Goal: Task Accomplishment & Management: Manage account settings

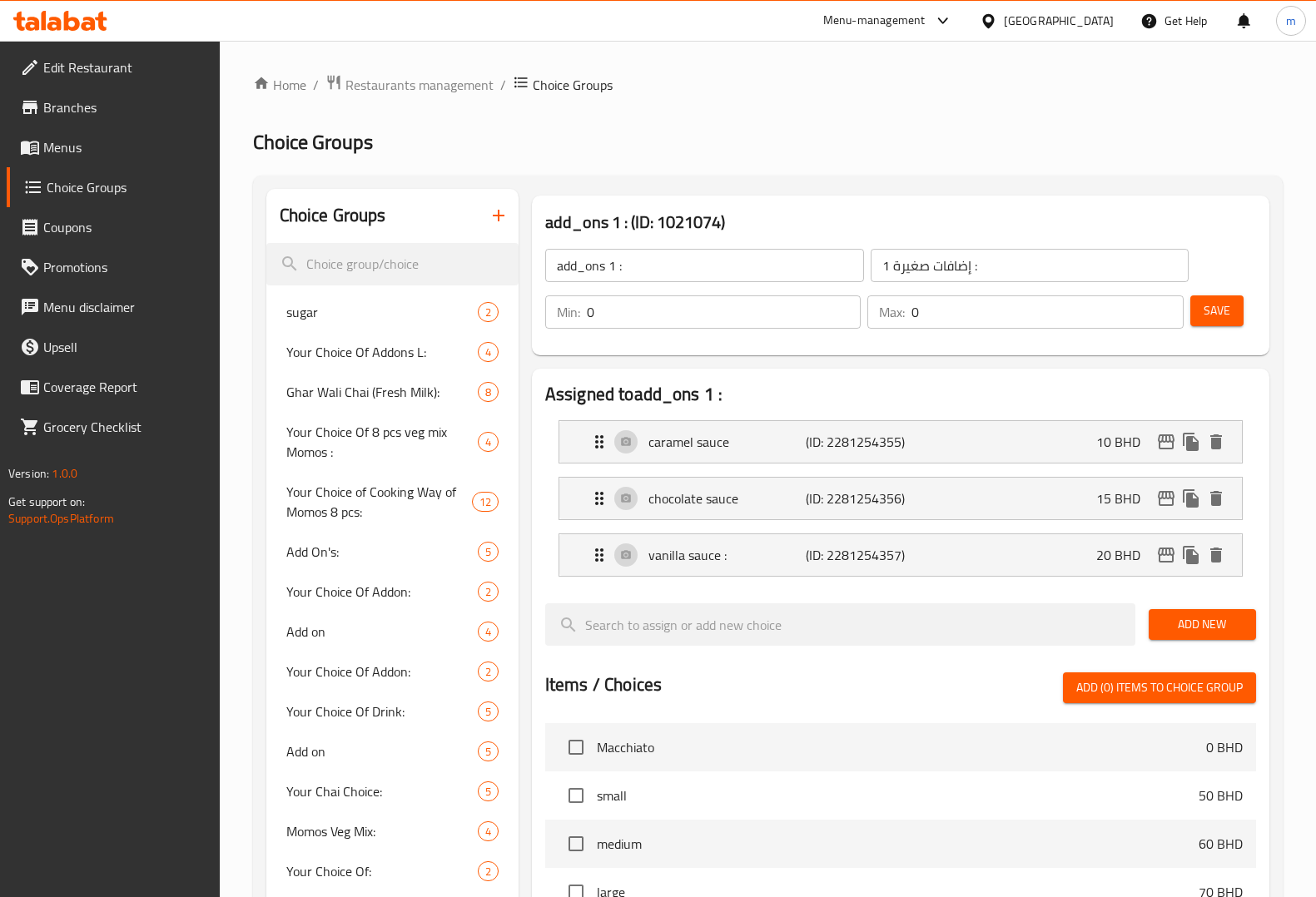
scroll to position [19, 0]
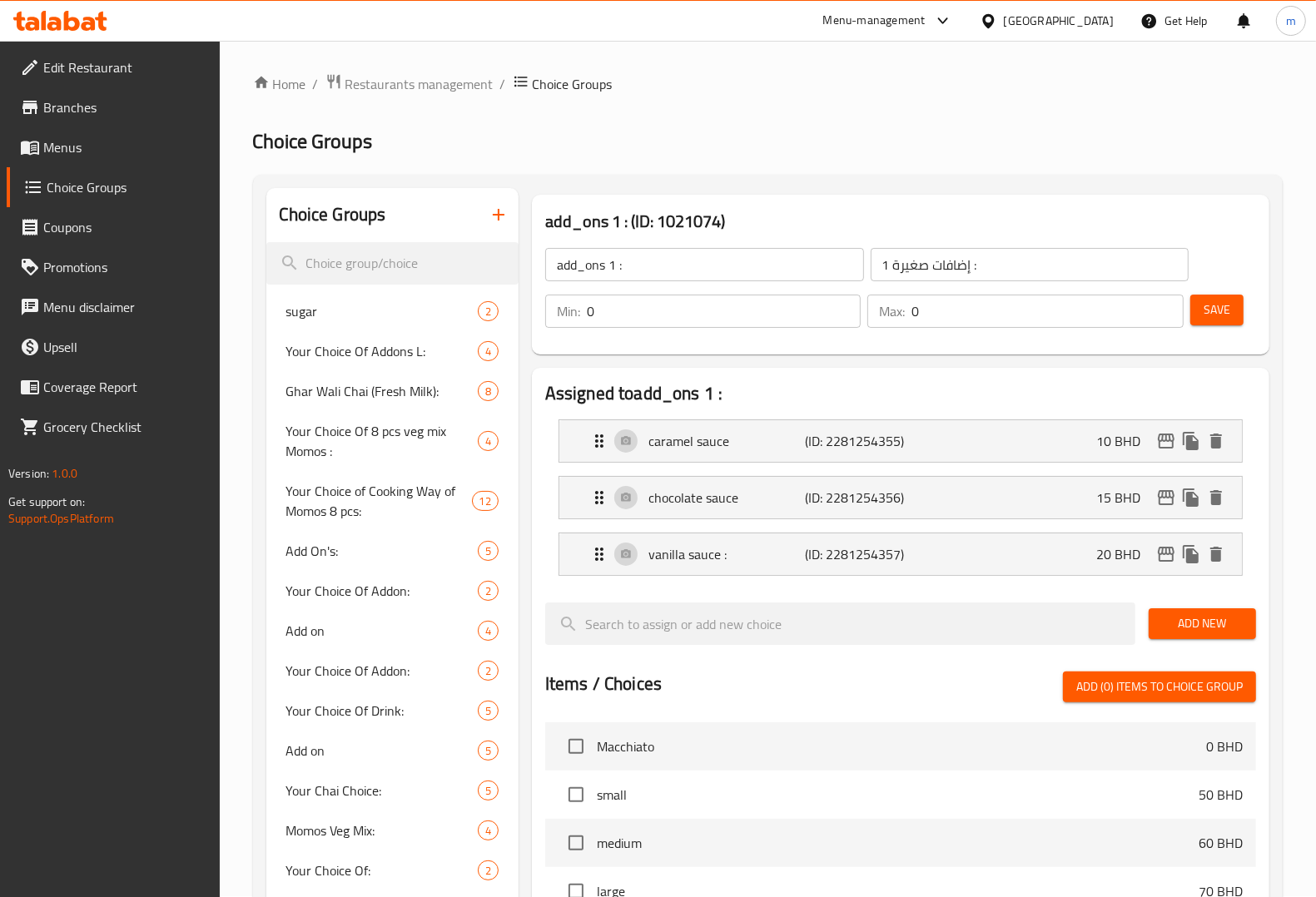
scroll to position [0, 0]
click at [97, 152] on span "Menus" at bounding box center [125, 147] width 163 height 20
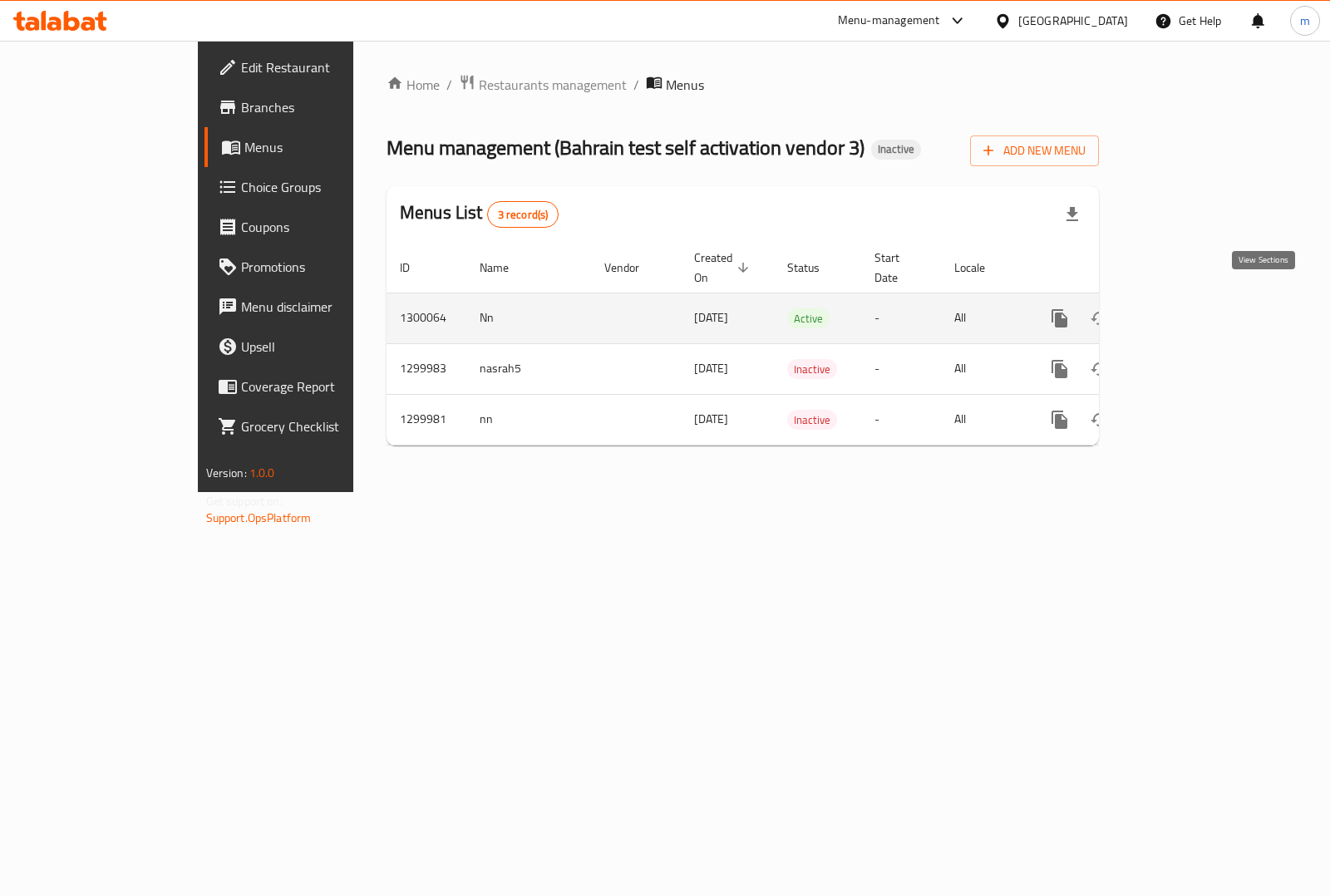
click at [1190, 308] on icon "enhanced table" at bounding box center [1179, 317] width 20 height 20
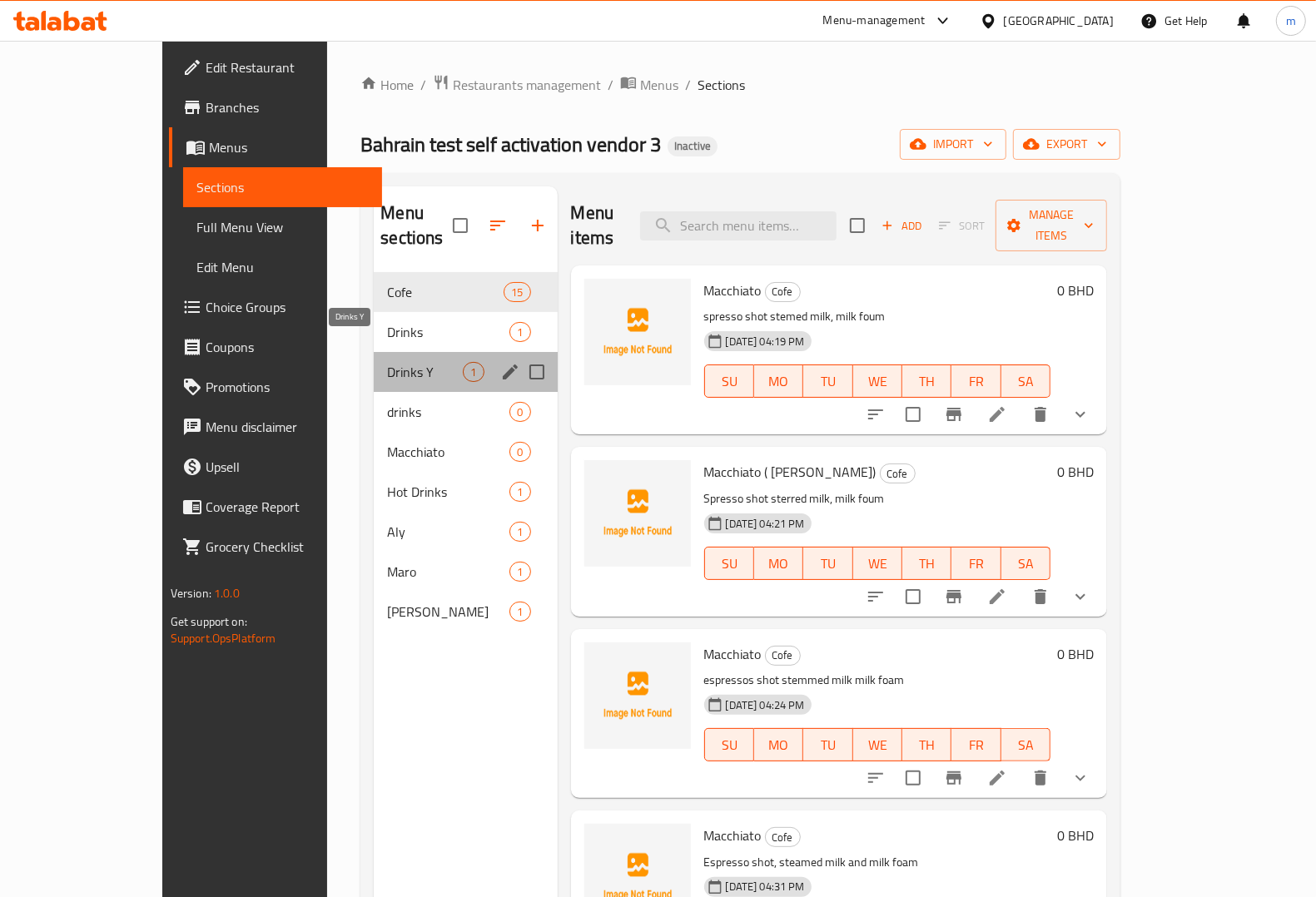
click at [387, 362] on span "Drinks Y" at bounding box center [425, 372] width 75 height 20
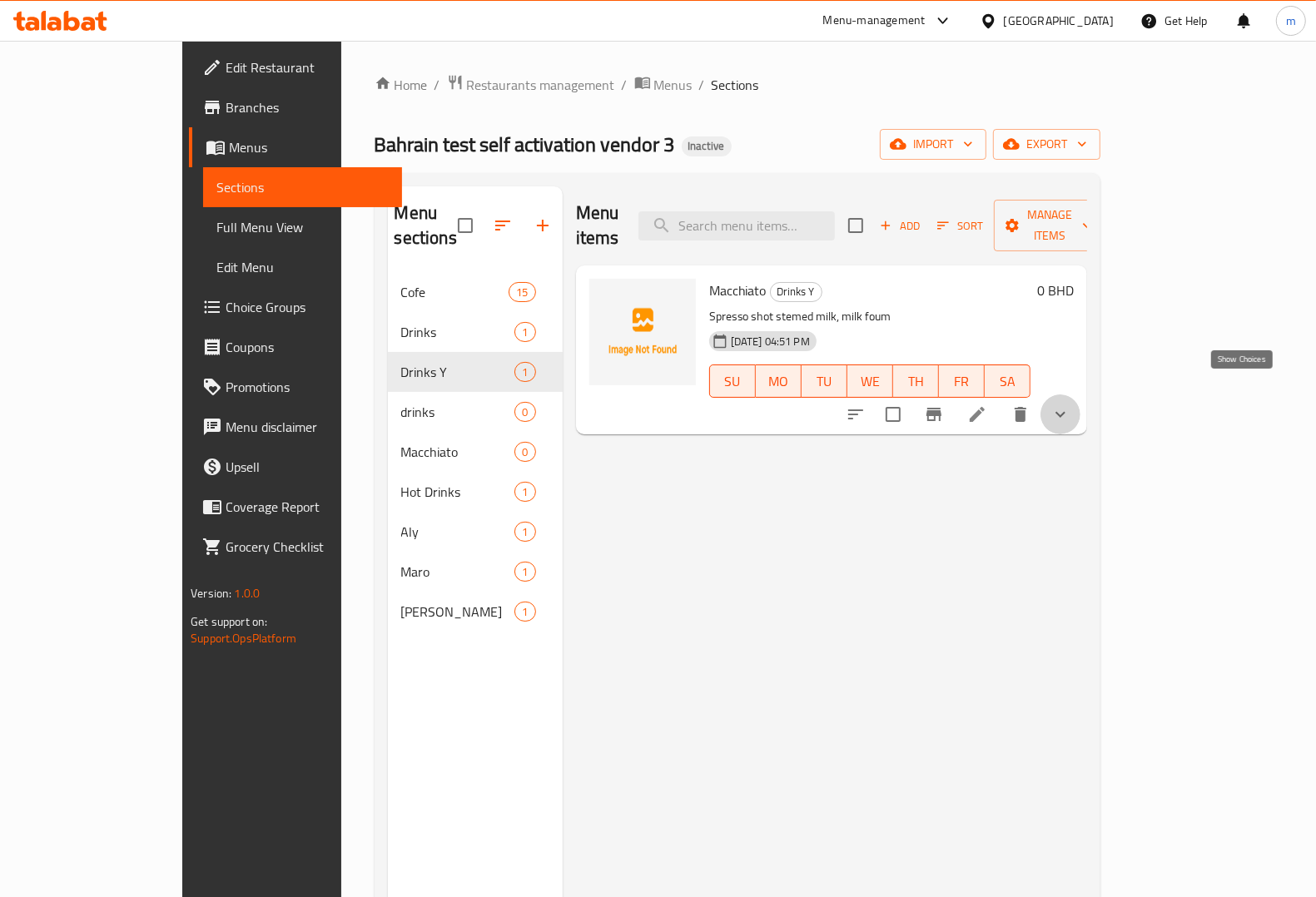
click at [1070, 404] on icon "show more" at bounding box center [1060, 414] width 20 height 20
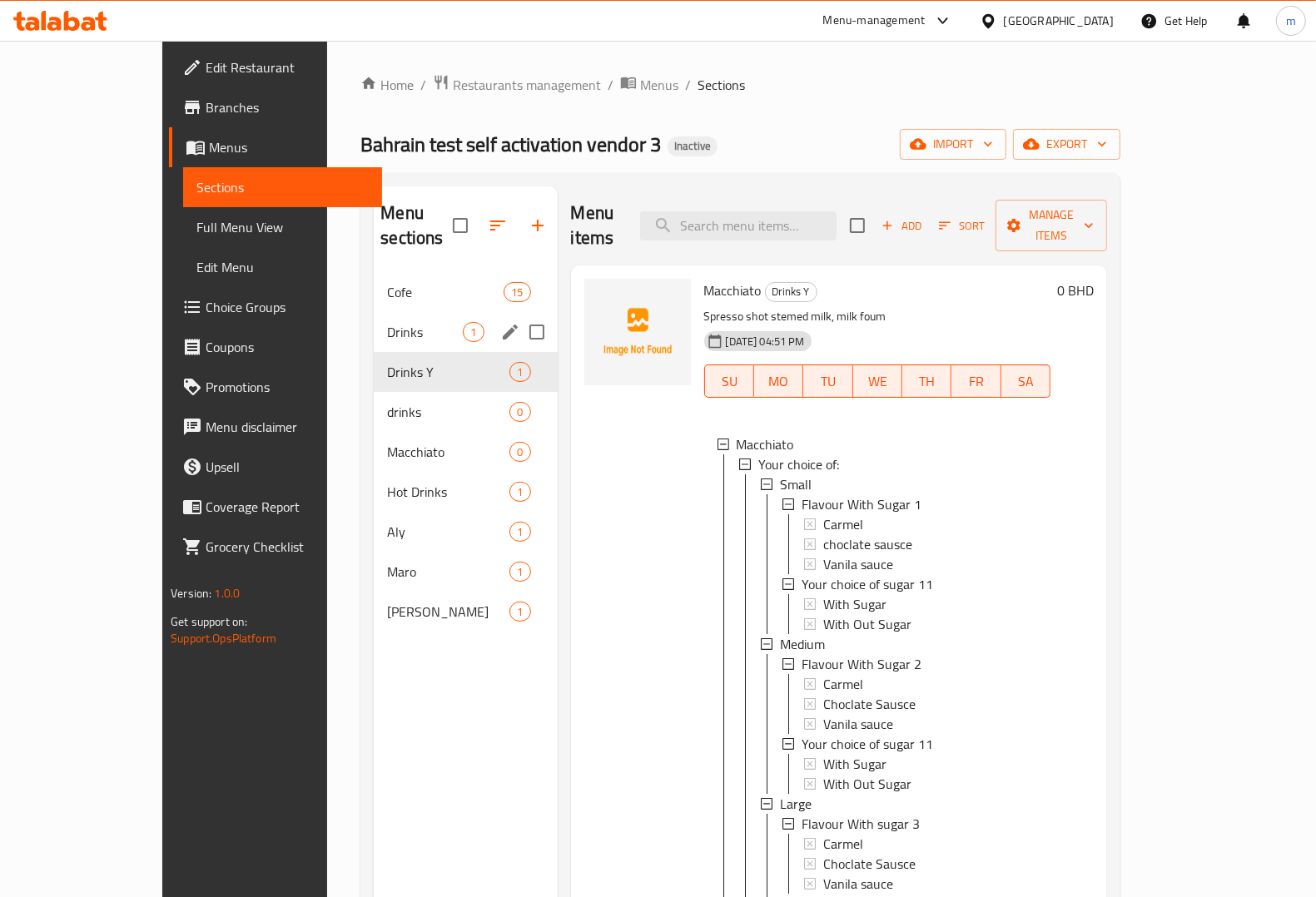
click at [387, 322] on span "Drinks" at bounding box center [425, 332] width 75 height 20
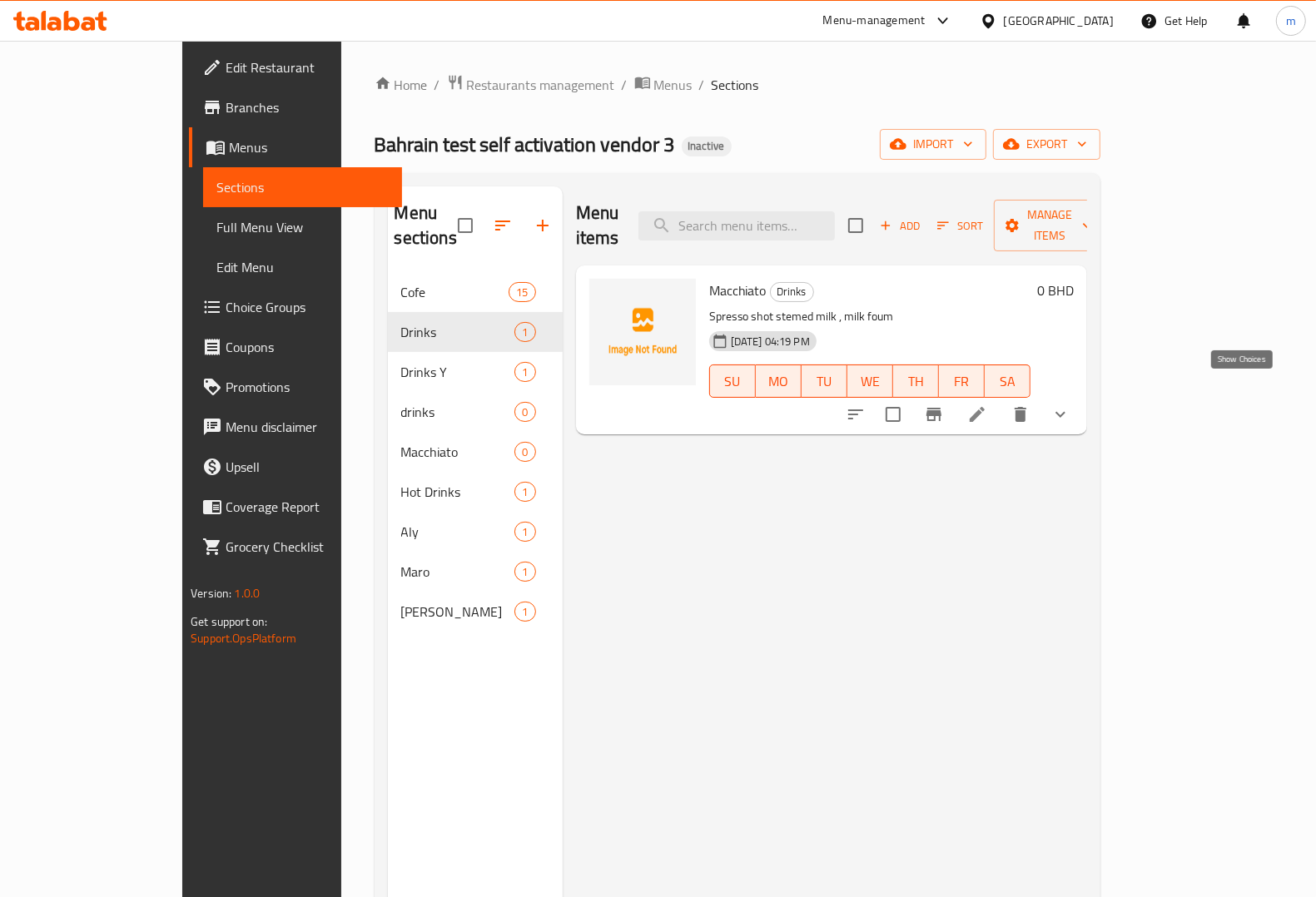
click at [1070, 404] on icon "show more" at bounding box center [1060, 414] width 20 height 20
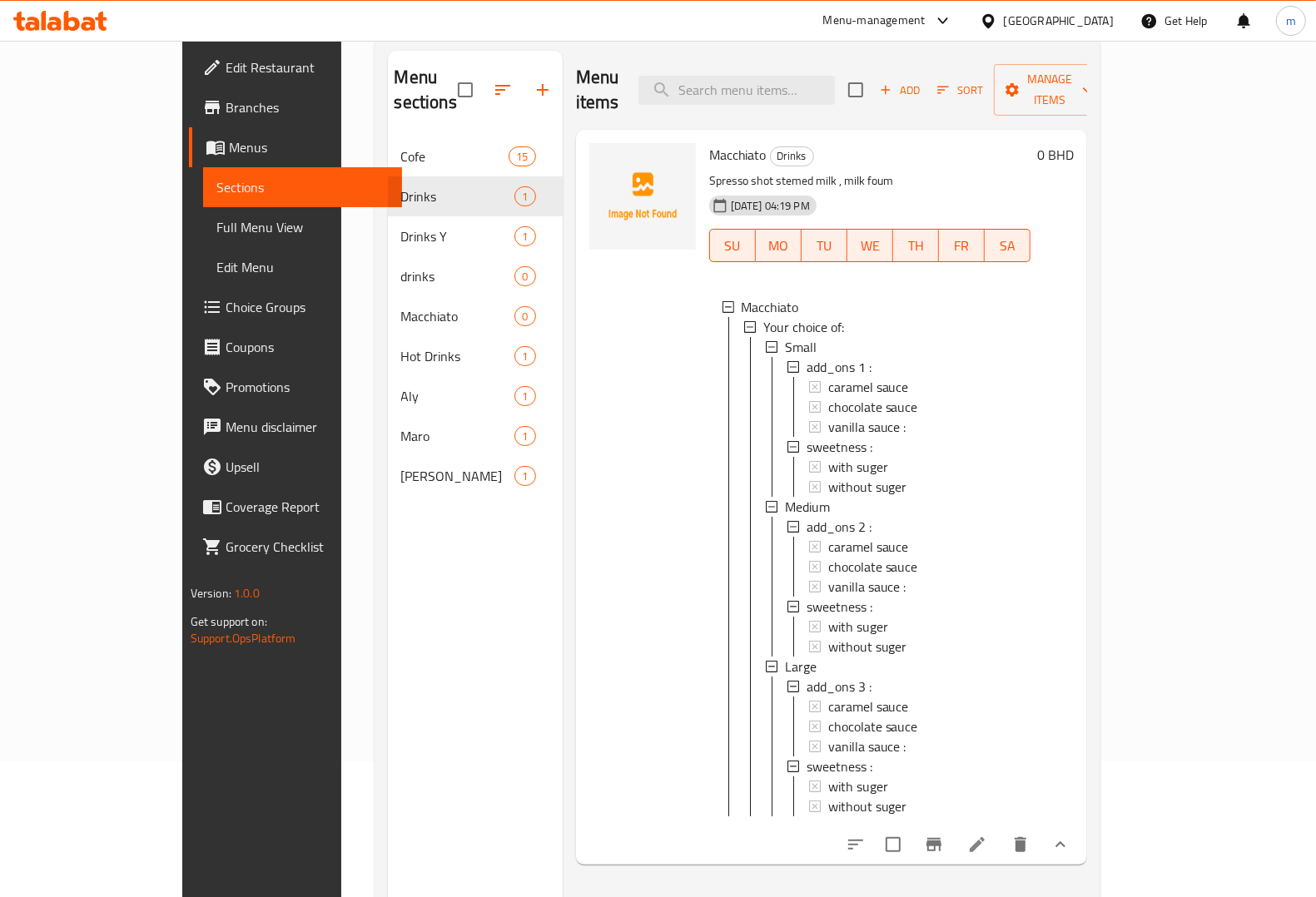
scroll to position [234, 0]
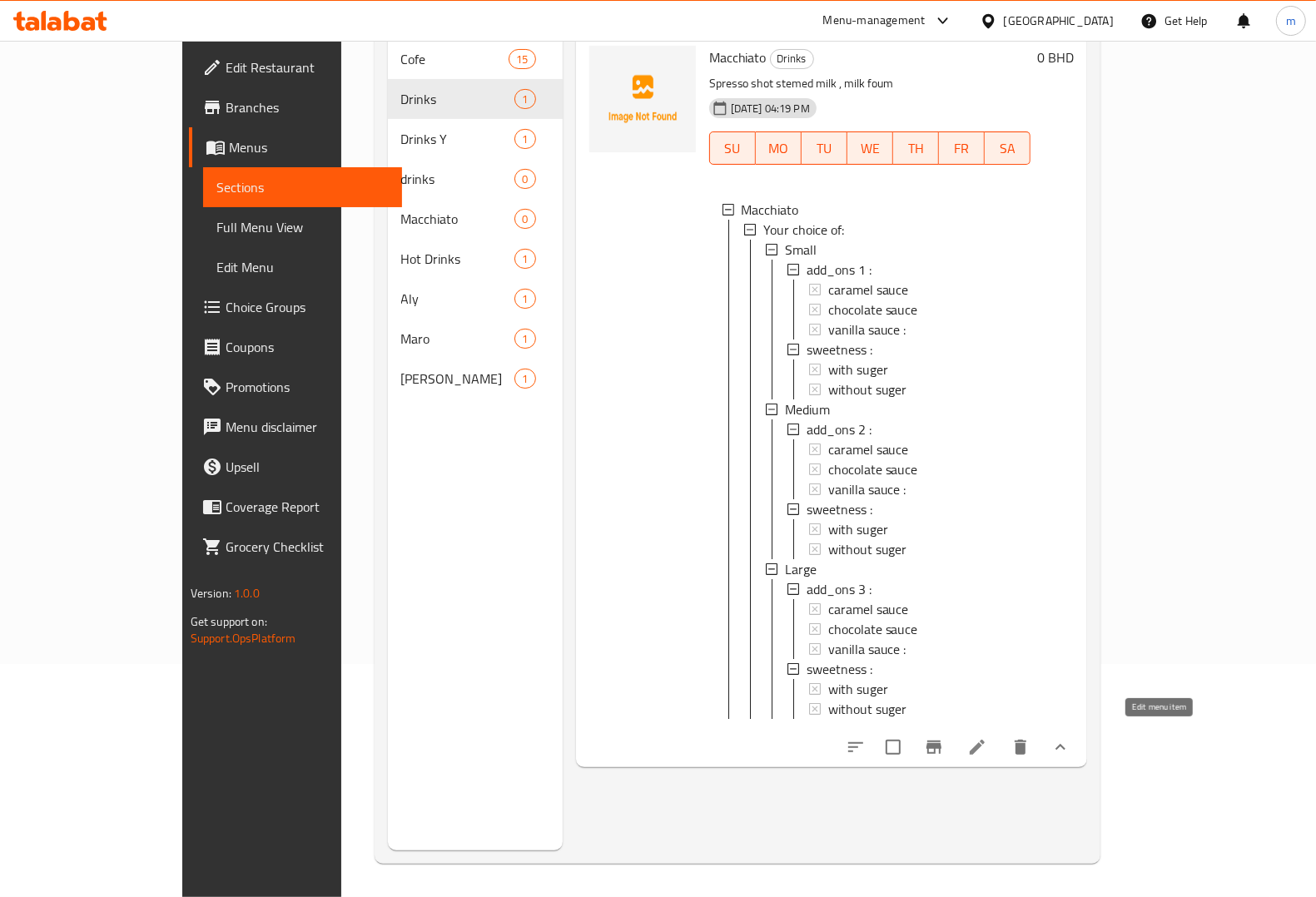
click at [987, 738] on icon at bounding box center [977, 747] width 20 height 20
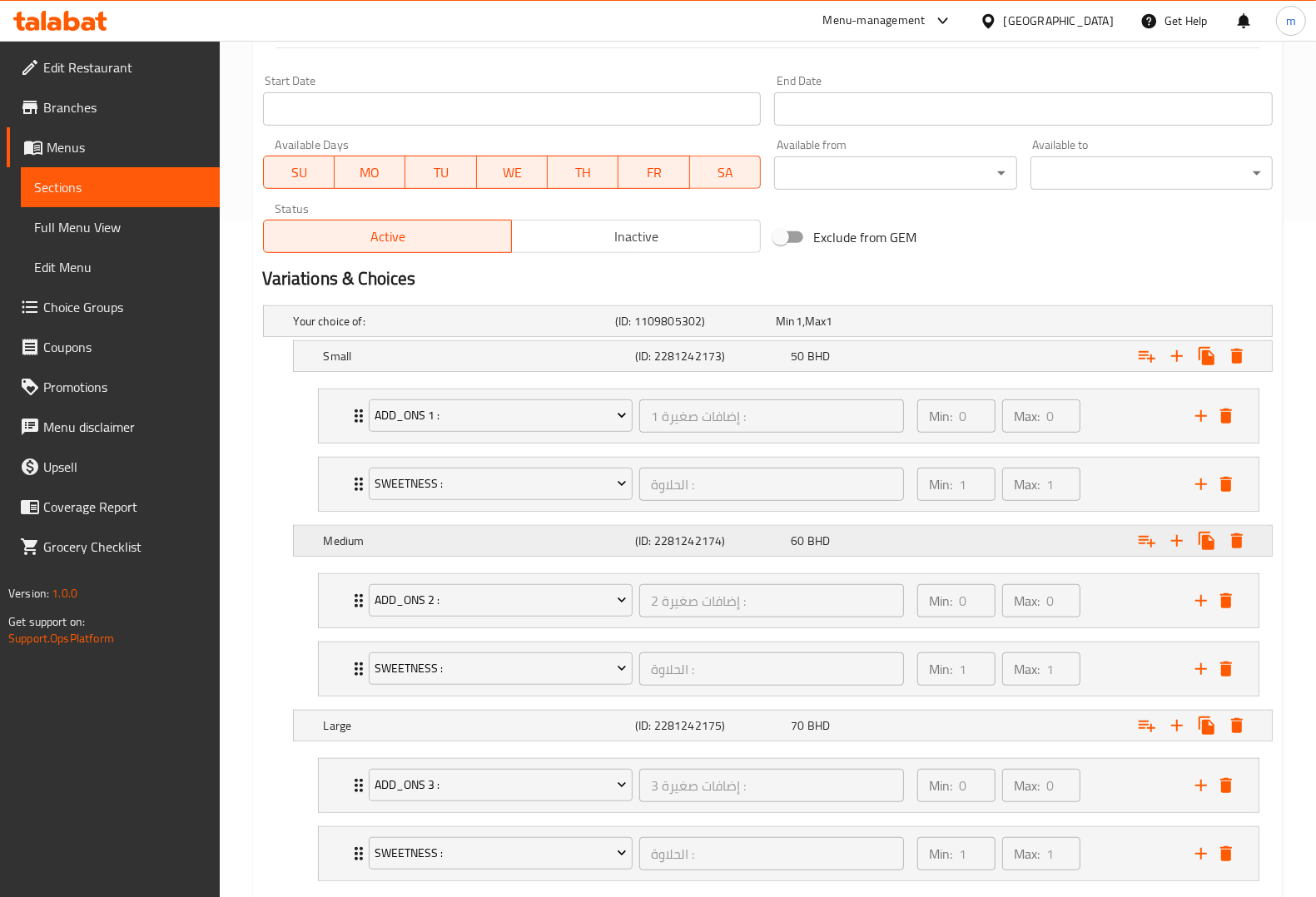
scroll to position [728, 0]
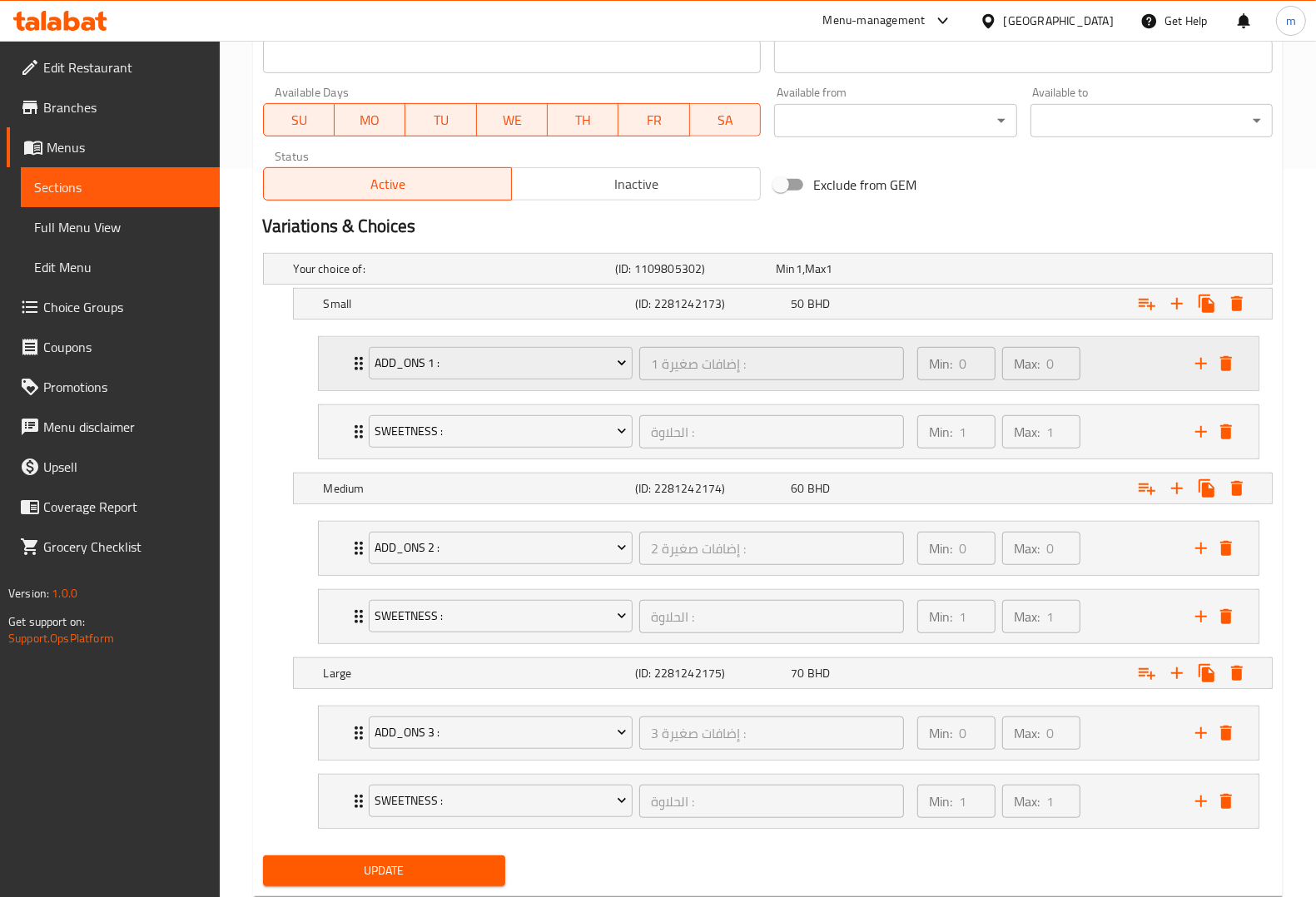
click at [350, 363] on icon "Expand" at bounding box center [358, 363] width 20 height 20
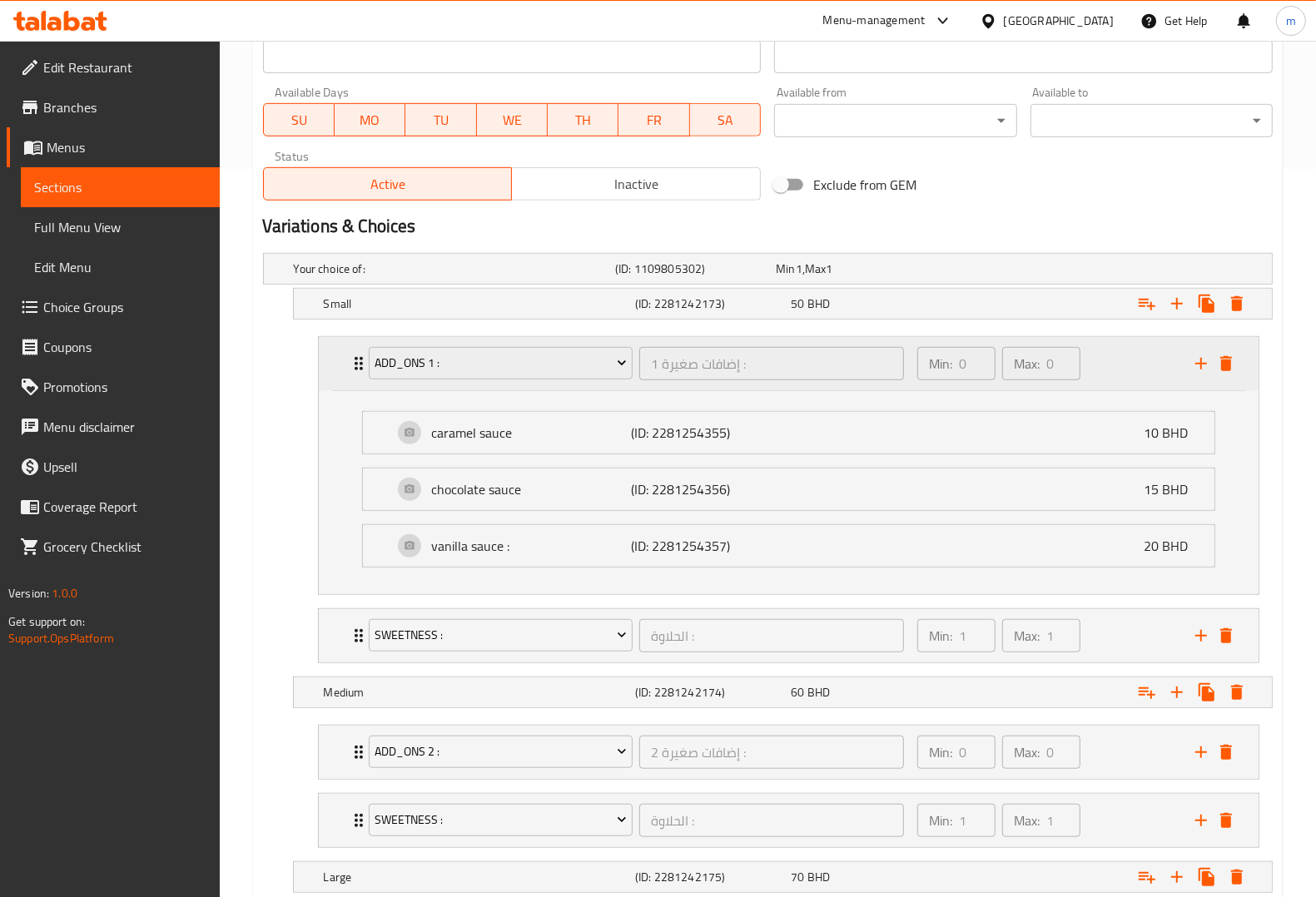
click at [347, 361] on div "add_ons 1 : إضافات صغيرة 1 : ​ Min: 0 ​ Max: 0 ​" at bounding box center [788, 363] width 940 height 53
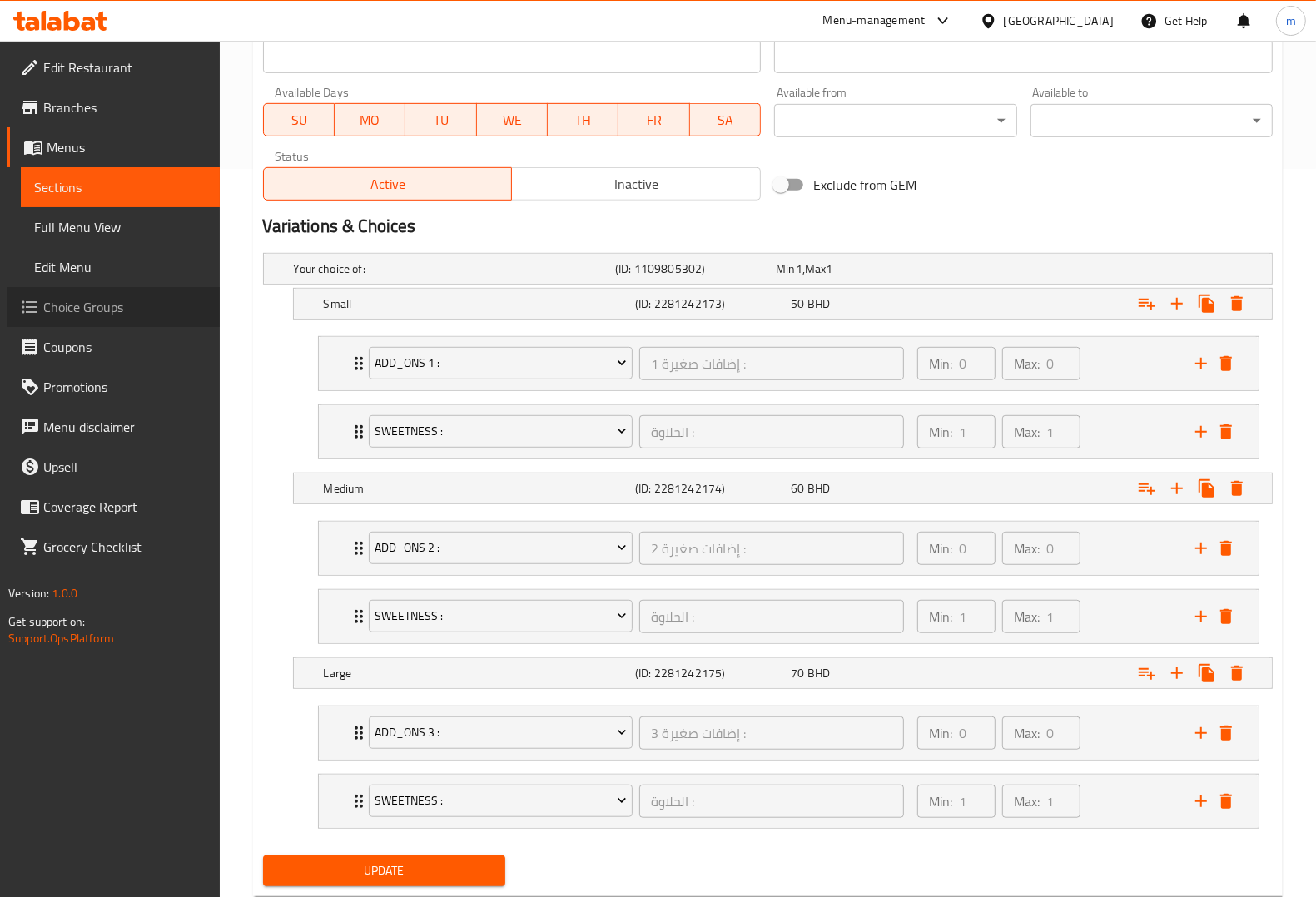
click at [93, 319] on link "Choice Groups" at bounding box center [113, 307] width 213 height 40
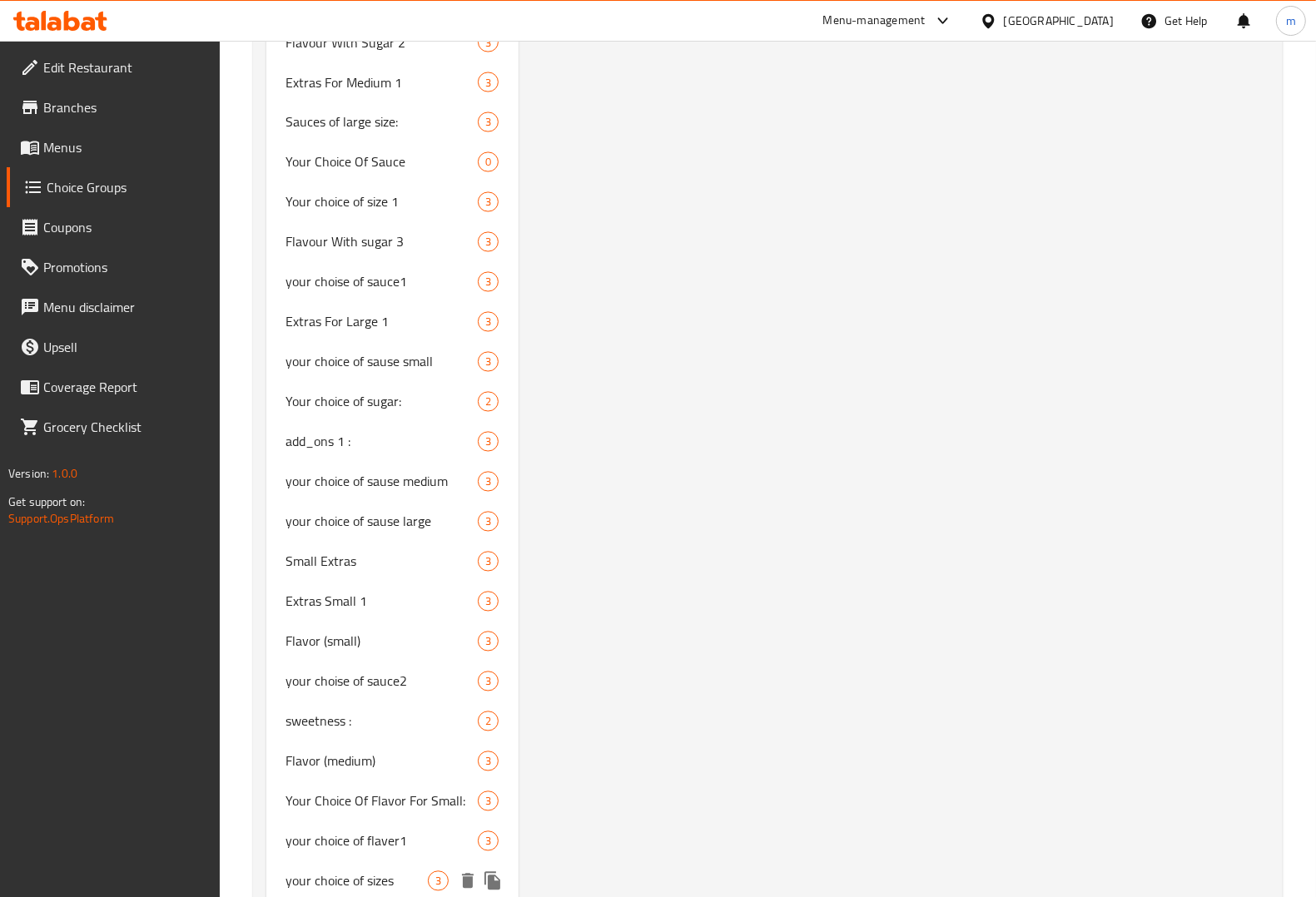
scroll to position [2509, 0]
click at [384, 429] on span "add_ons 1 :" at bounding box center [356, 439] width 141 height 20
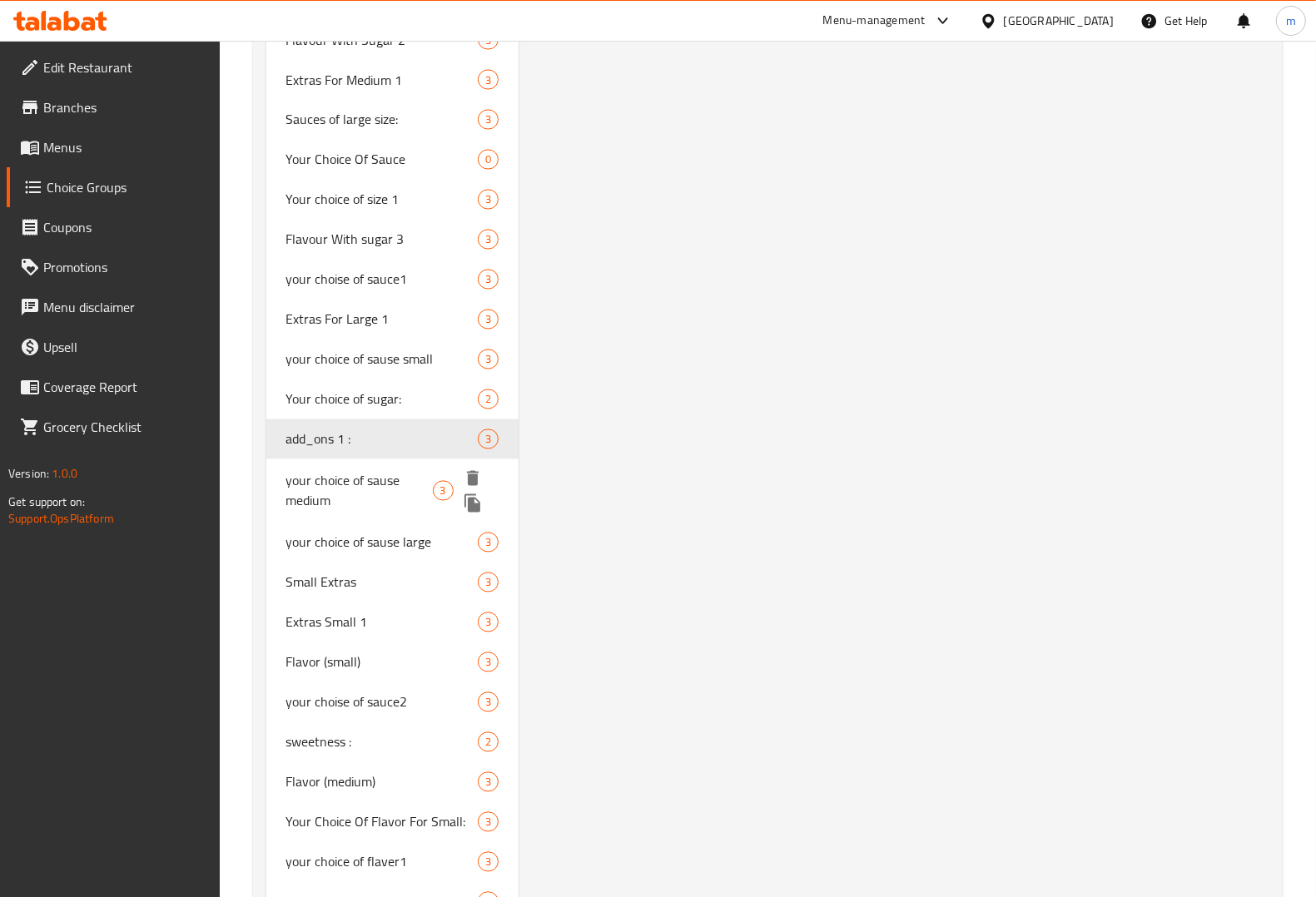
type input "add_ons 1 :"
type input "إضافات صغيرة 1 :"
type input "0"
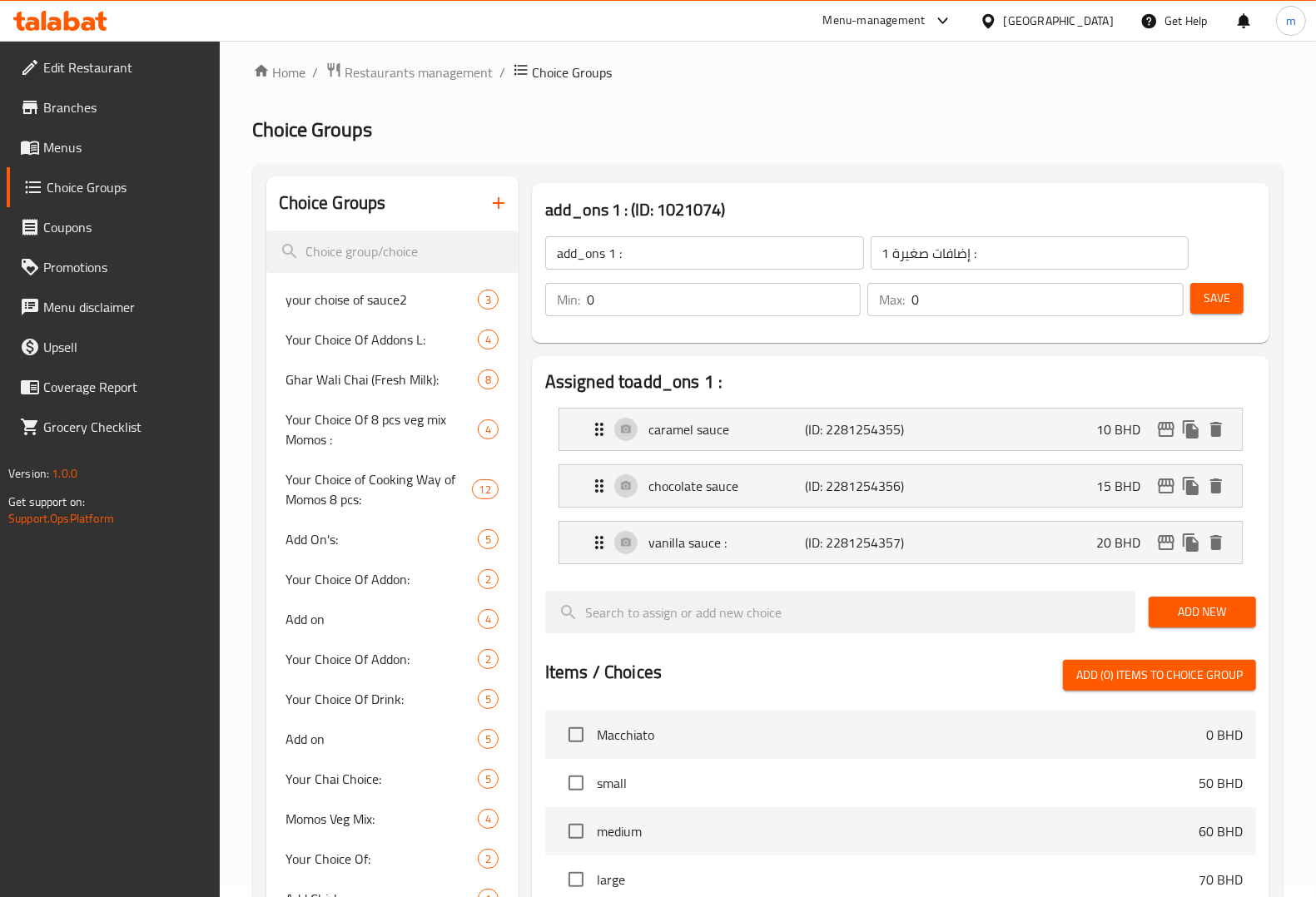
scroll to position [0, 0]
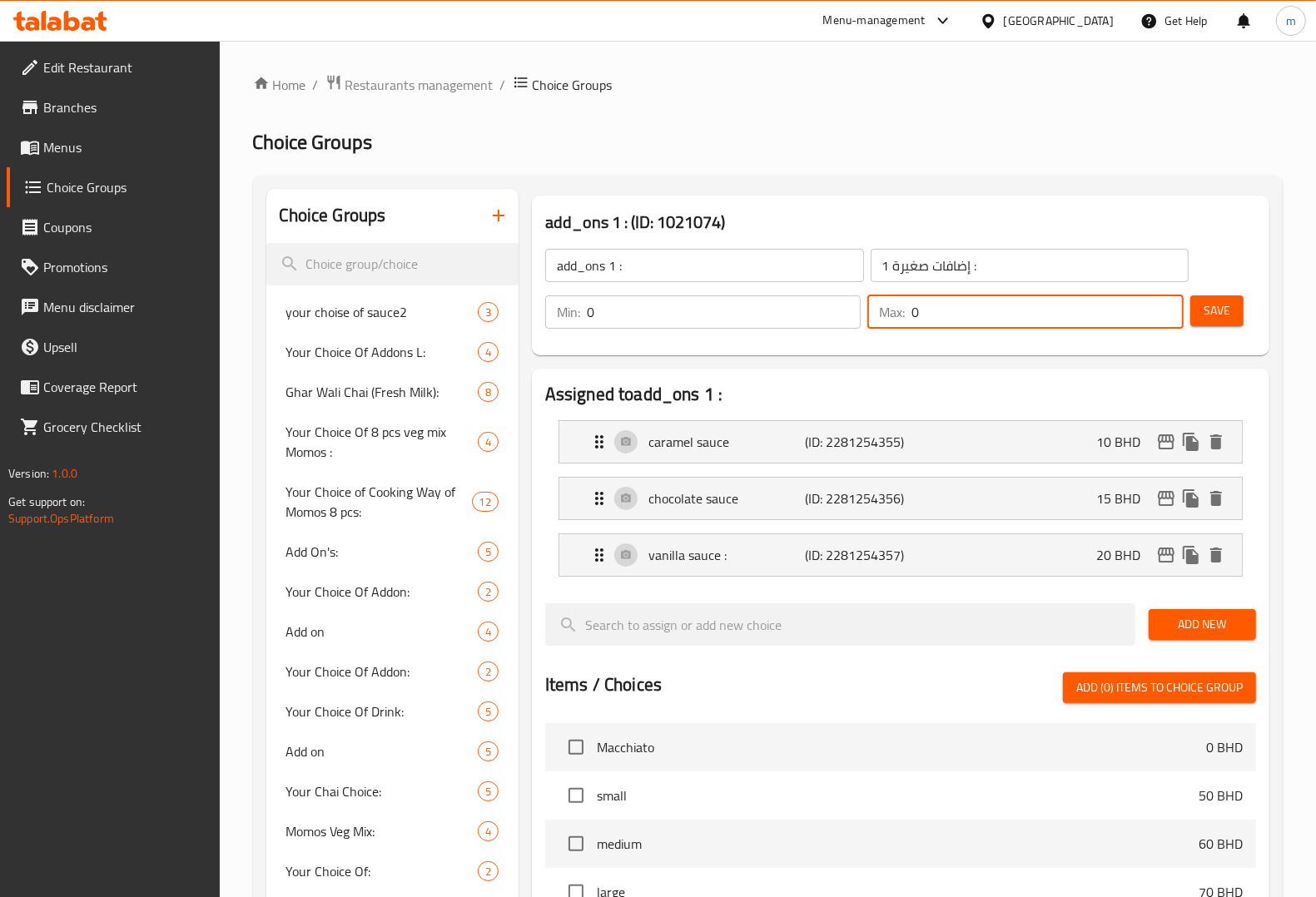
click at [954, 316] on input "0" at bounding box center [1047, 312] width 272 height 33
type input "1"
click at [1241, 305] on button "Save" at bounding box center [1217, 311] width 53 height 31
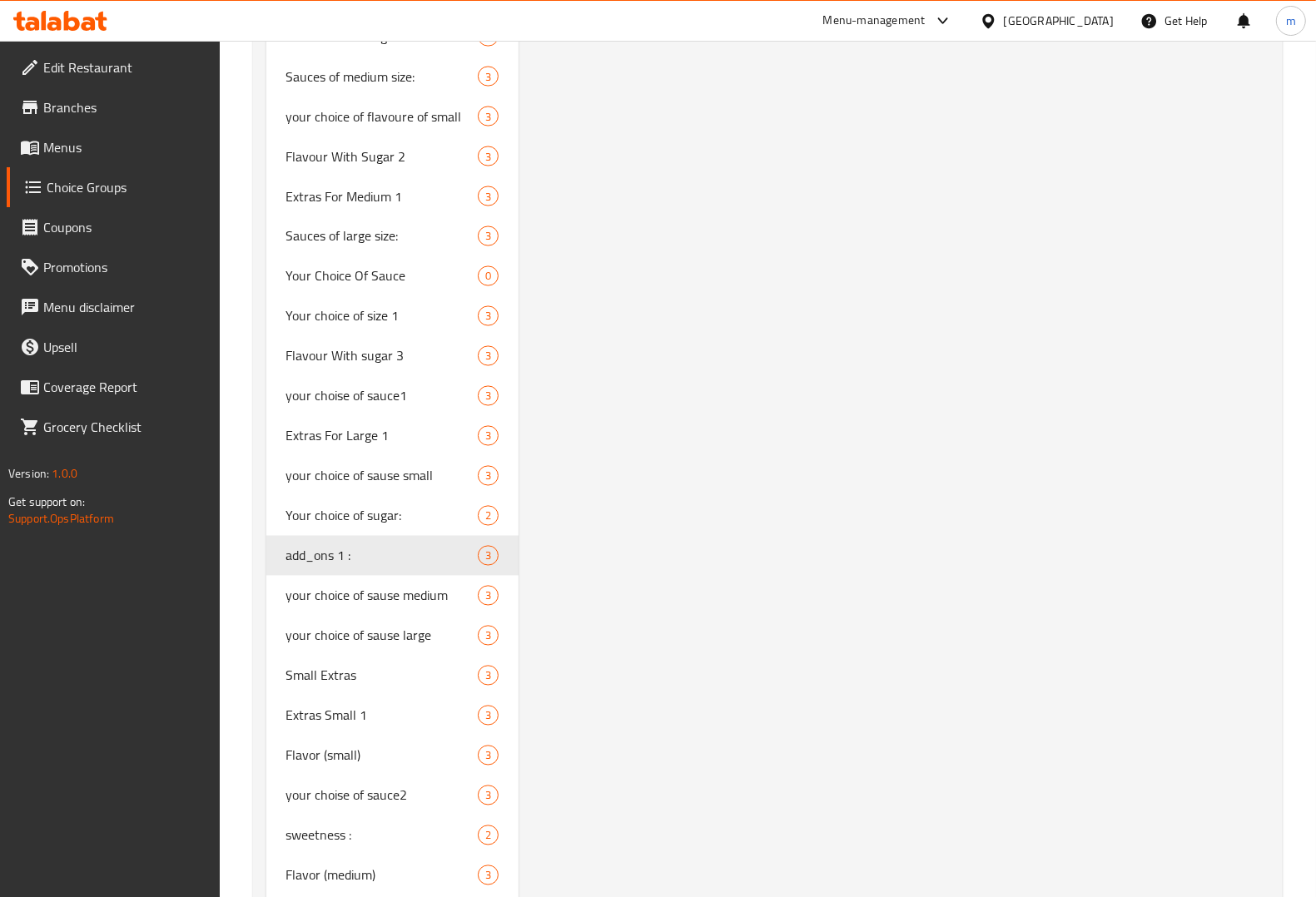
scroll to position [2809, 0]
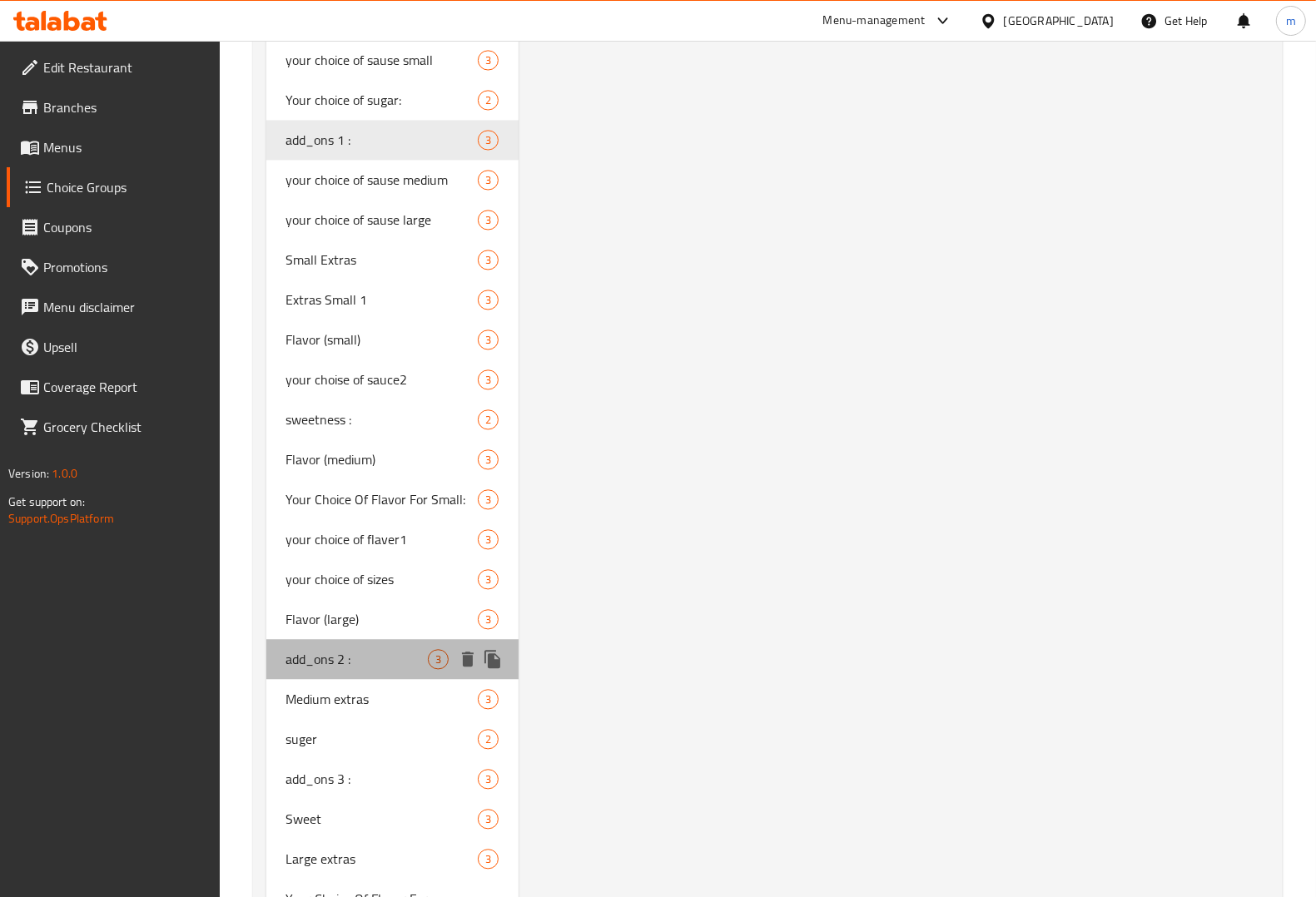
click at [354, 649] on span "add_ons 2 :" at bounding box center [356, 659] width 141 height 20
type input "add_ons 2 :"
type input "إضافات صغيرة 2 :"
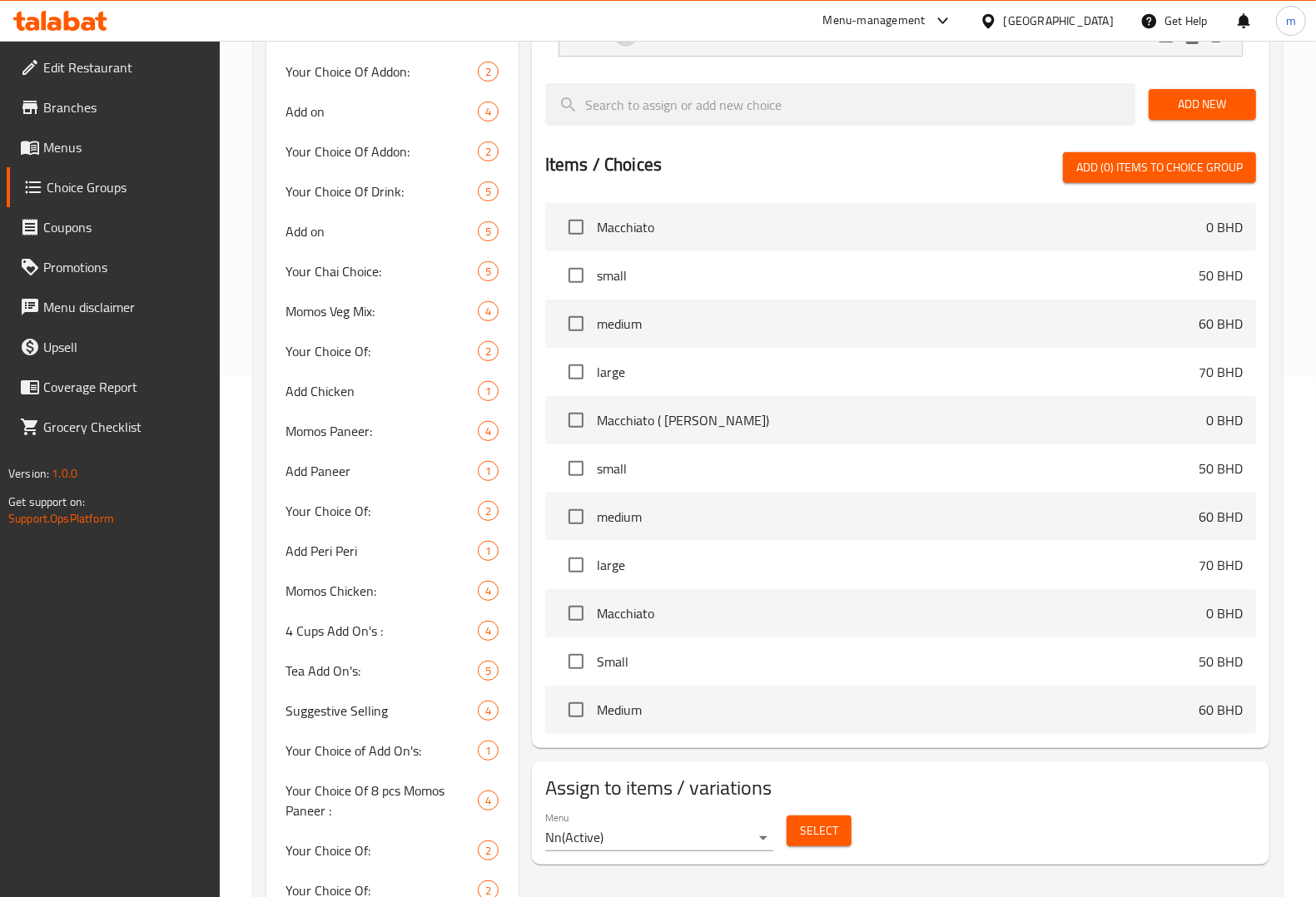
scroll to position [0, 0]
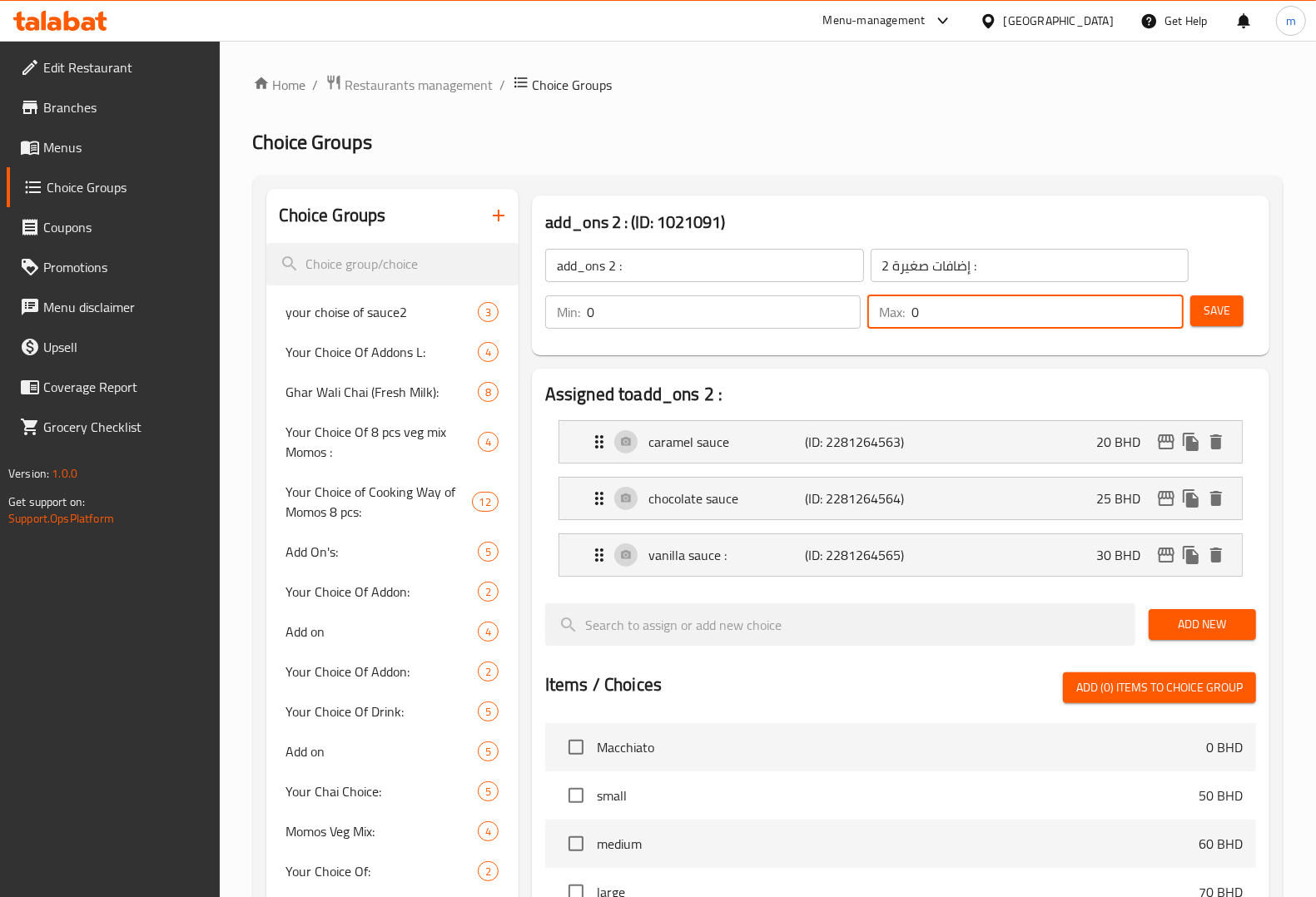
click at [1028, 317] on input "0" at bounding box center [1047, 312] width 272 height 33
type input "1"
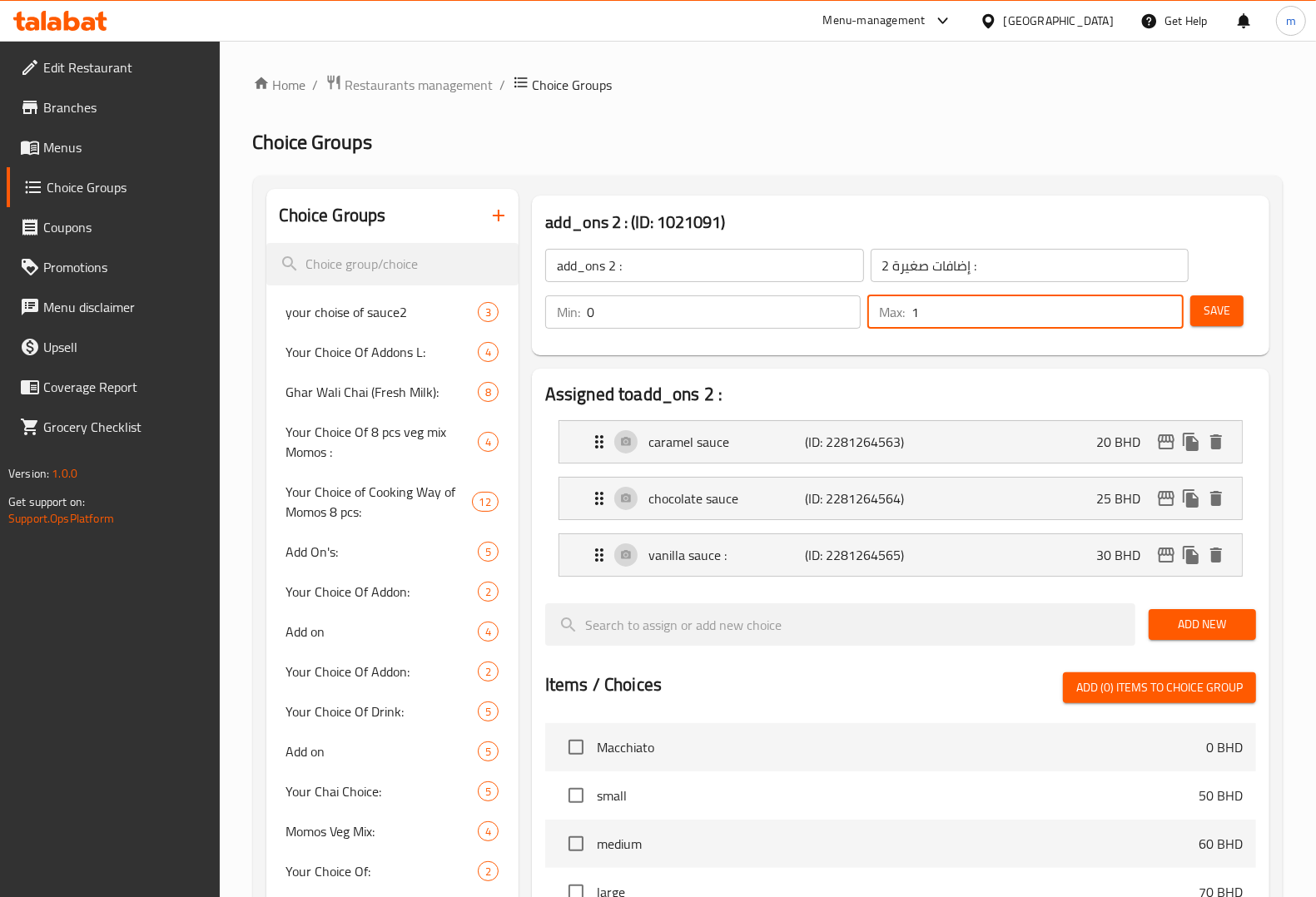
click at [1211, 308] on span "Save" at bounding box center [1217, 311] width 27 height 21
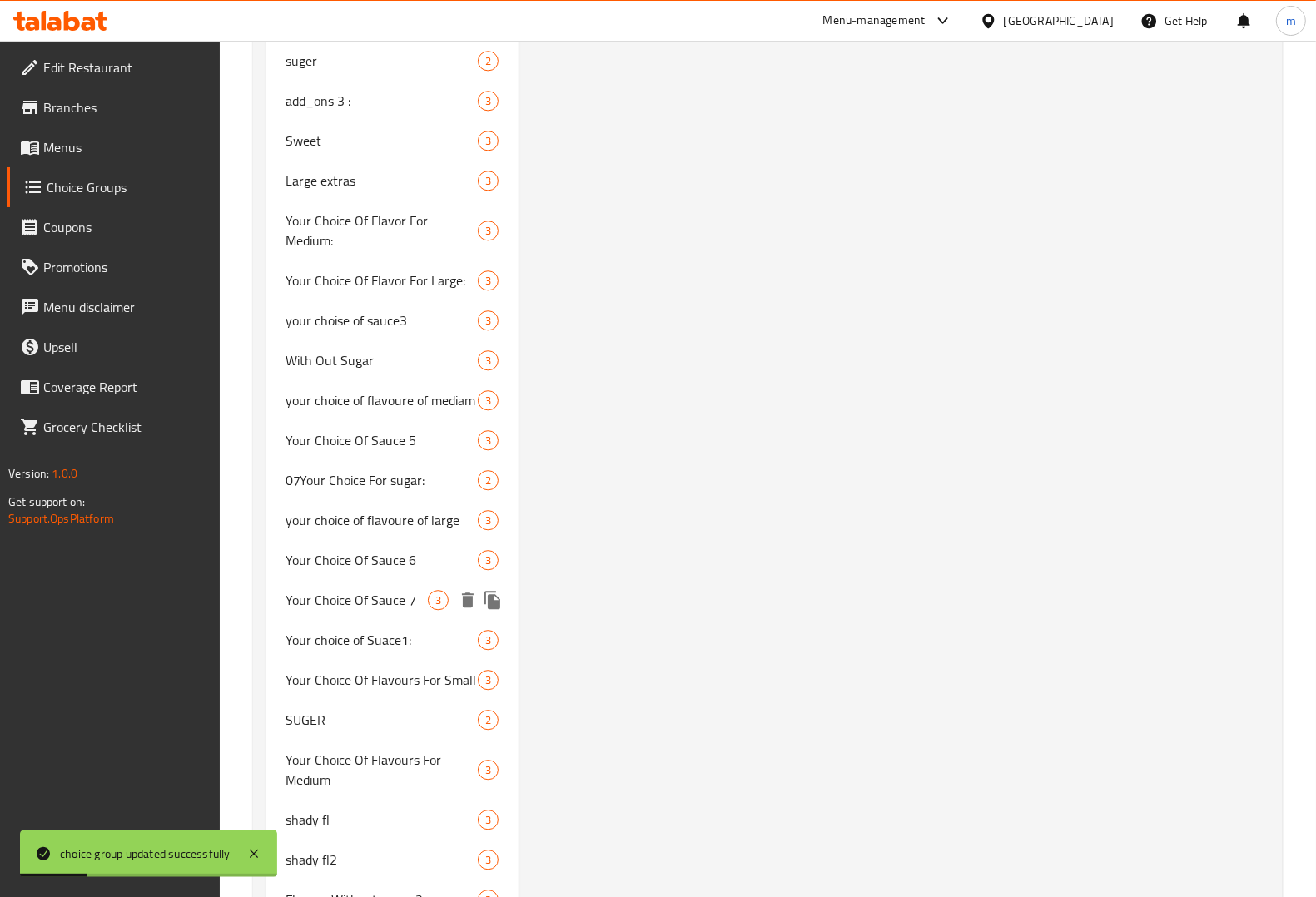
scroll to position [3225, 0]
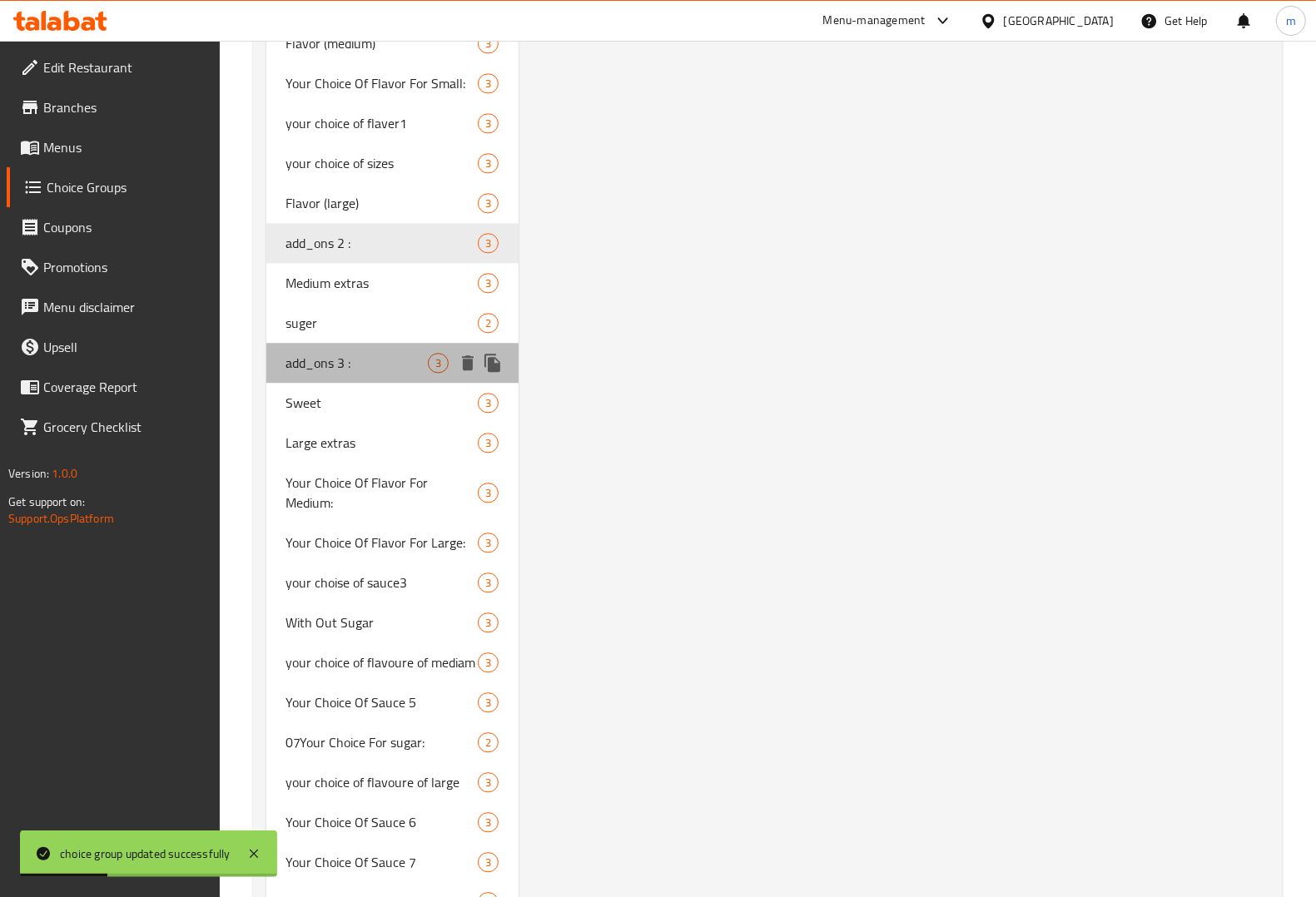
click at [326, 353] on span "add_ons 3 :" at bounding box center [356, 362] width 141 height 20
type input "add_ons 3 :"
type input "إضافات صغيرة 3 :"
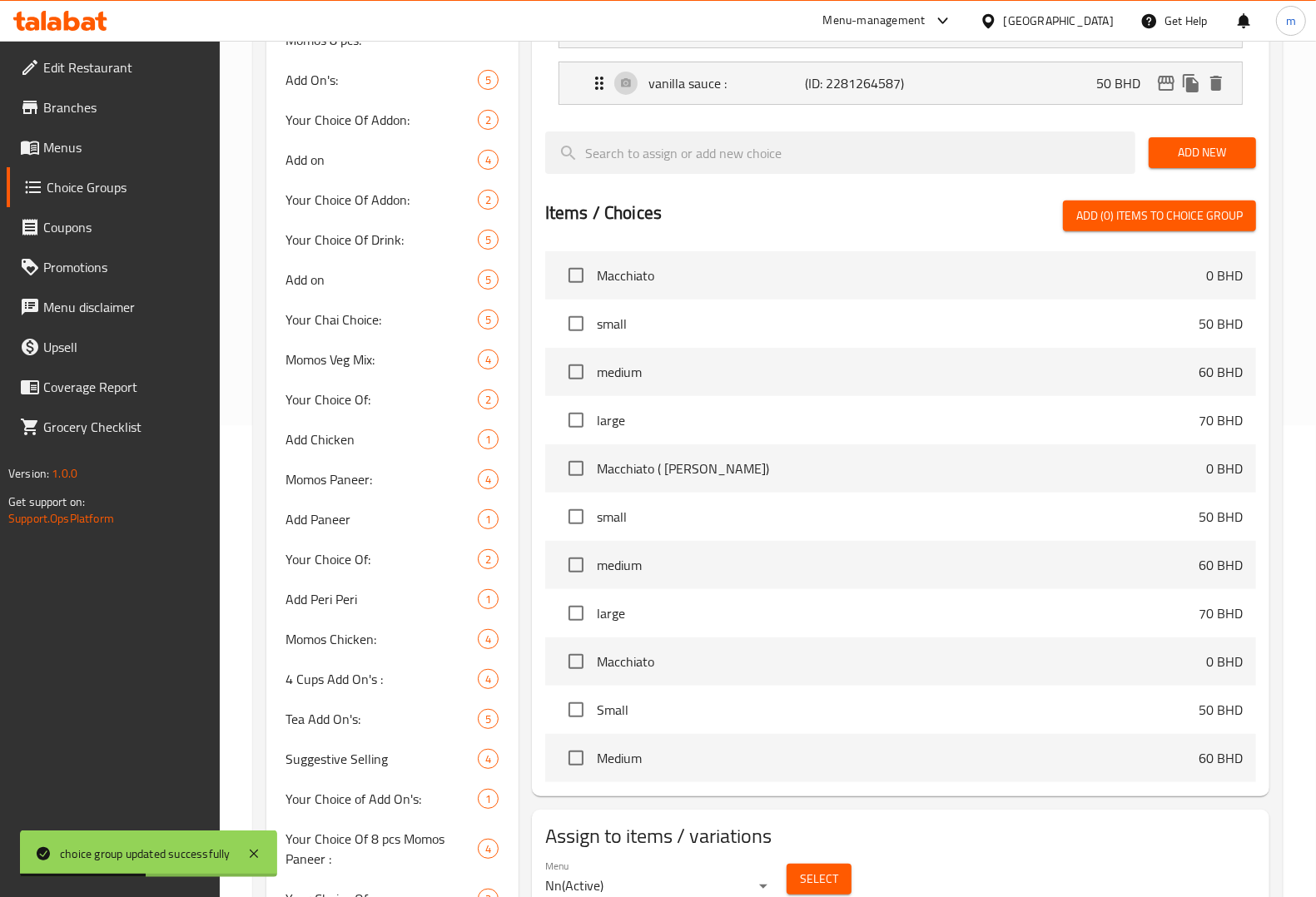
scroll to position [0, 0]
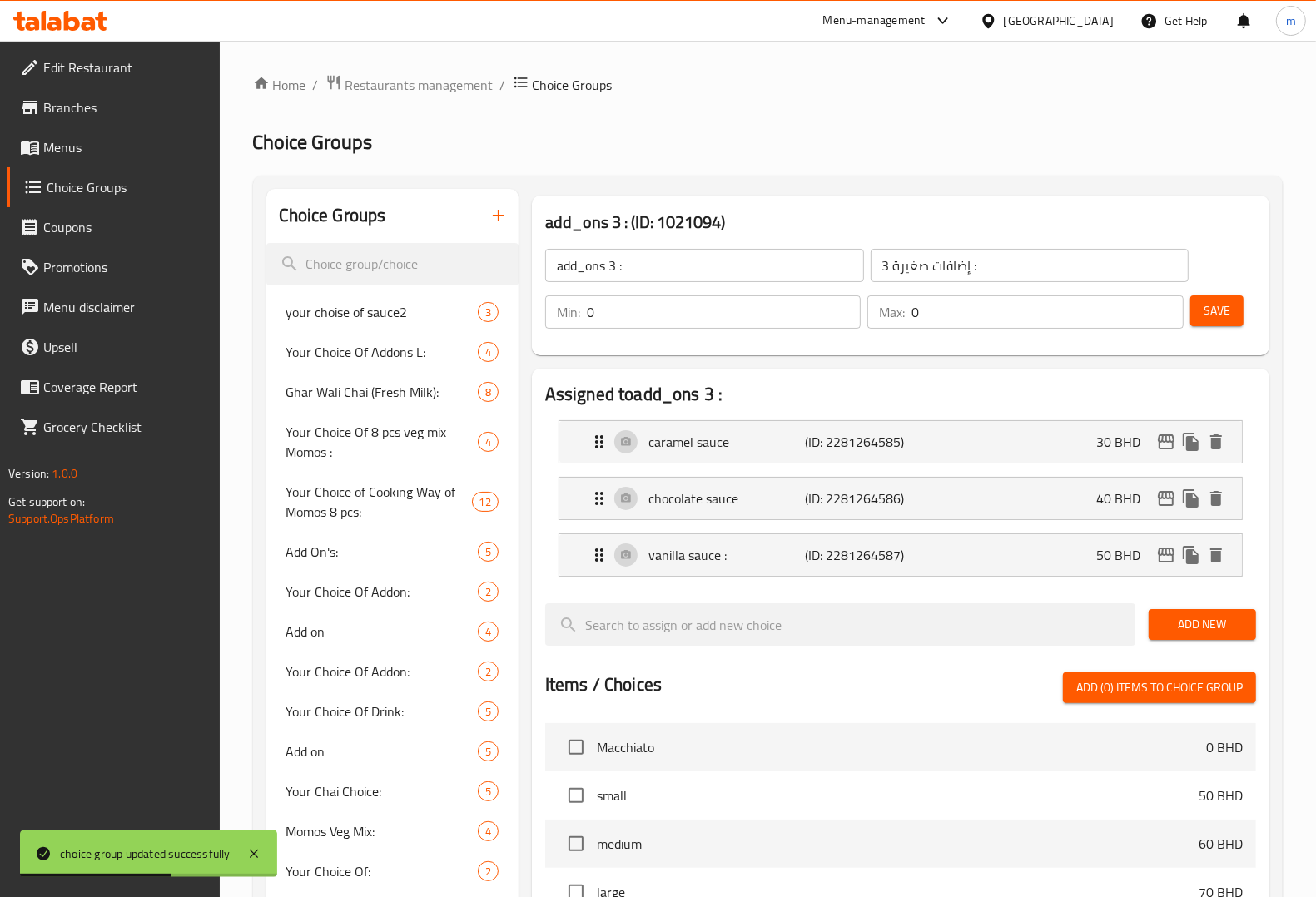
click at [1025, 325] on input "0" at bounding box center [1047, 312] width 272 height 33
type input "1"
click at [1225, 312] on span "Save" at bounding box center [1217, 311] width 27 height 21
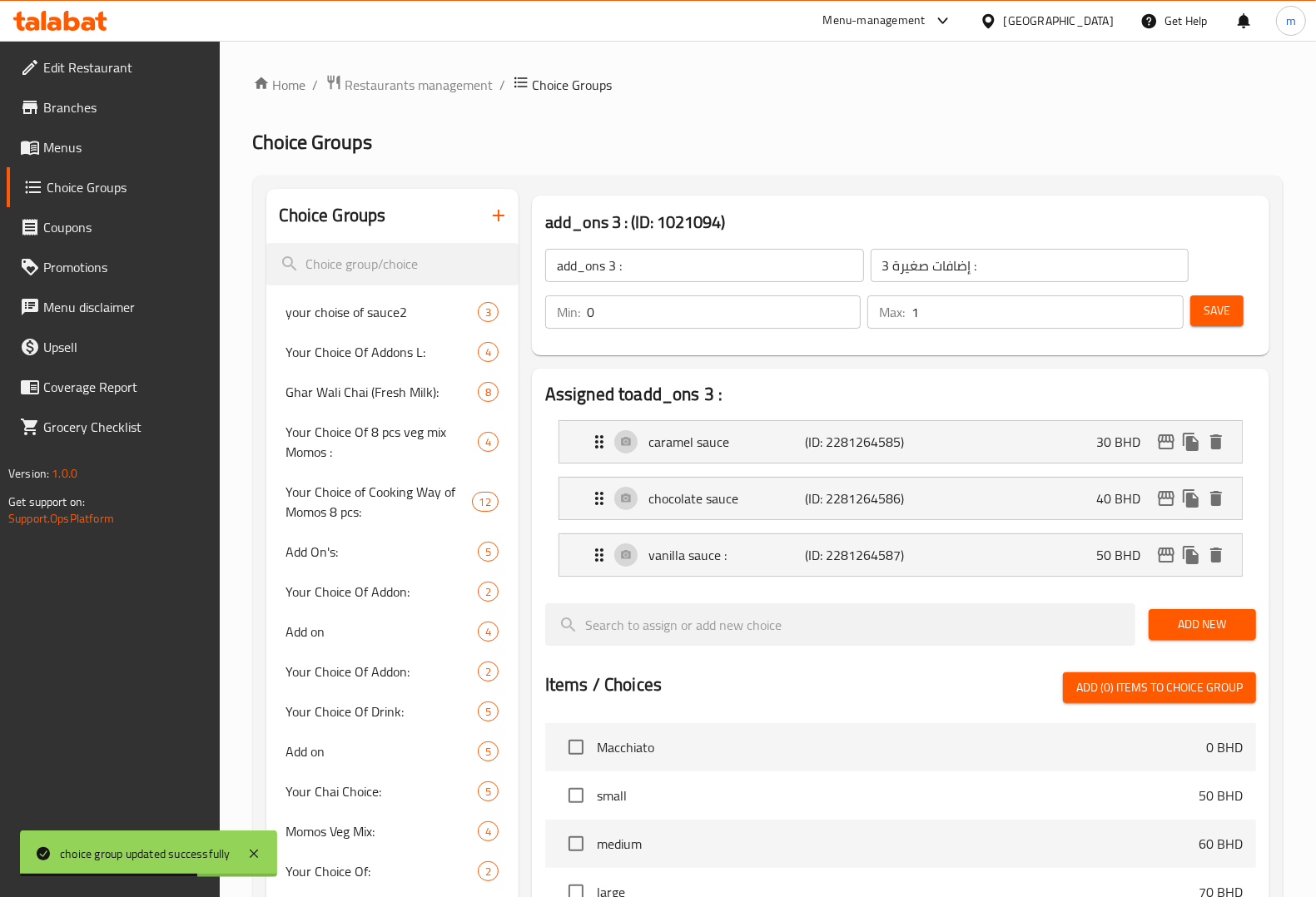
click at [108, 139] on span "Menus" at bounding box center [125, 147] width 163 height 20
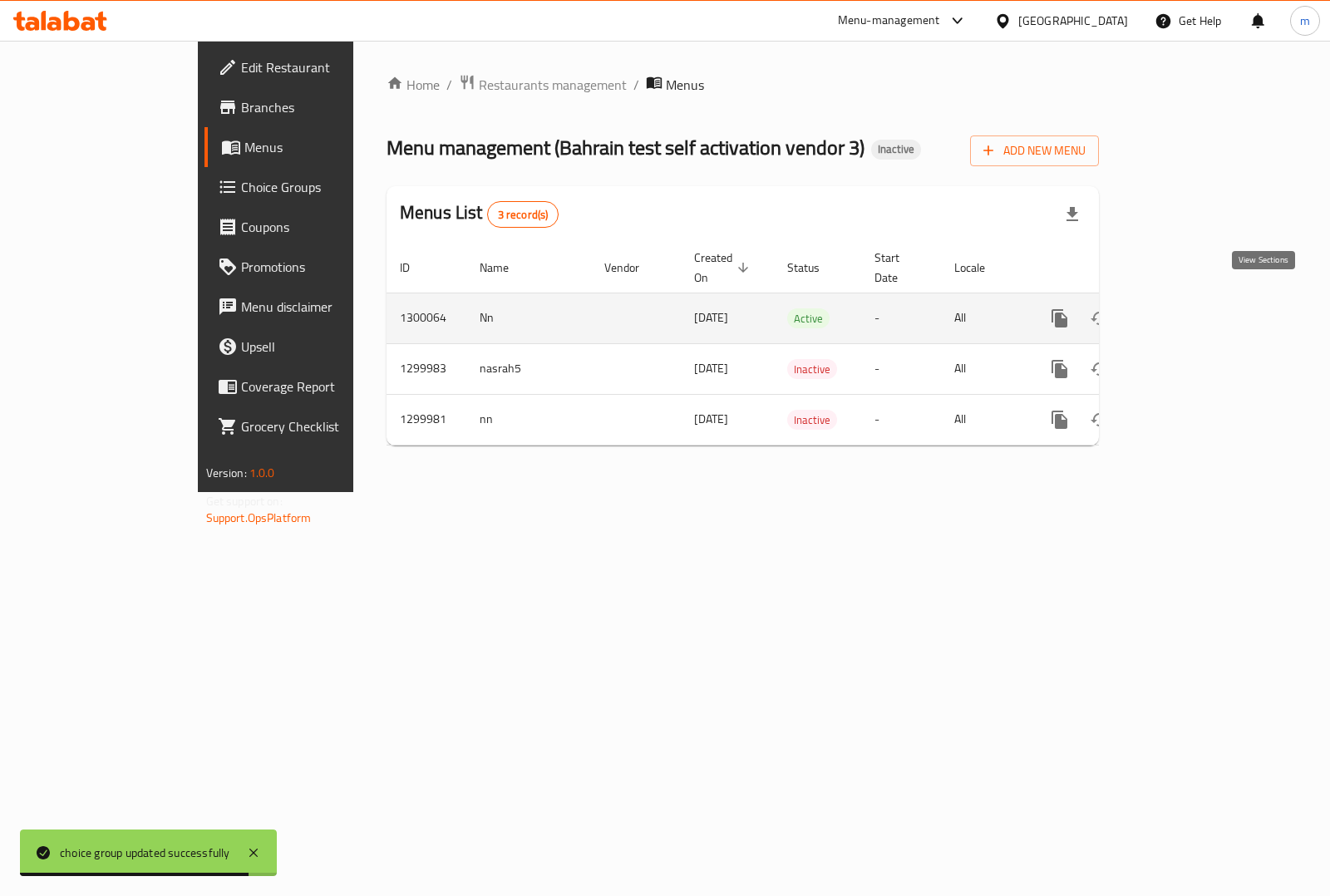
click at [1190, 308] on icon "enhanced table" at bounding box center [1179, 317] width 20 height 20
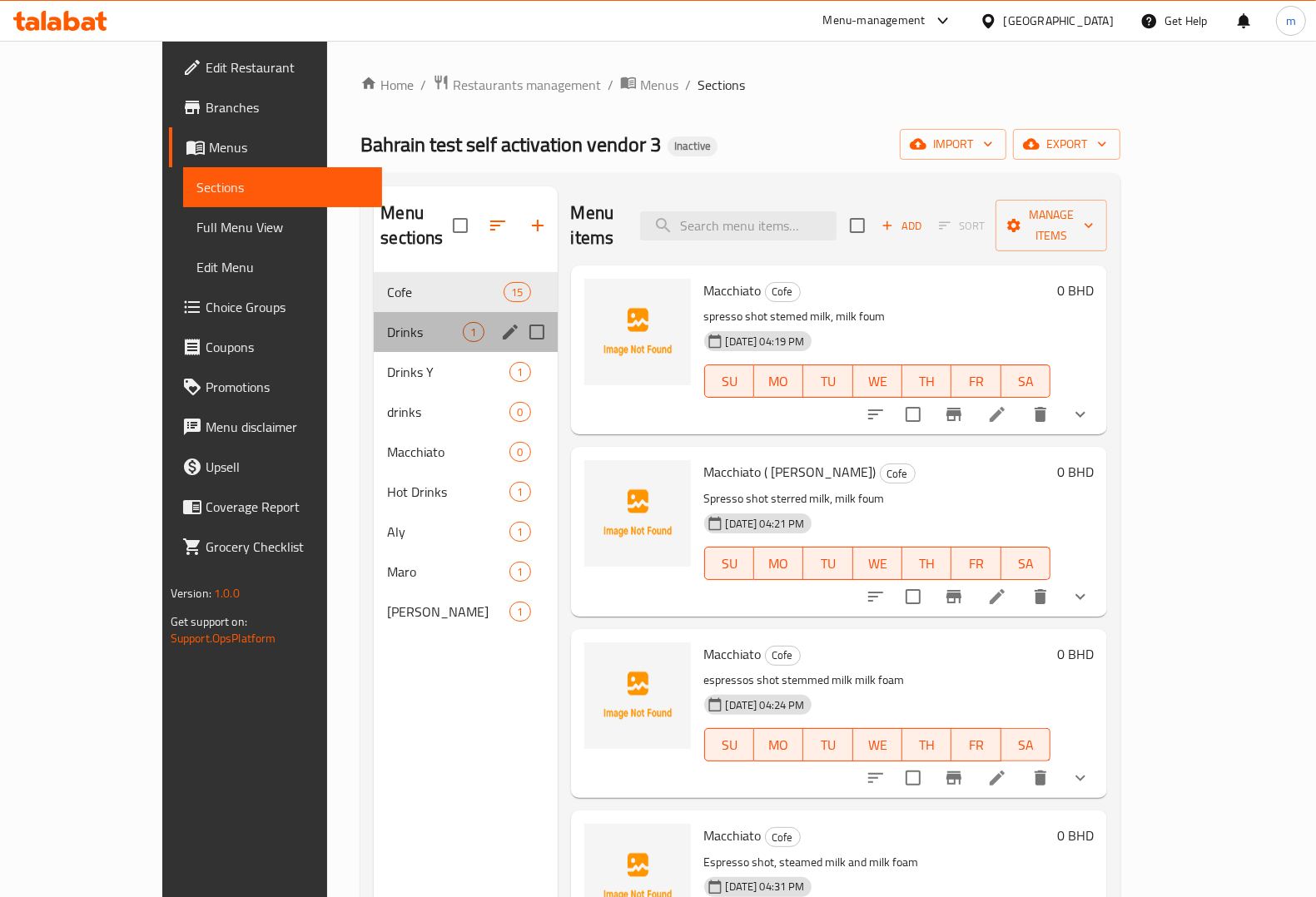
click at [388, 320] on div "Drinks 1" at bounding box center [465, 332] width 183 height 40
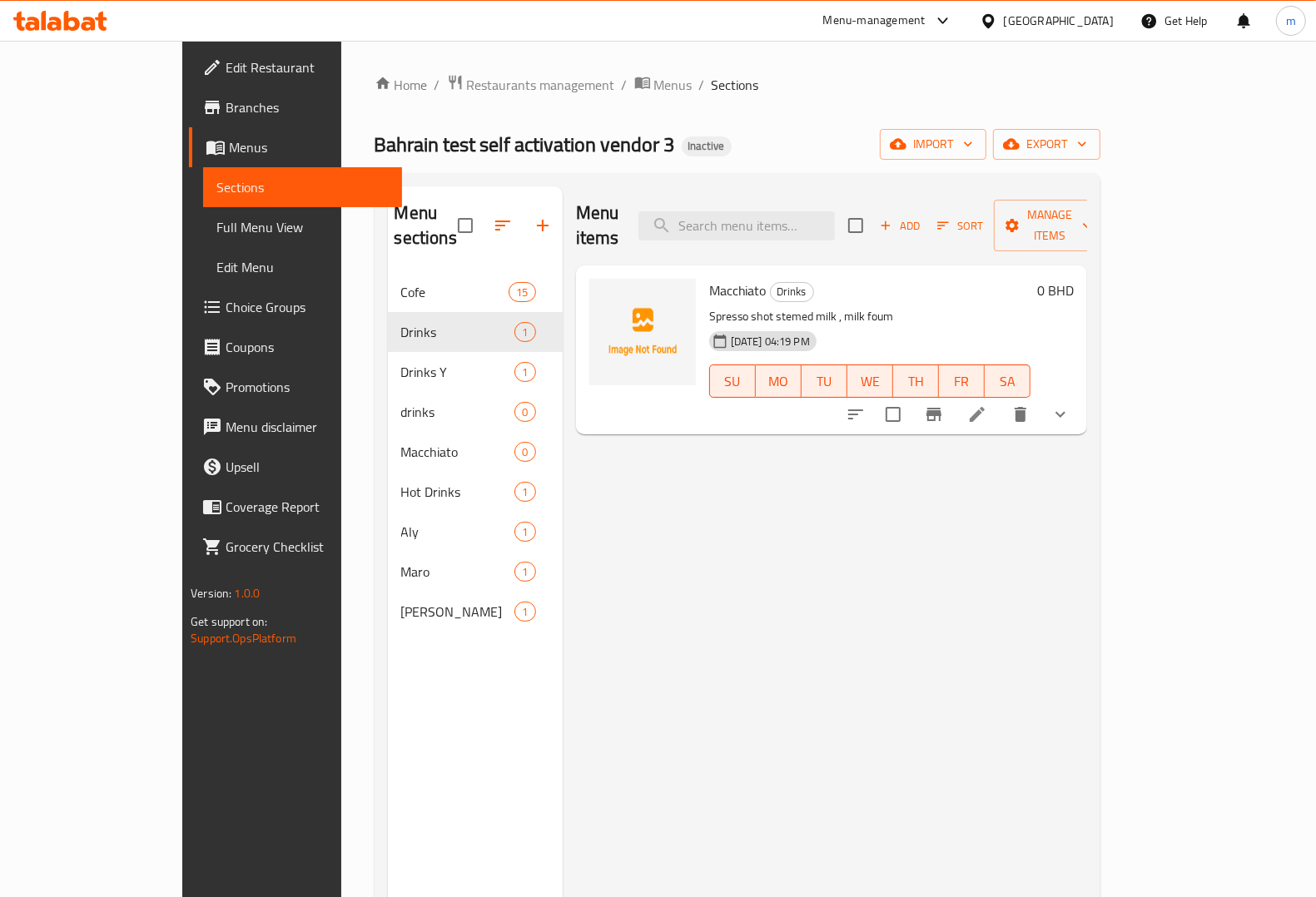
click at [1070, 404] on icon "show more" at bounding box center [1060, 414] width 20 height 20
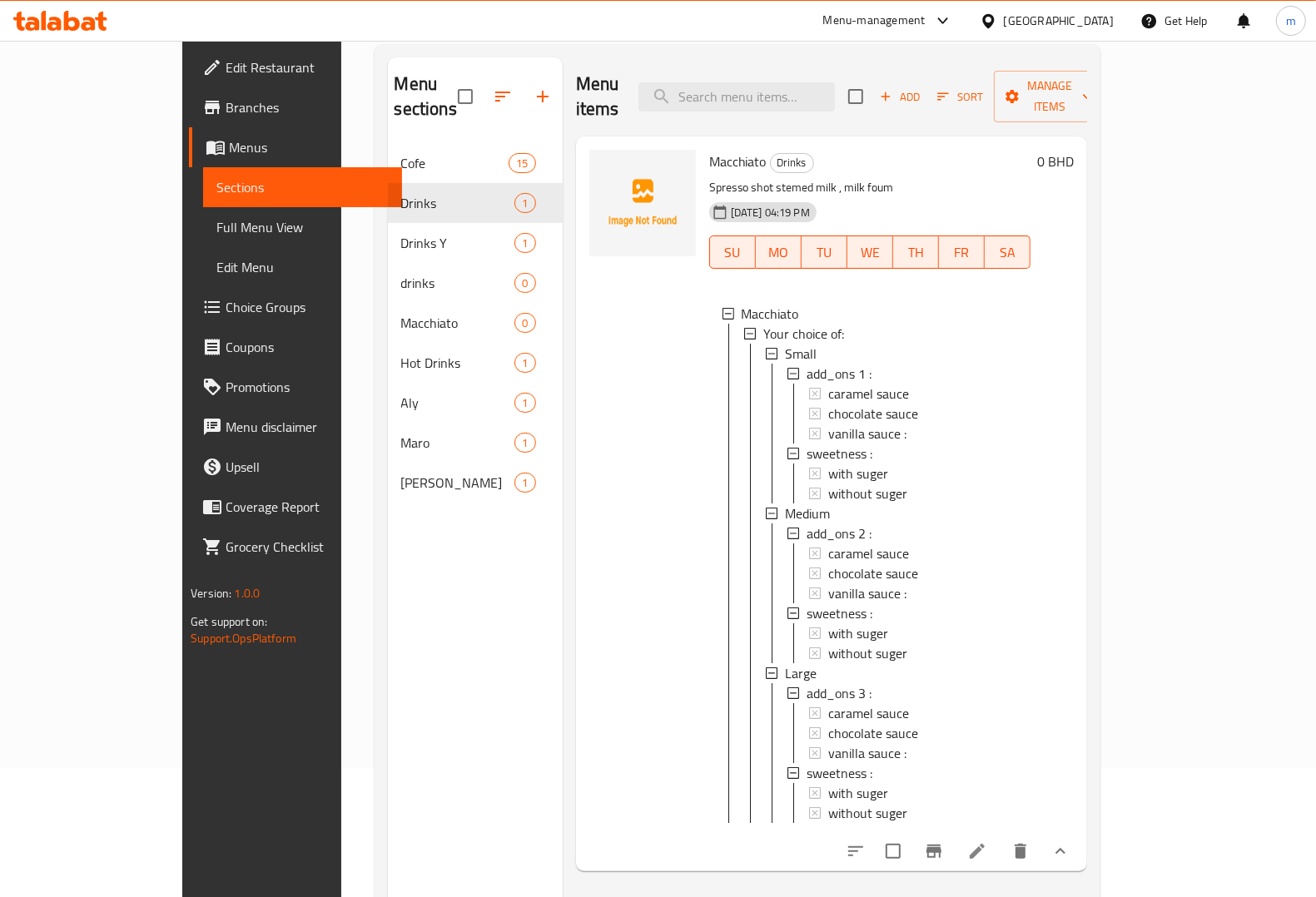
scroll to position [234, 0]
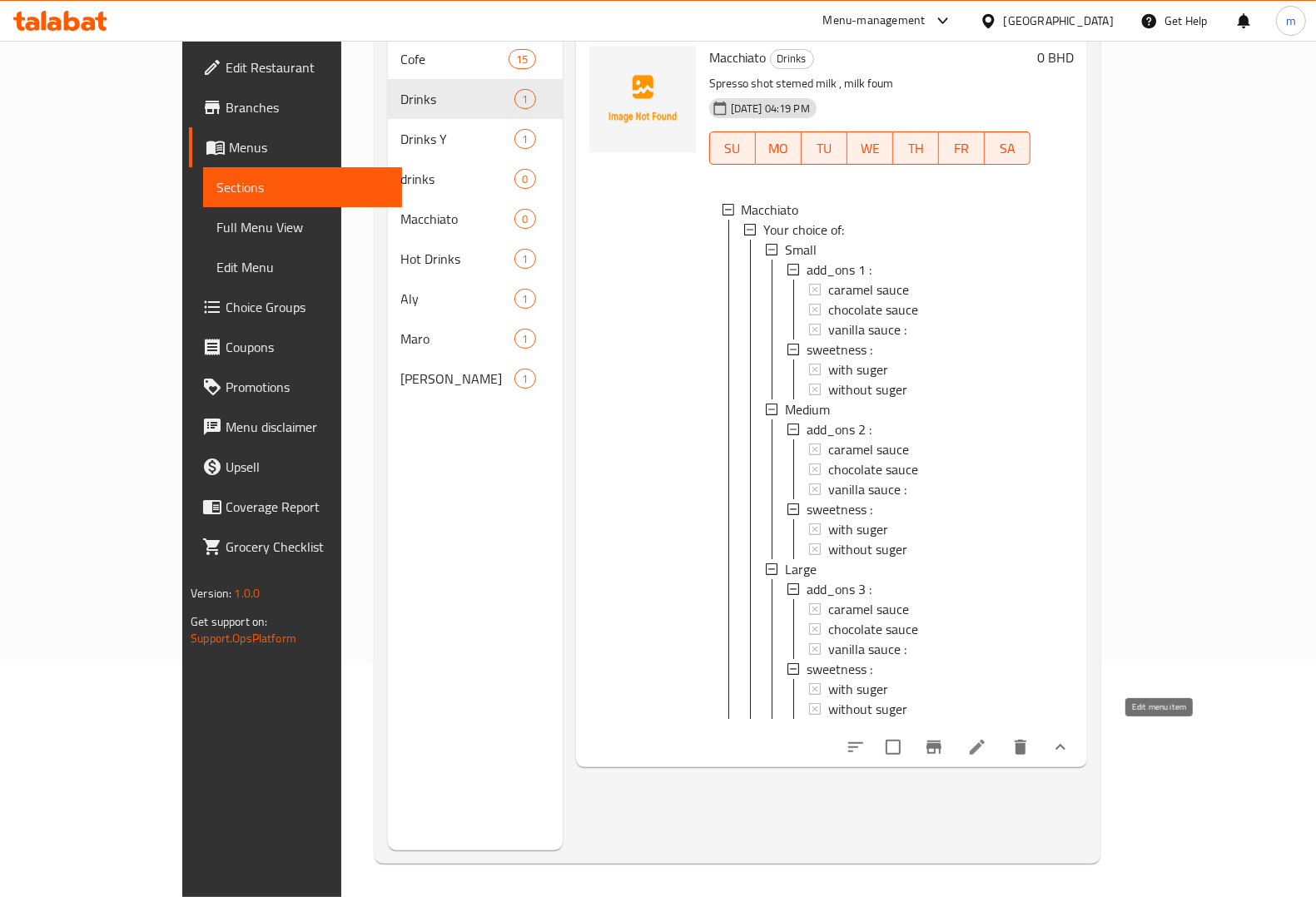
click at [987, 738] on icon at bounding box center [977, 747] width 20 height 20
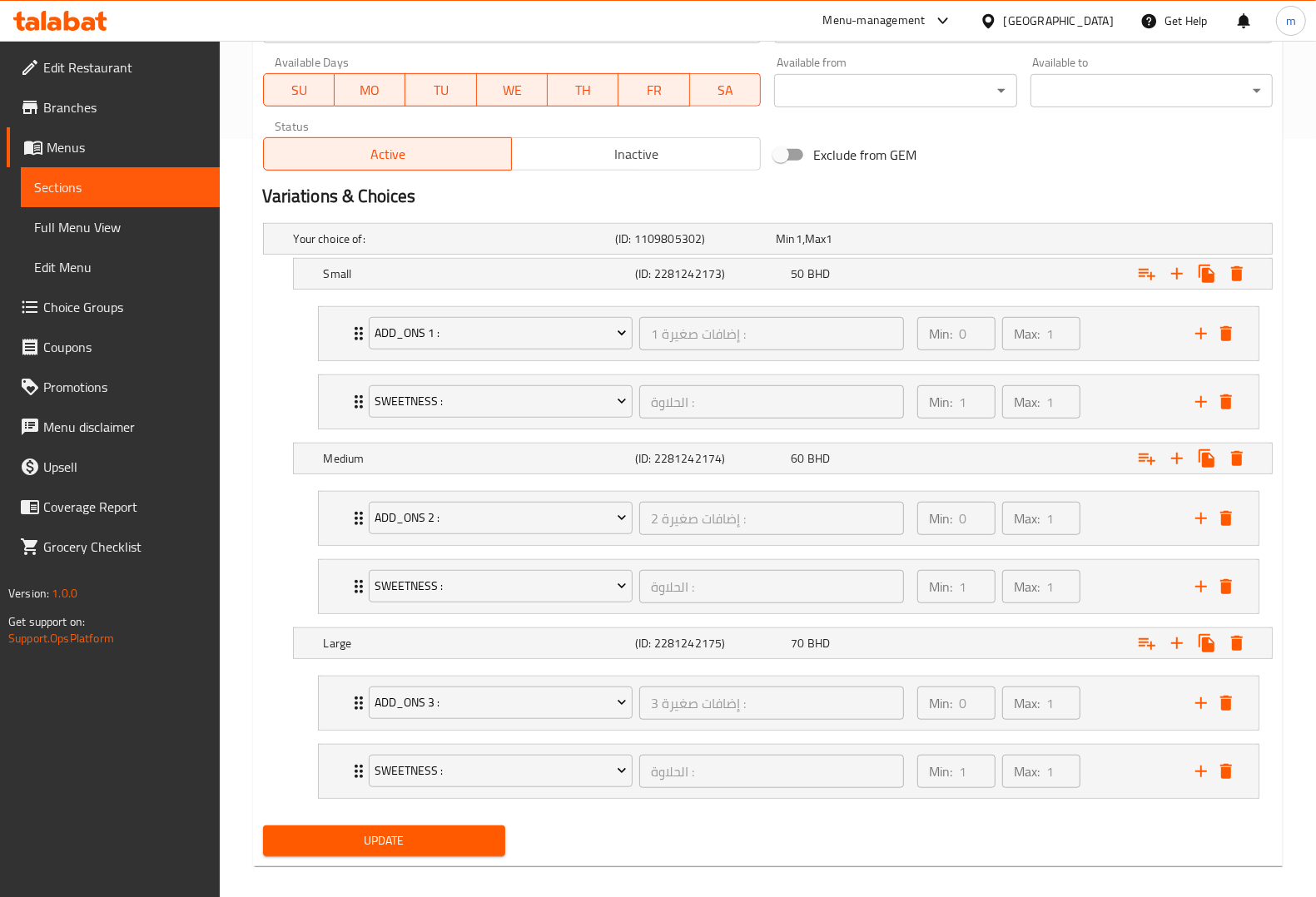
scroll to position [778, 0]
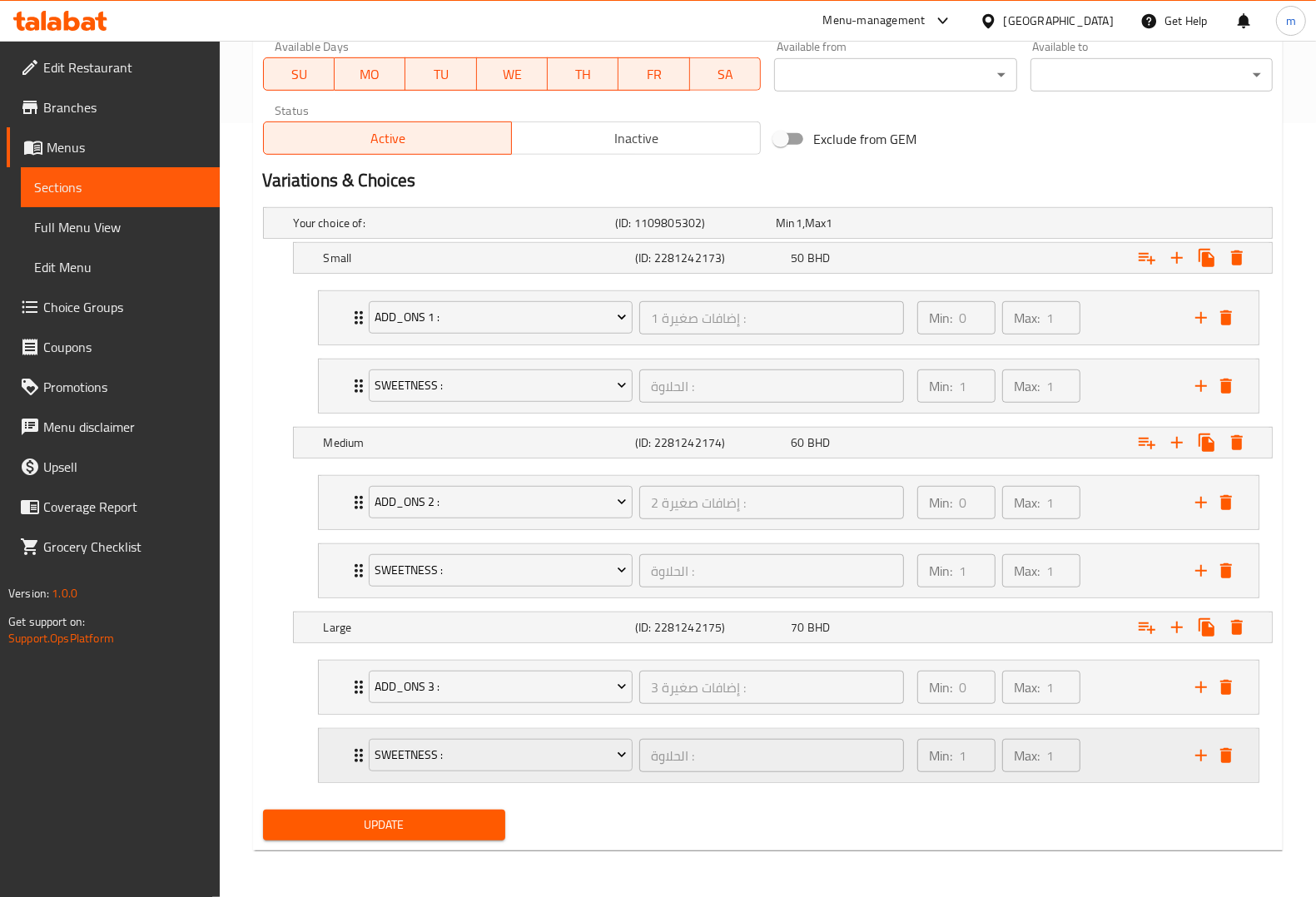
click at [356, 754] on icon "Expand" at bounding box center [359, 756] width 9 height 14
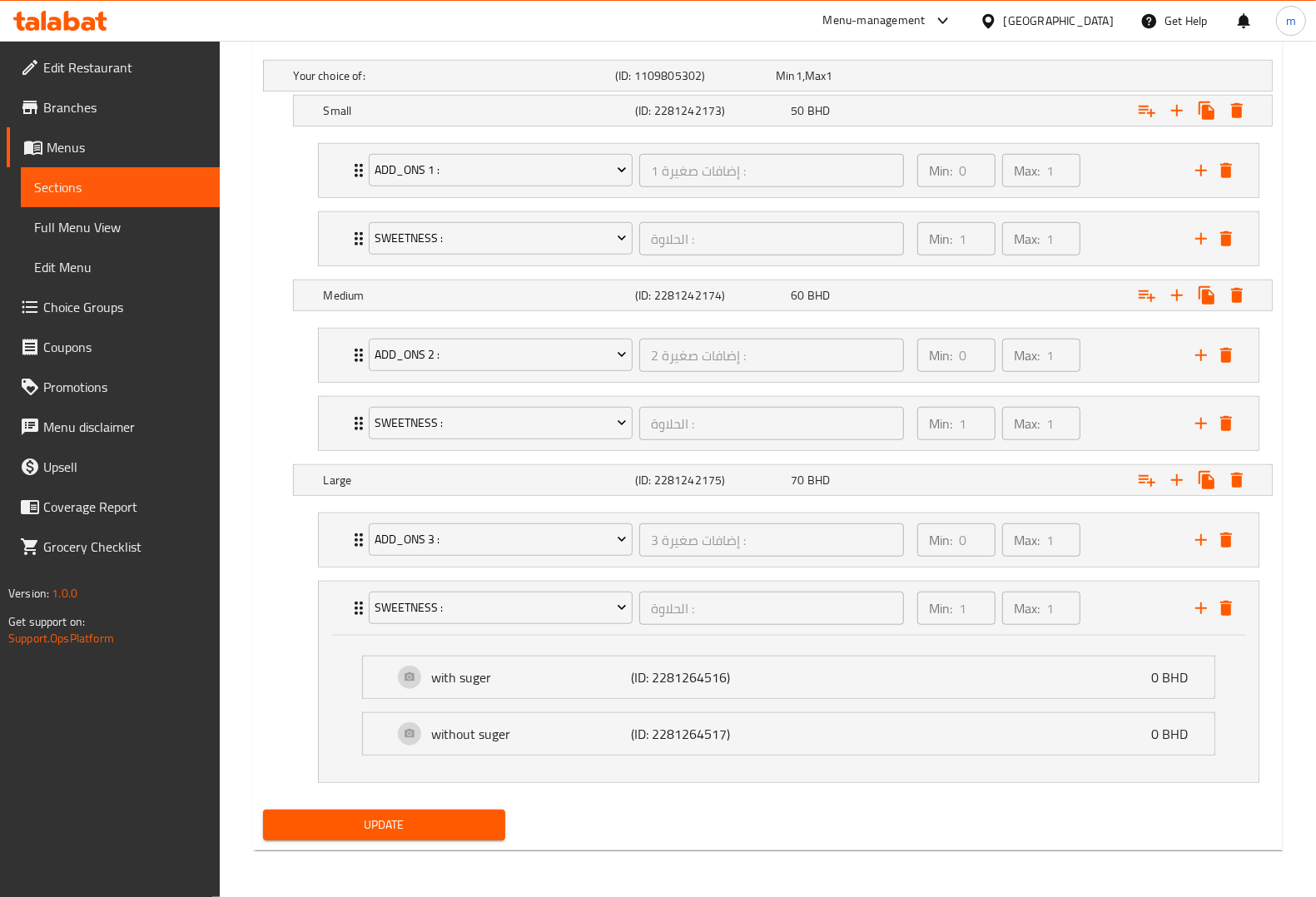
scroll to position [925, 0]
click at [406, 676] on div "with suger (ID: 2281264516) 0 BHD" at bounding box center [793, 677] width 801 height 42
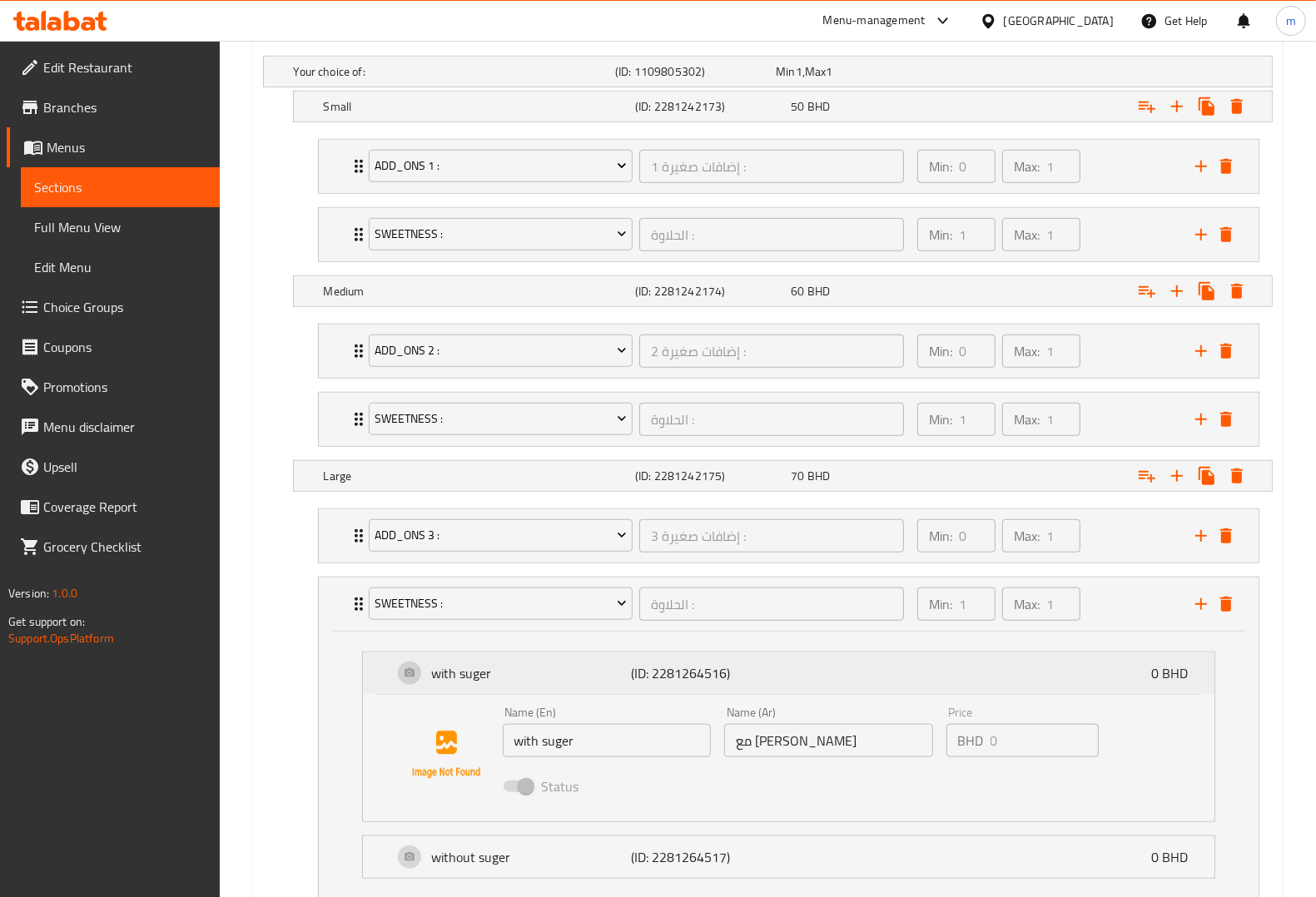
click at [406, 676] on div "with suger (ID: 2281264516) 0 BHD" at bounding box center [793, 673] width 801 height 42
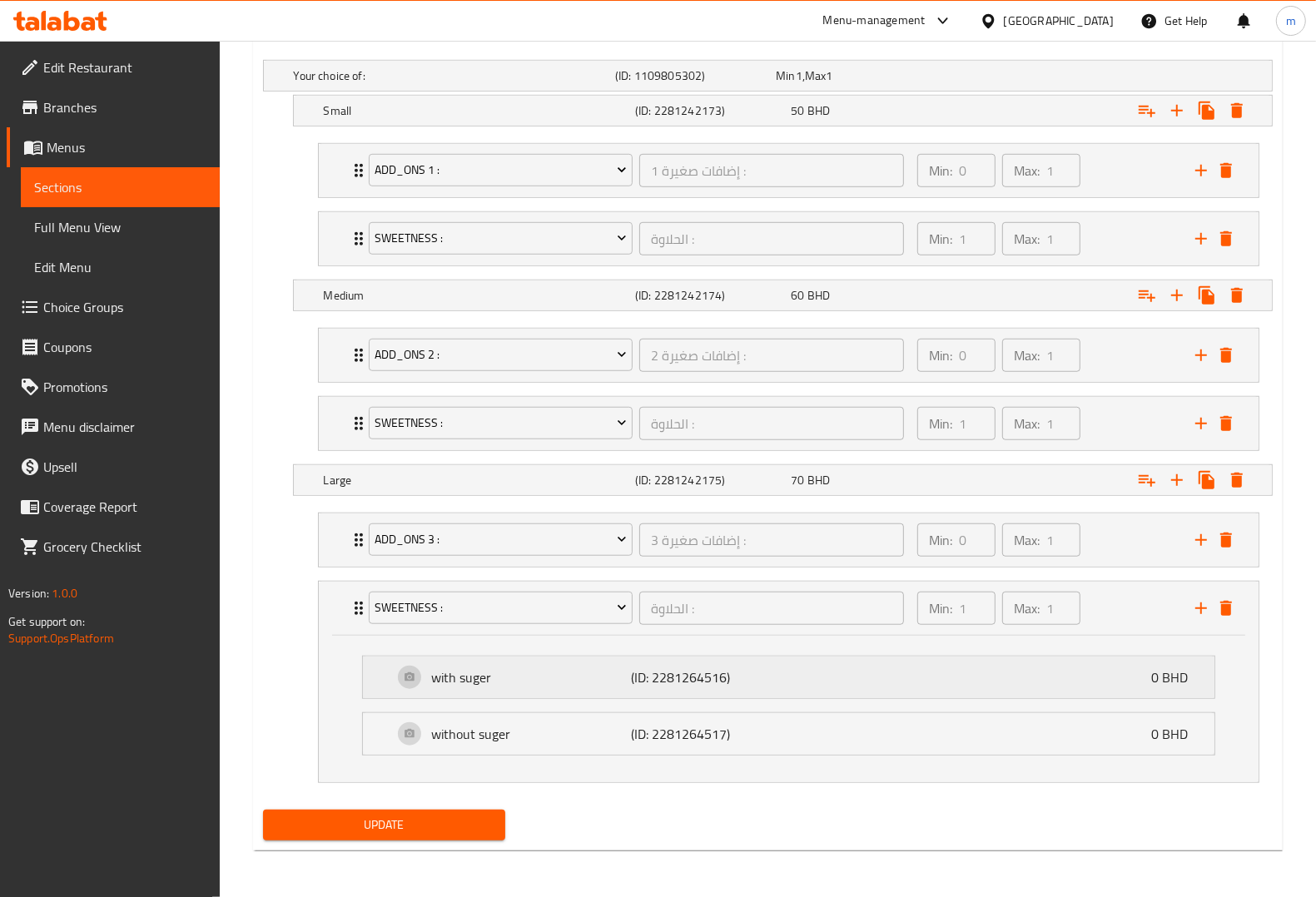
click at [406, 676] on div "with suger (ID: 2281264516) 0 BHD" at bounding box center [793, 677] width 801 height 42
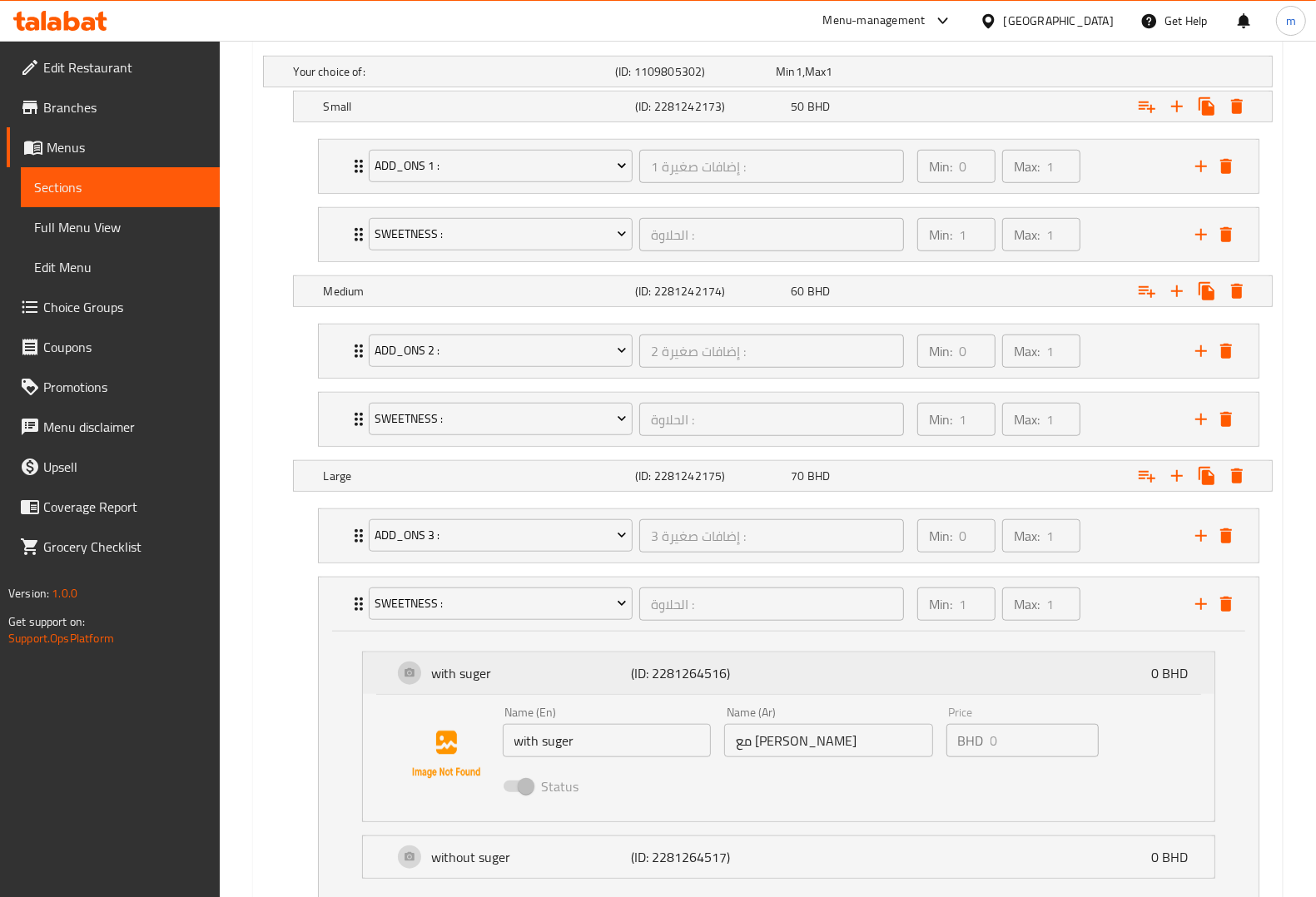
click at [406, 676] on div "with suger (ID: 2281264516) 0 BHD" at bounding box center [793, 673] width 801 height 42
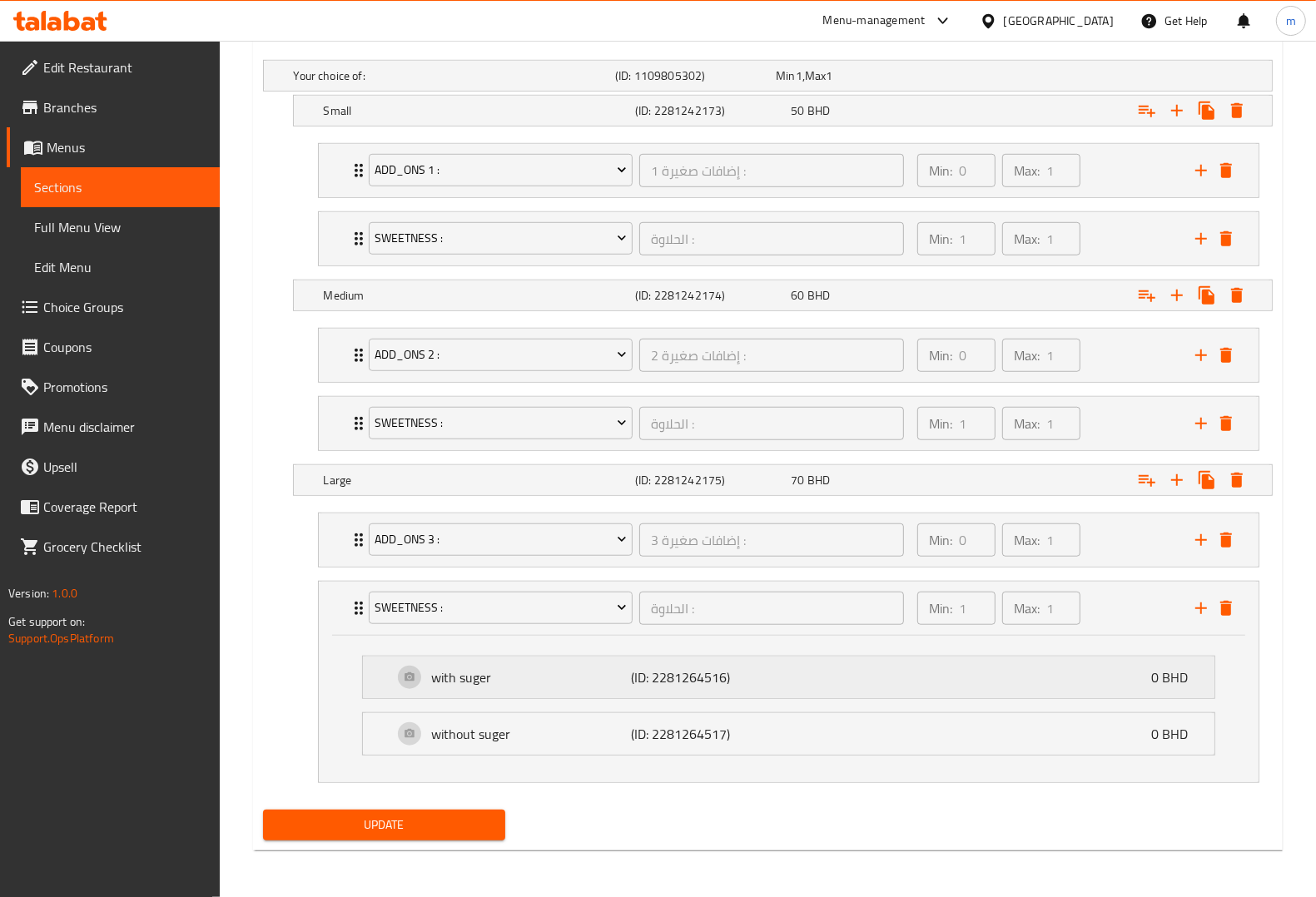
click at [406, 676] on div "with suger (ID: 2281264516) 0 BHD" at bounding box center [793, 677] width 801 height 42
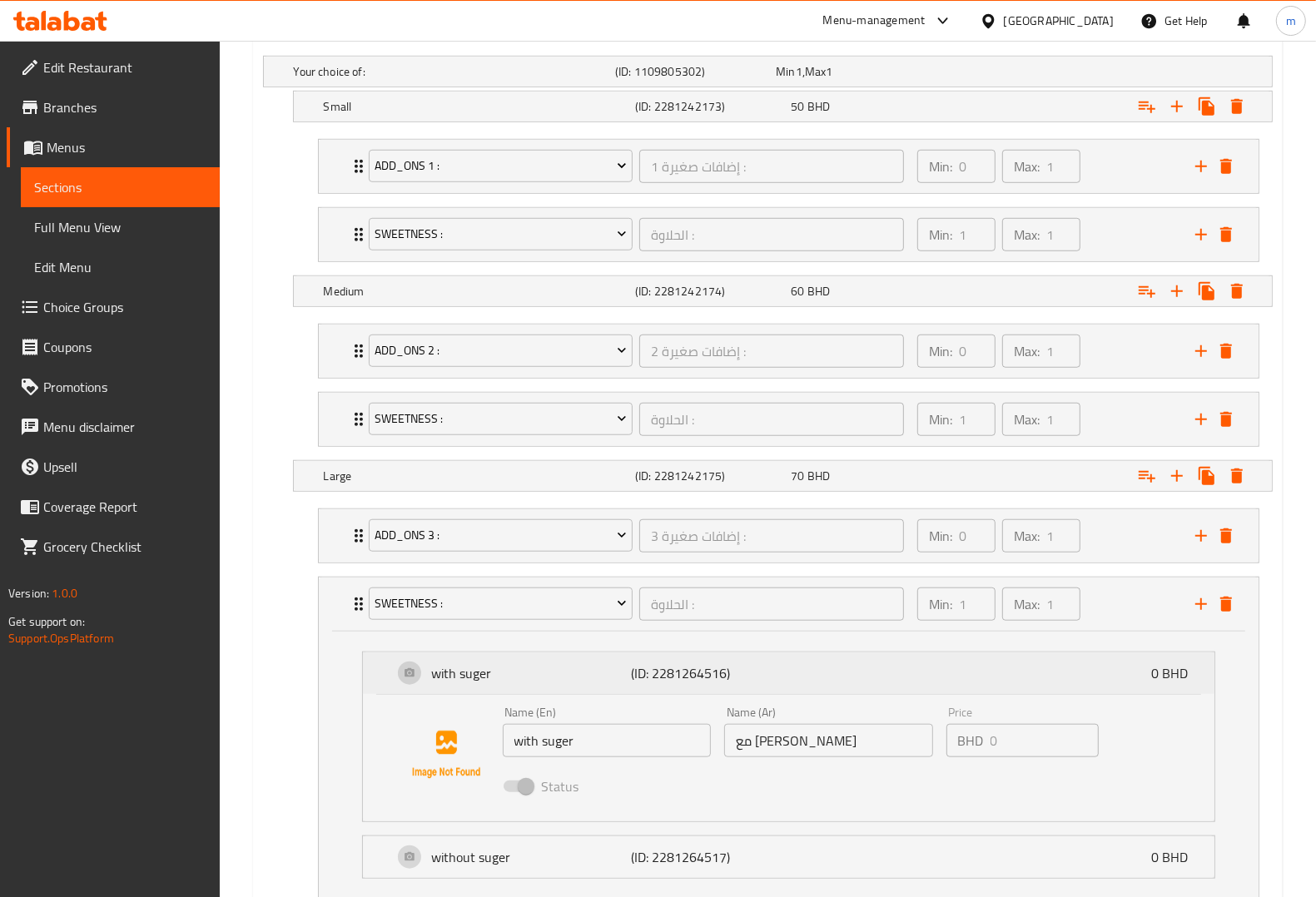
click at [406, 676] on div "with suger (ID: 2281264516) 0 BHD" at bounding box center [793, 673] width 801 height 42
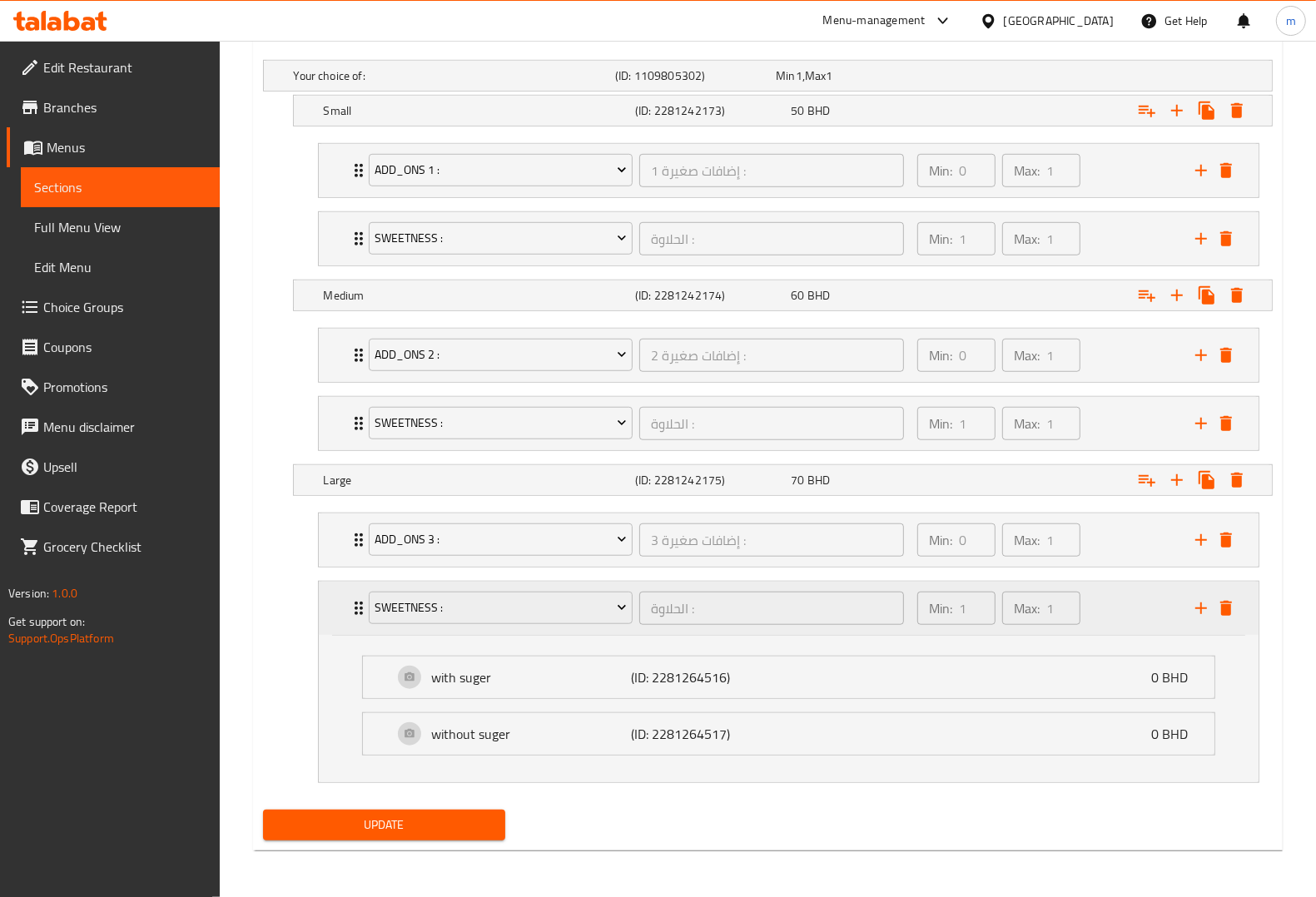
click at [366, 621] on div "sweetness :" at bounding box center [500, 608] width 272 height 40
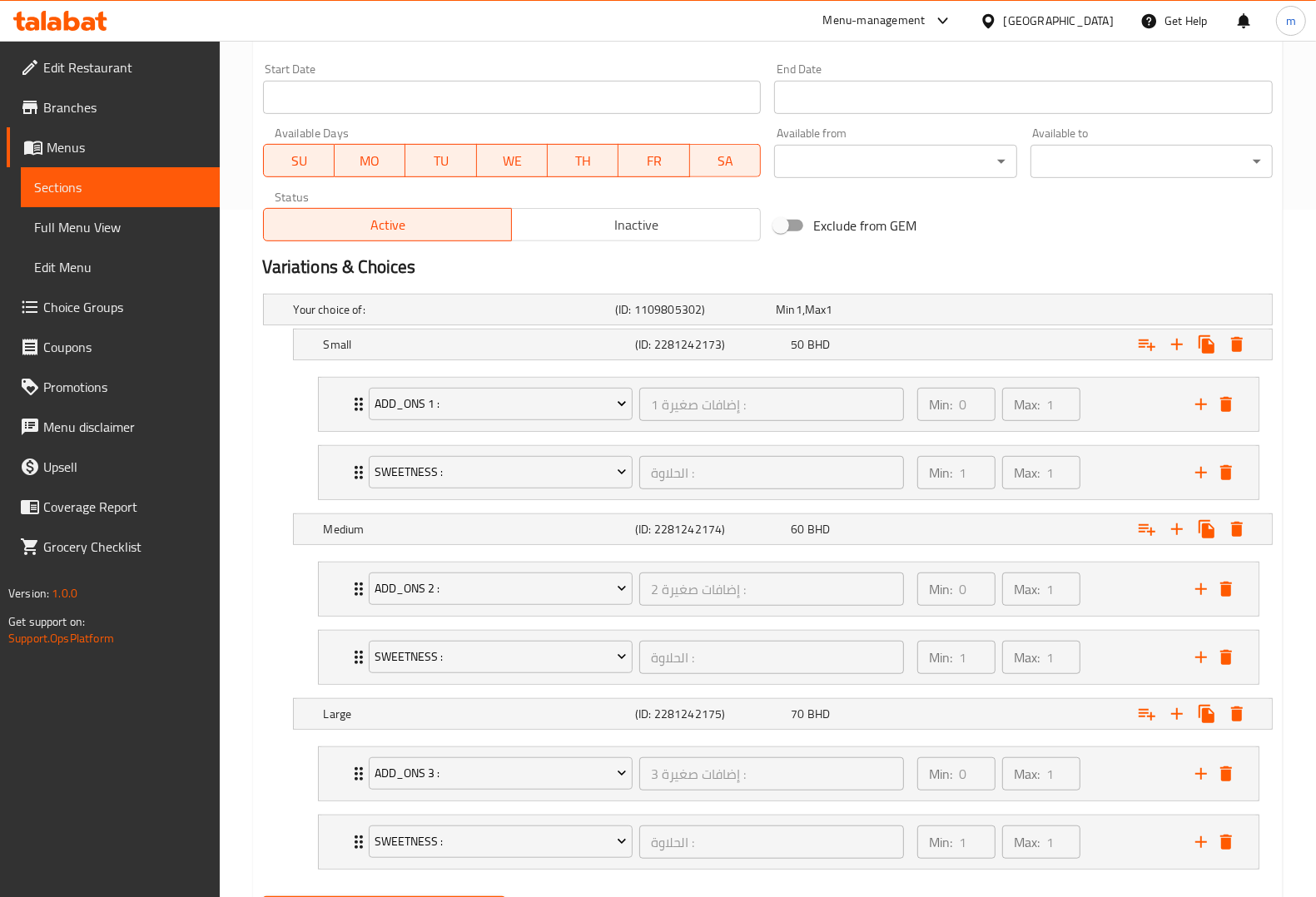
scroll to position [778, 0]
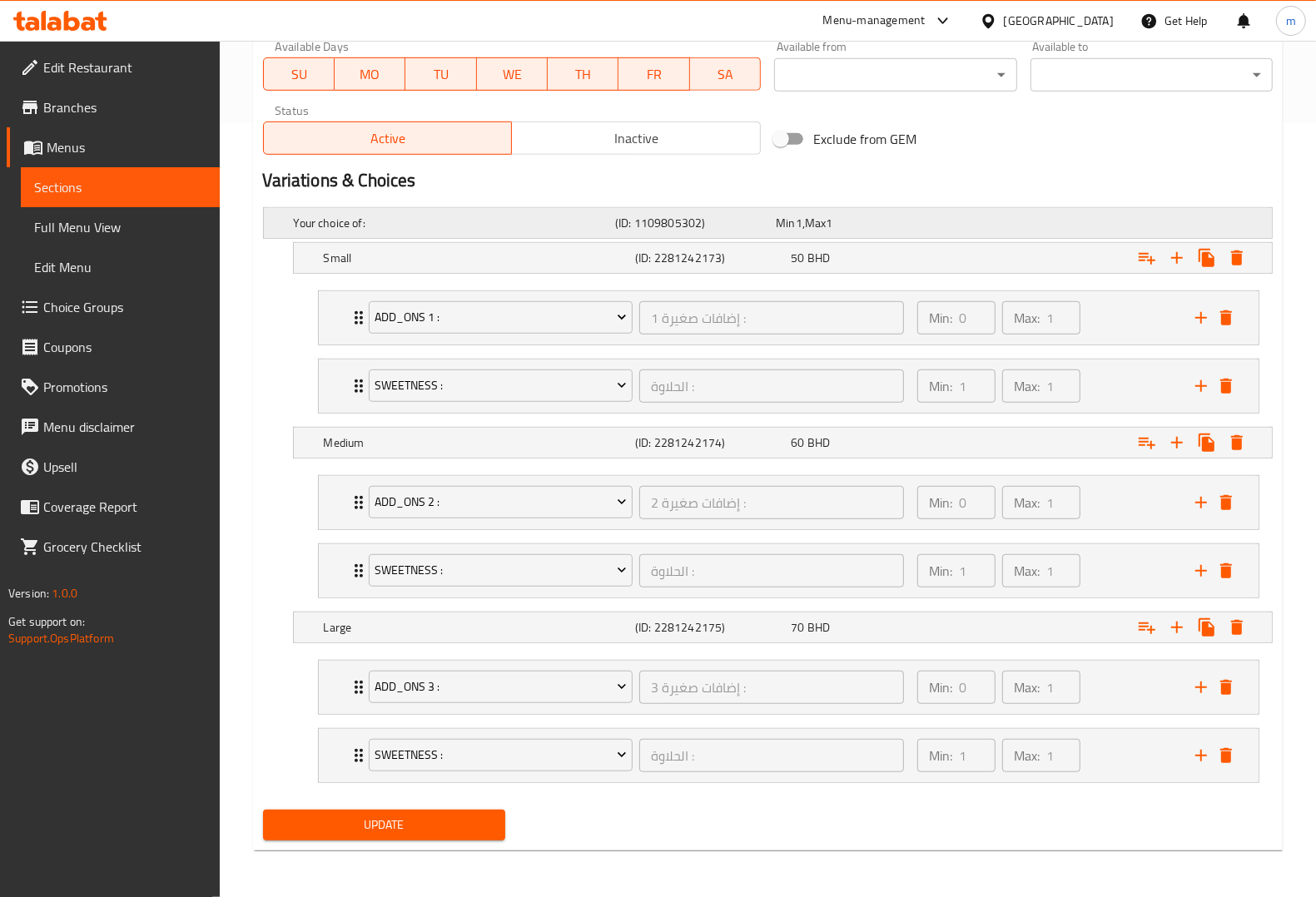
click at [903, 215] on div "Min 1 , Max 1" at bounding box center [852, 223] width 154 height 16
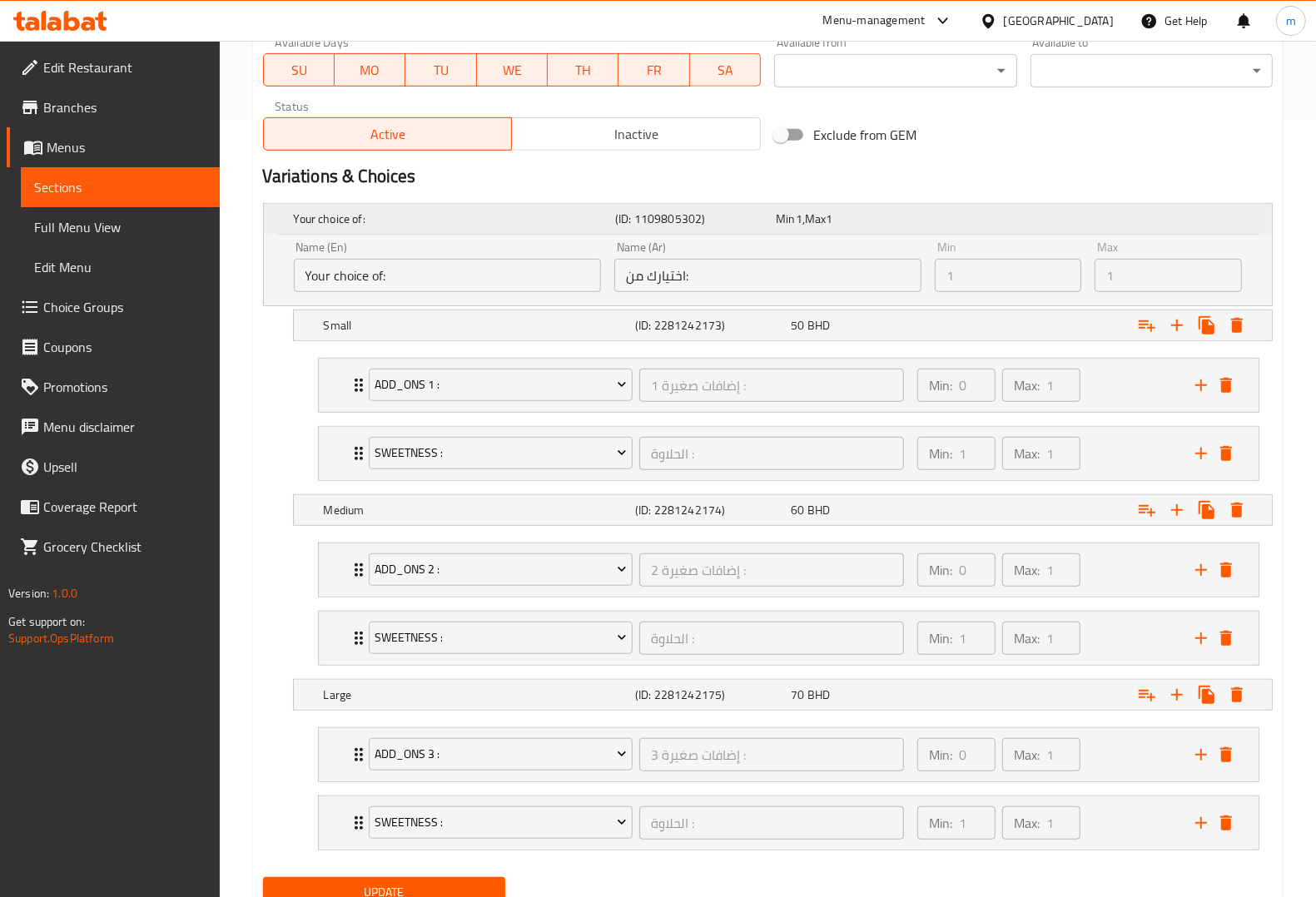
click at [903, 213] on div "Min 1 , Max 1" at bounding box center [852, 218] width 154 height 16
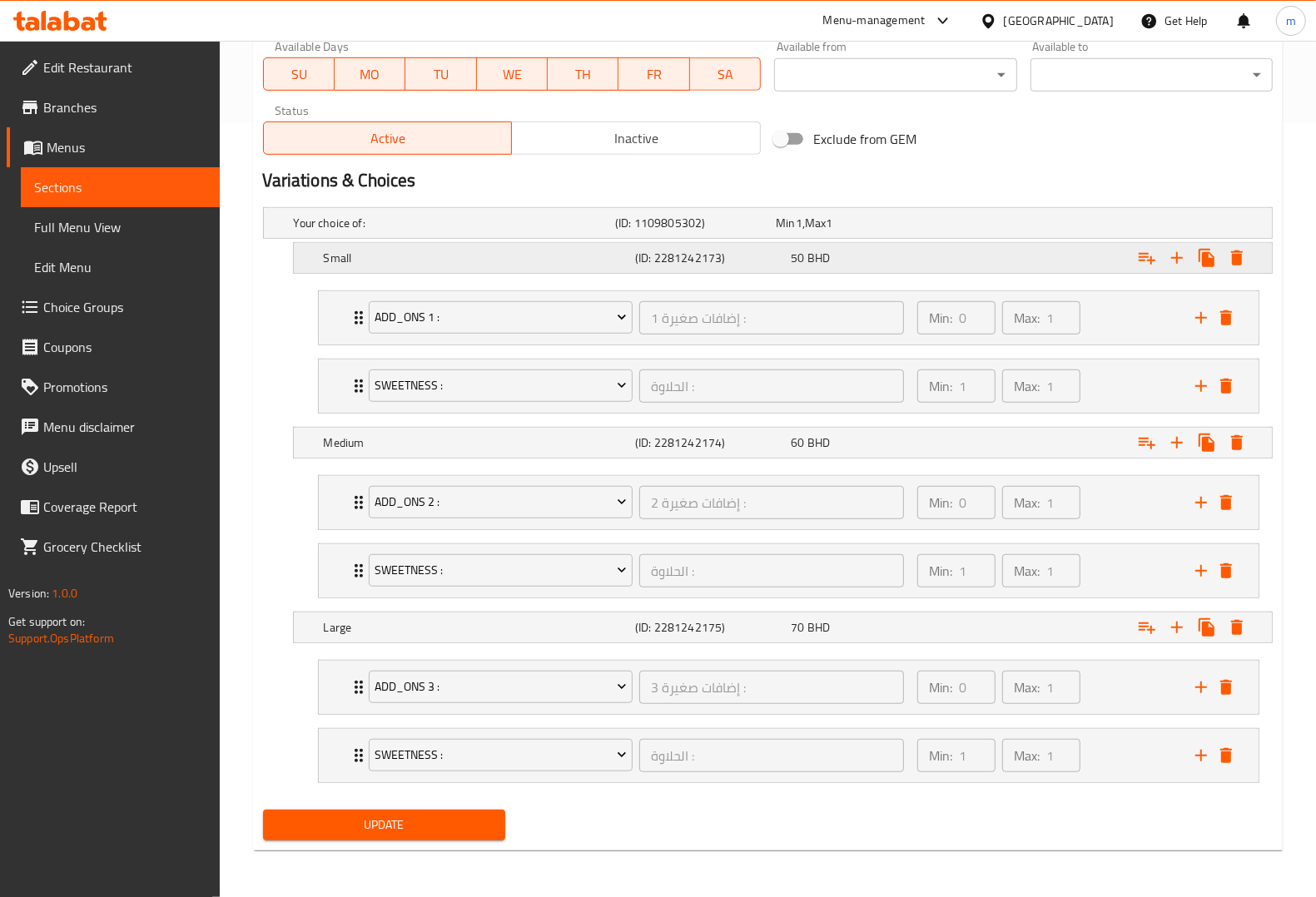
click at [867, 260] on div "50 BHD" at bounding box center [865, 257] width 149 height 16
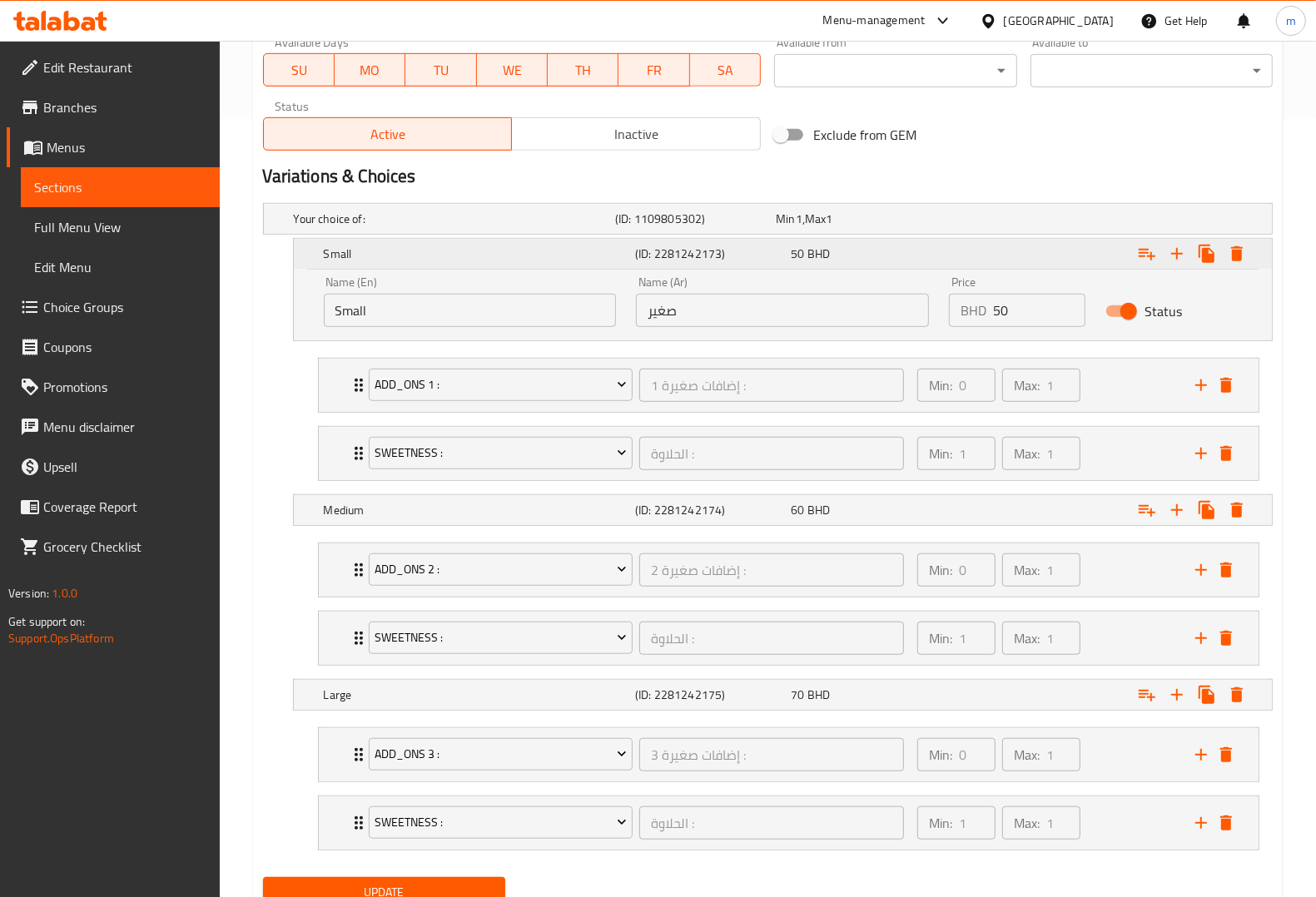
click at [832, 256] on div "50 BHD" at bounding box center [865, 254] width 149 height 16
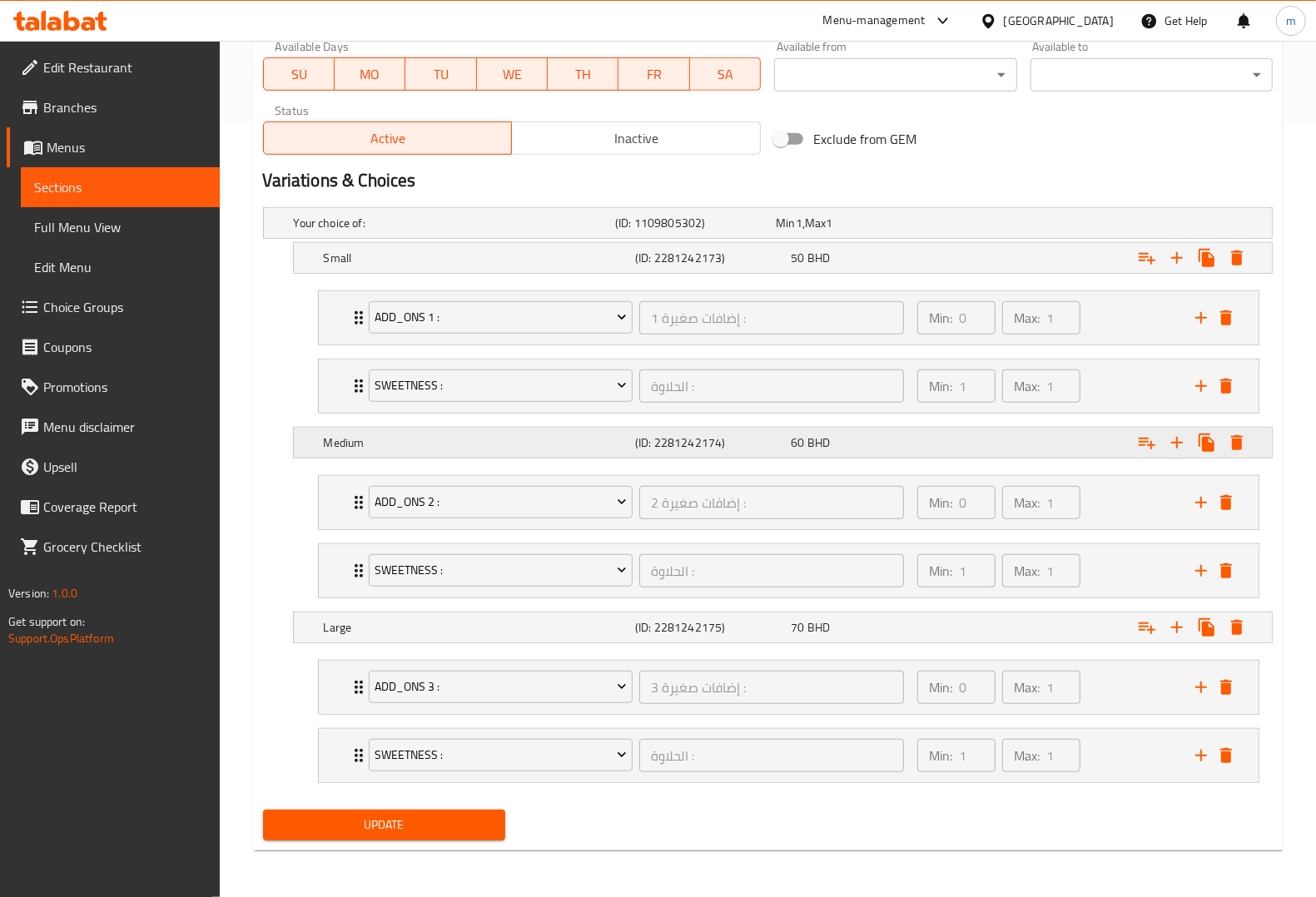
click at [845, 442] on div "60 BHD" at bounding box center [865, 442] width 149 height 16
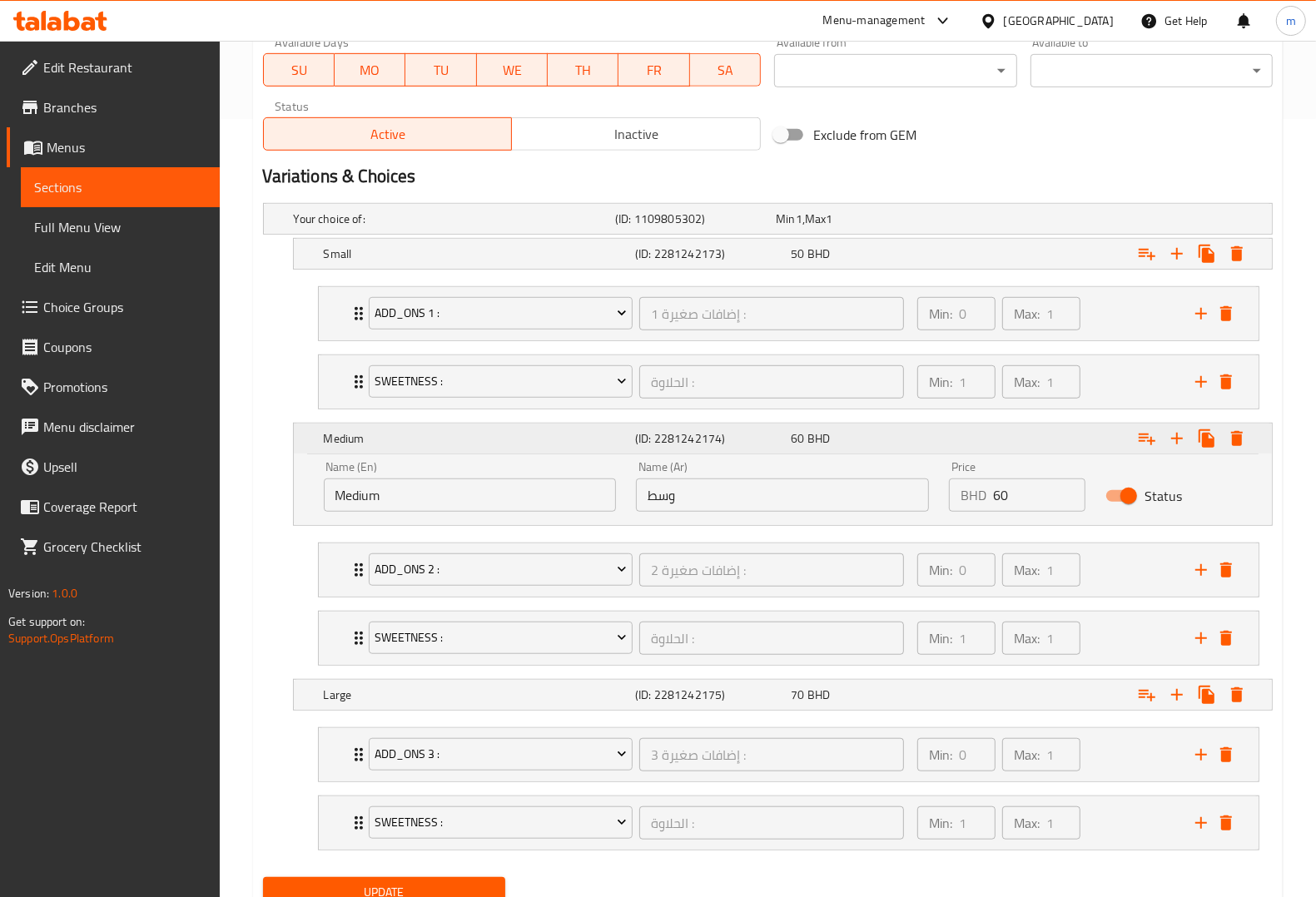
click at [845, 442] on div "60 BHD" at bounding box center [865, 438] width 149 height 16
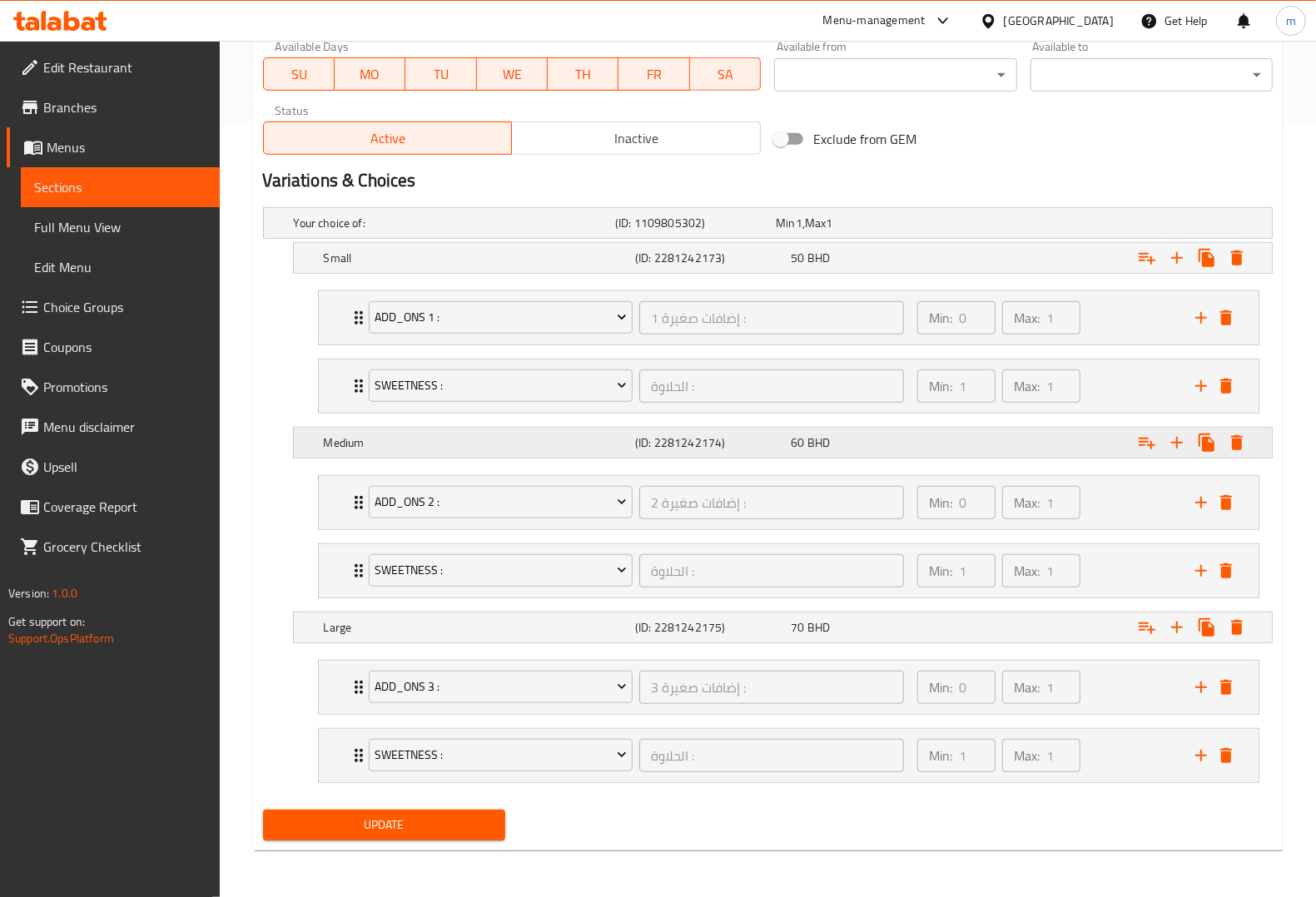
click at [845, 442] on div "60 BHD" at bounding box center [865, 442] width 149 height 16
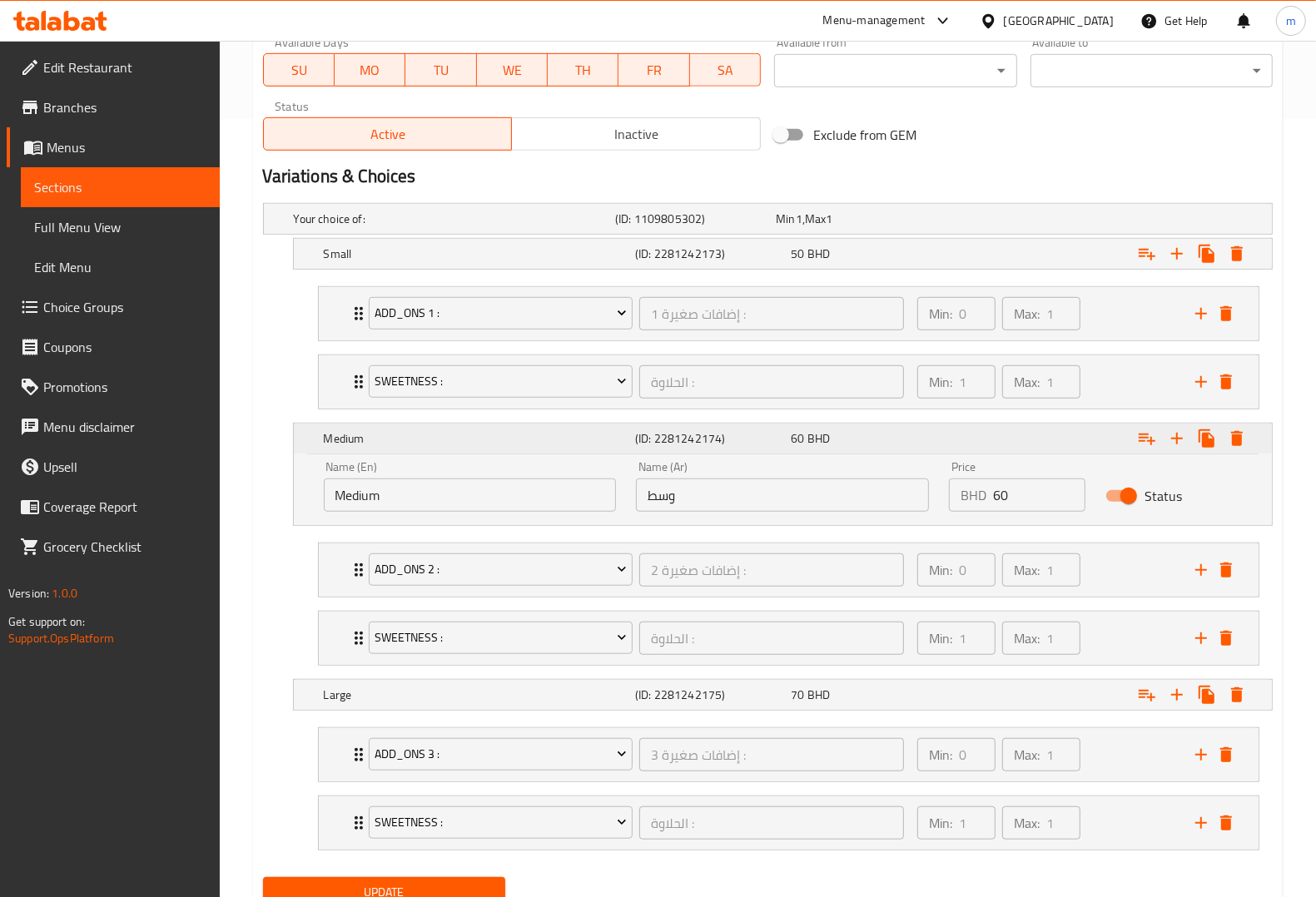
click at [845, 442] on div "60 BHD" at bounding box center [865, 438] width 149 height 16
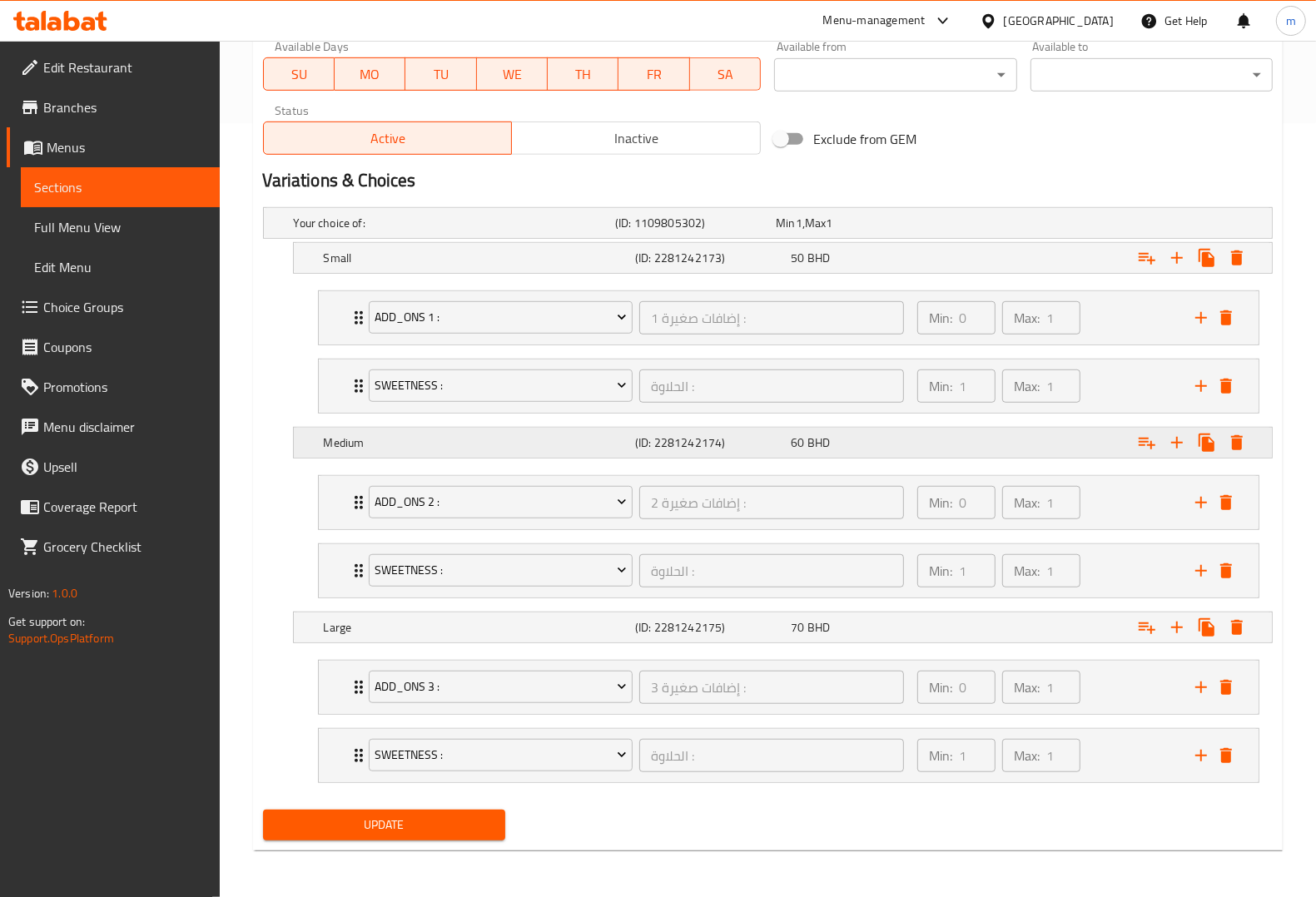
click at [845, 442] on div "60 BHD" at bounding box center [865, 442] width 149 height 16
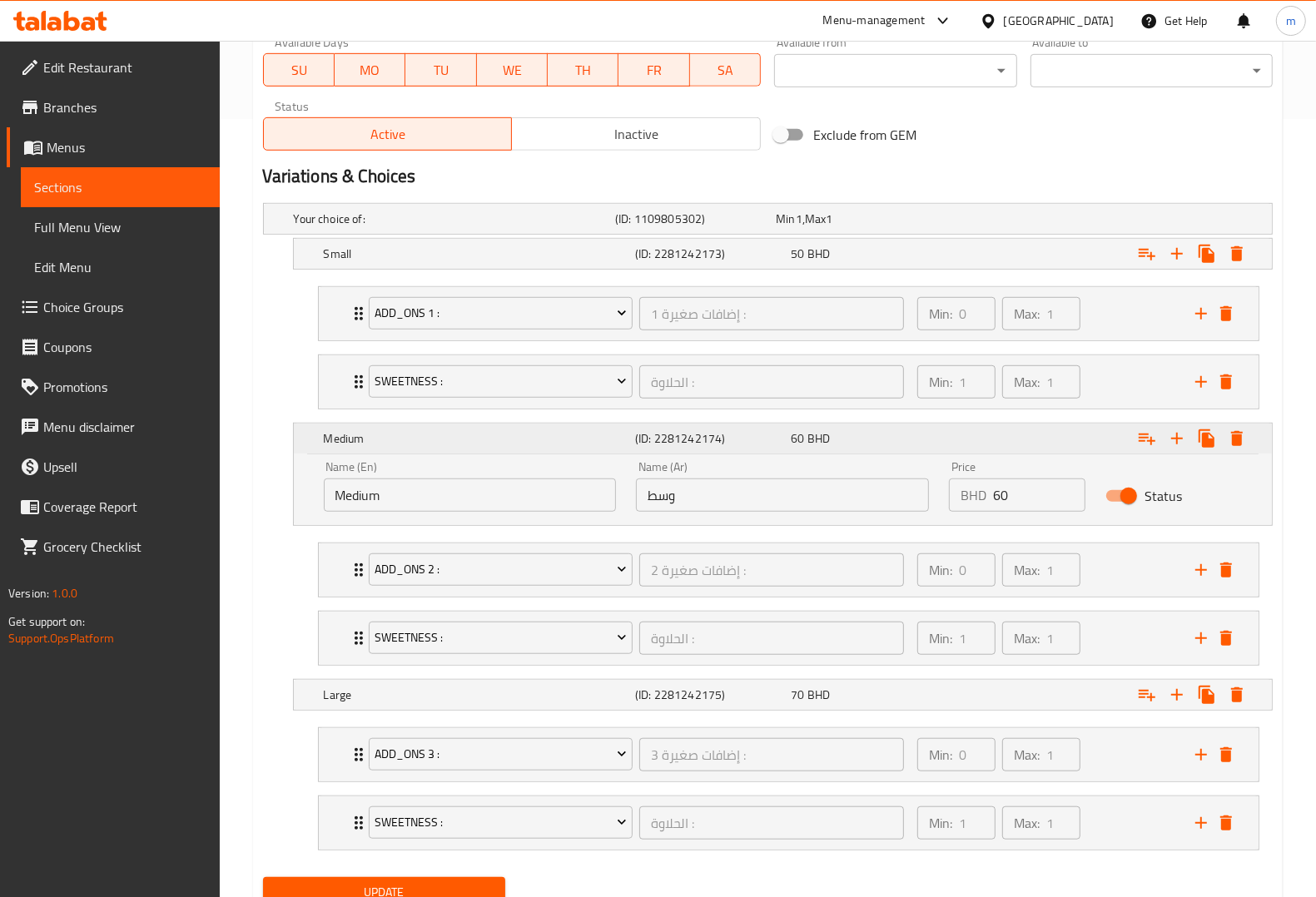
click at [845, 442] on div "60 BHD" at bounding box center [865, 438] width 149 height 16
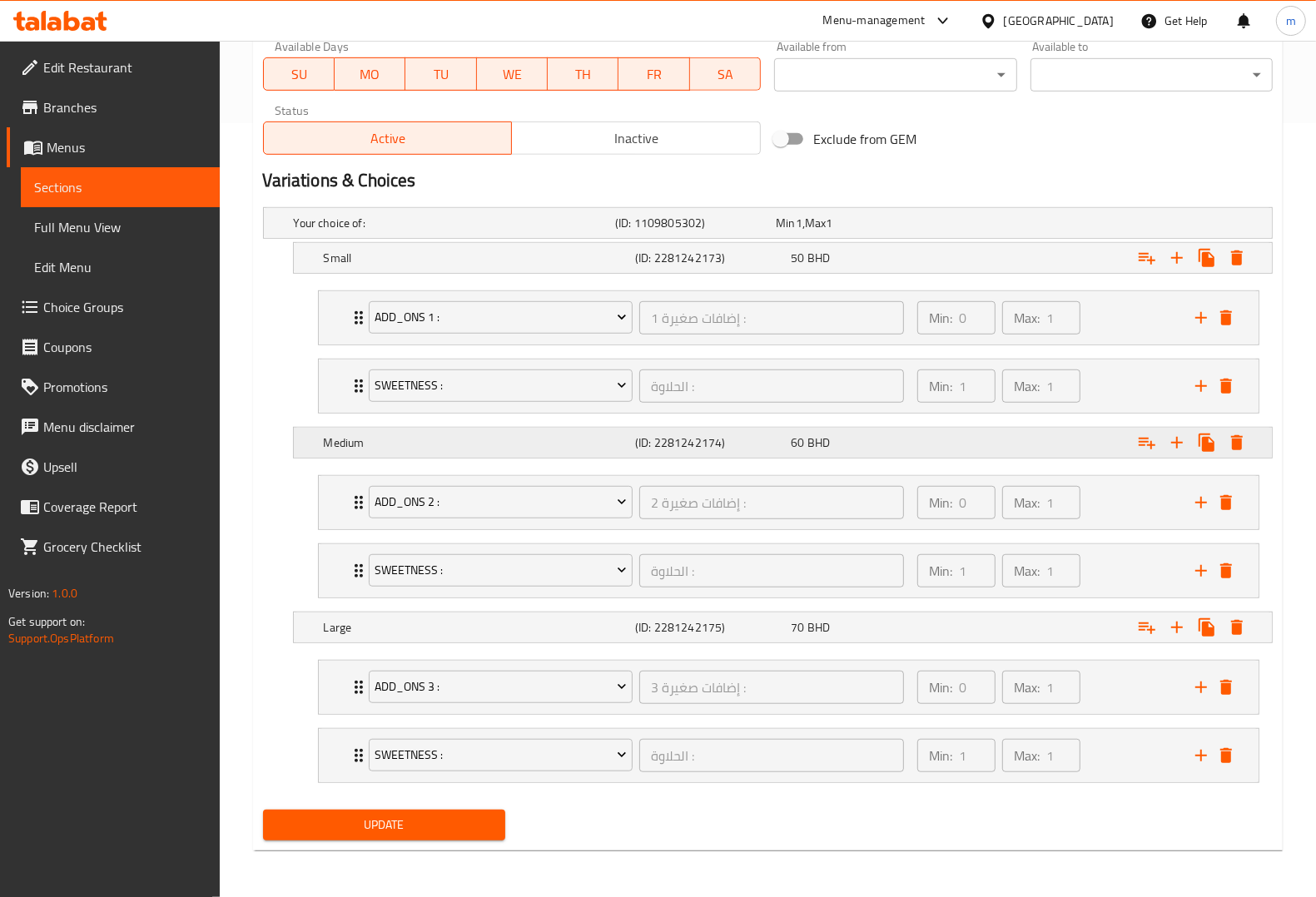
click at [845, 442] on div "60 BHD" at bounding box center [865, 442] width 149 height 16
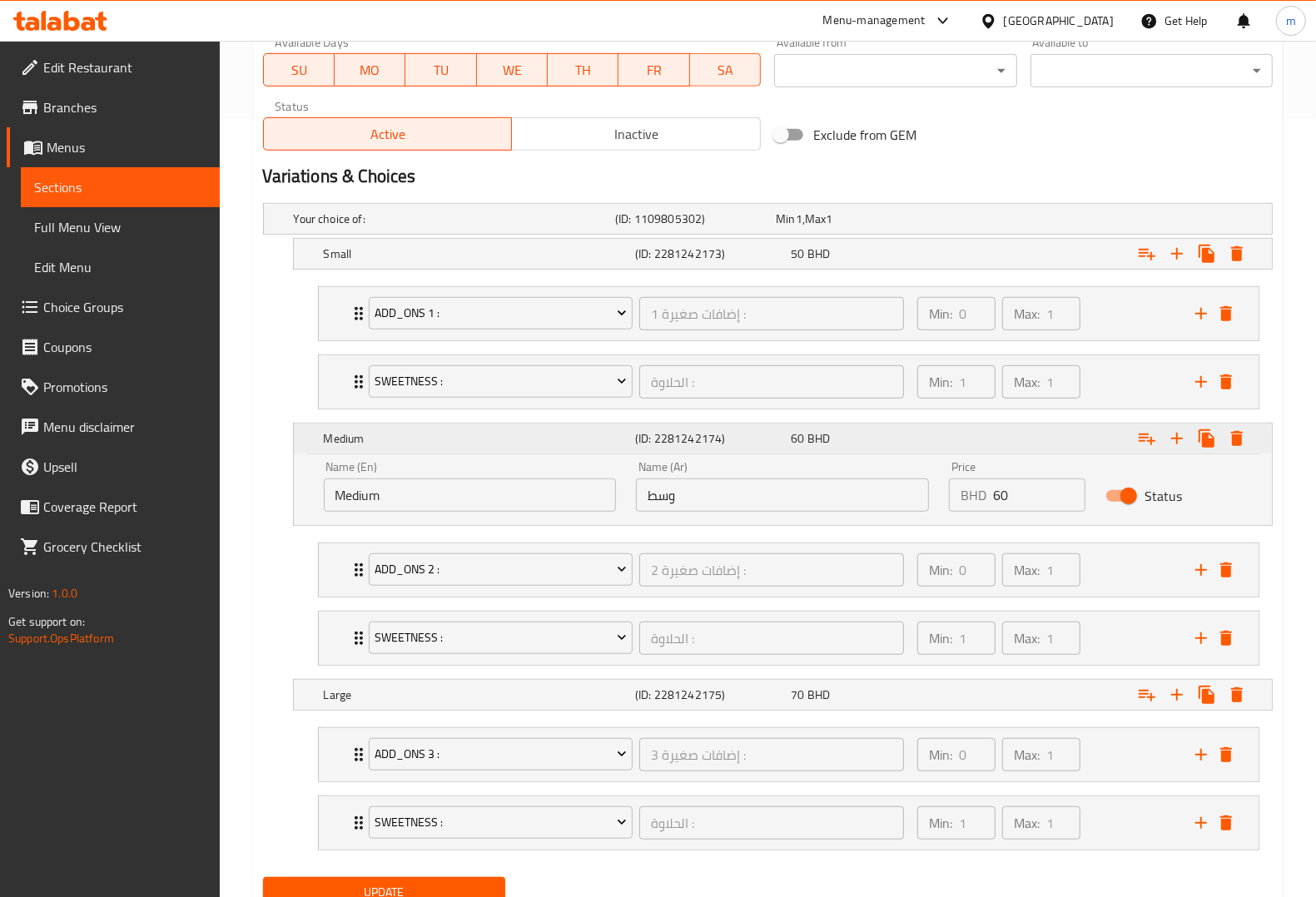
click at [845, 442] on div "60 BHD" at bounding box center [865, 438] width 149 height 16
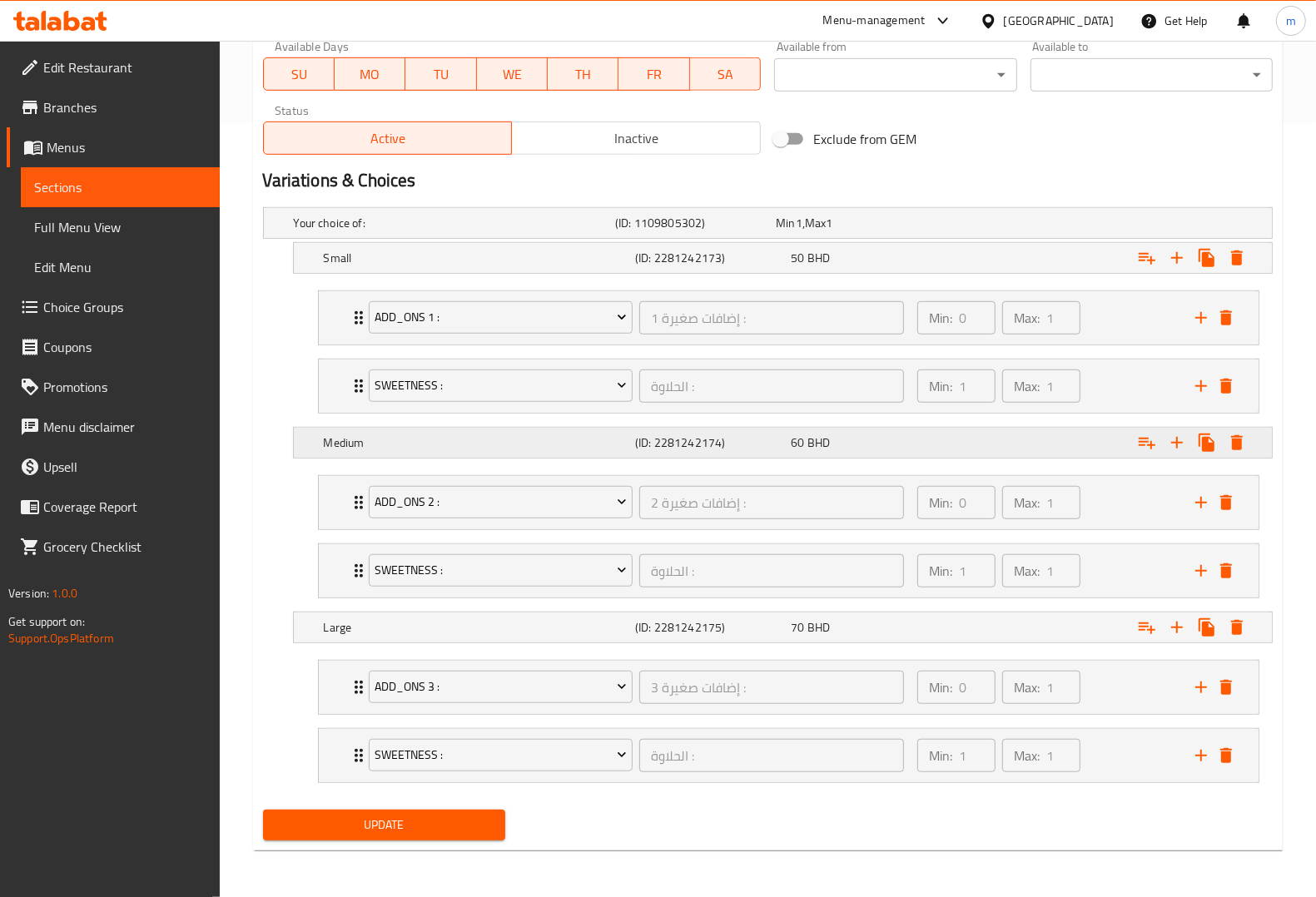
click at [845, 442] on div "60 BHD" at bounding box center [865, 442] width 149 height 16
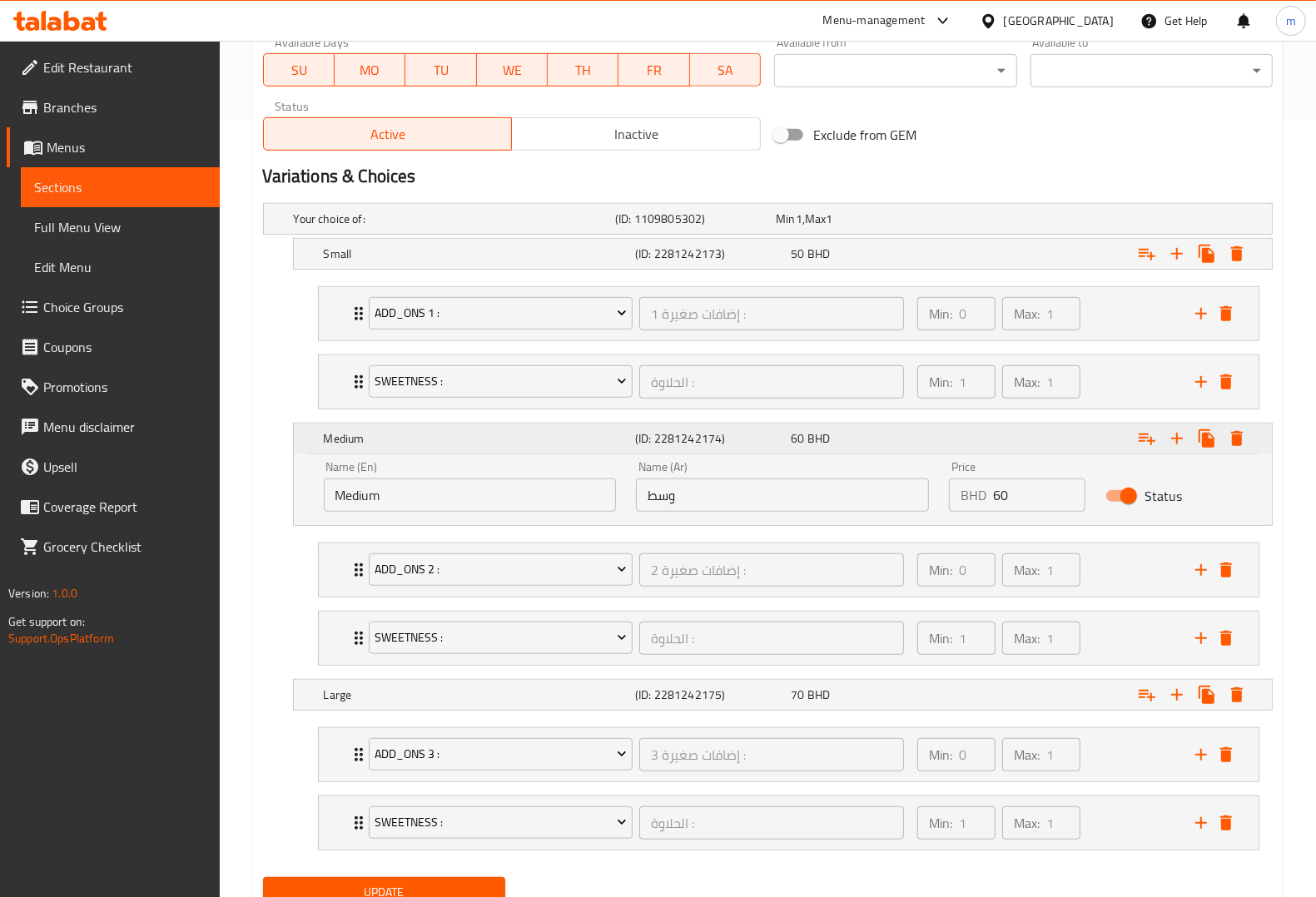
click at [845, 442] on div "60 BHD" at bounding box center [865, 438] width 149 height 16
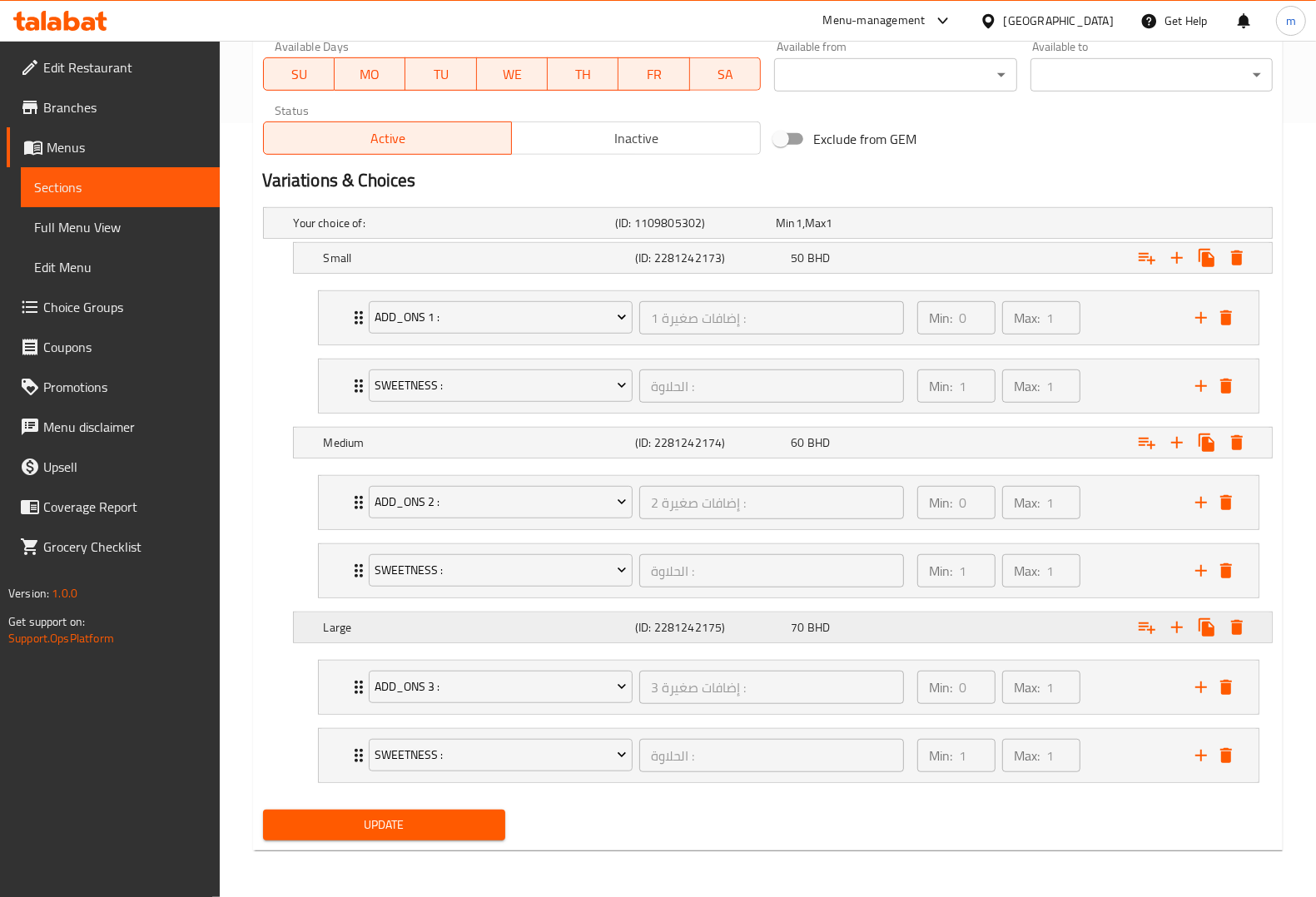
click at [880, 628] on div "70 BHD" at bounding box center [865, 627] width 149 height 16
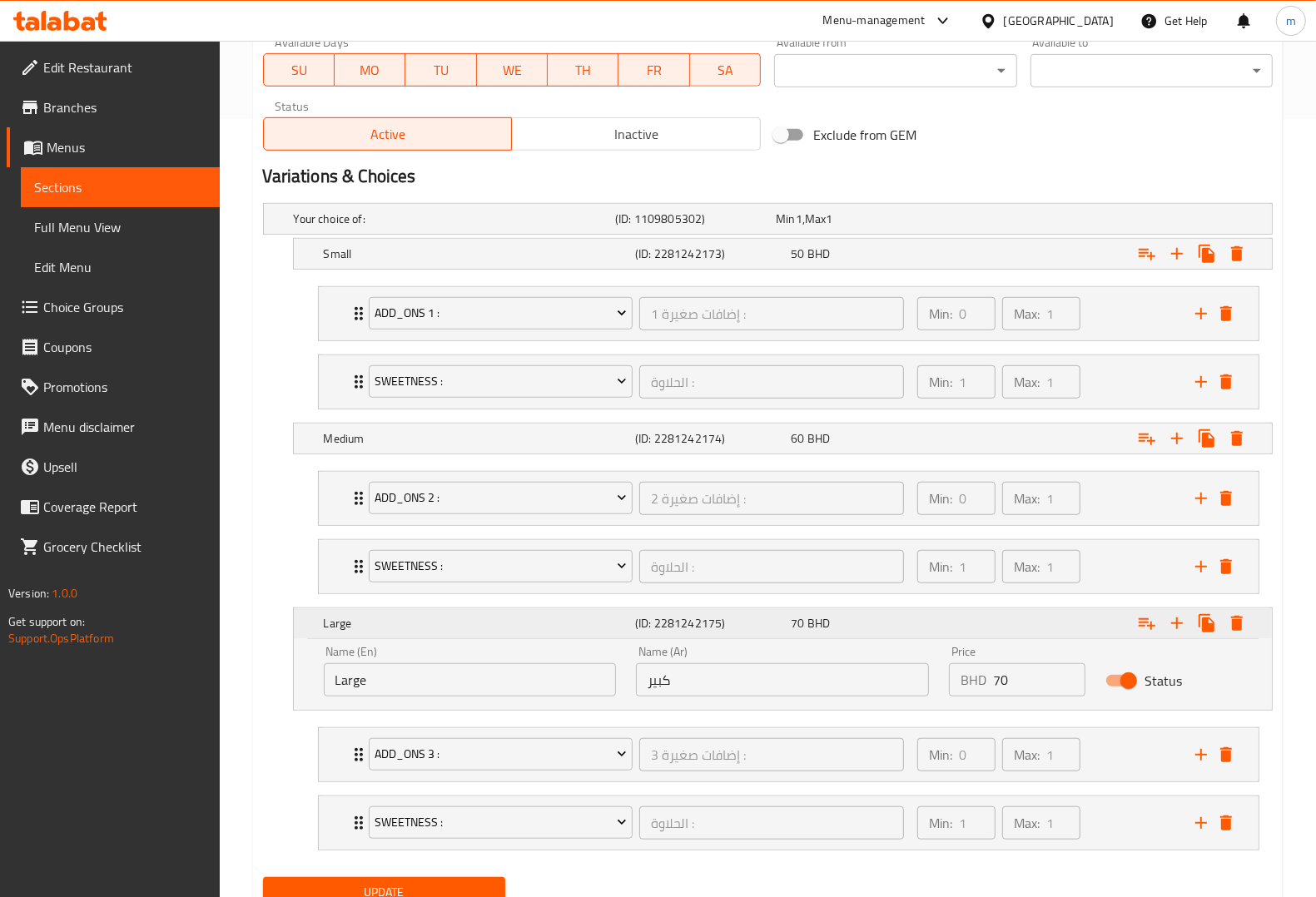
click at [872, 619] on div "70 BHD" at bounding box center [865, 623] width 149 height 16
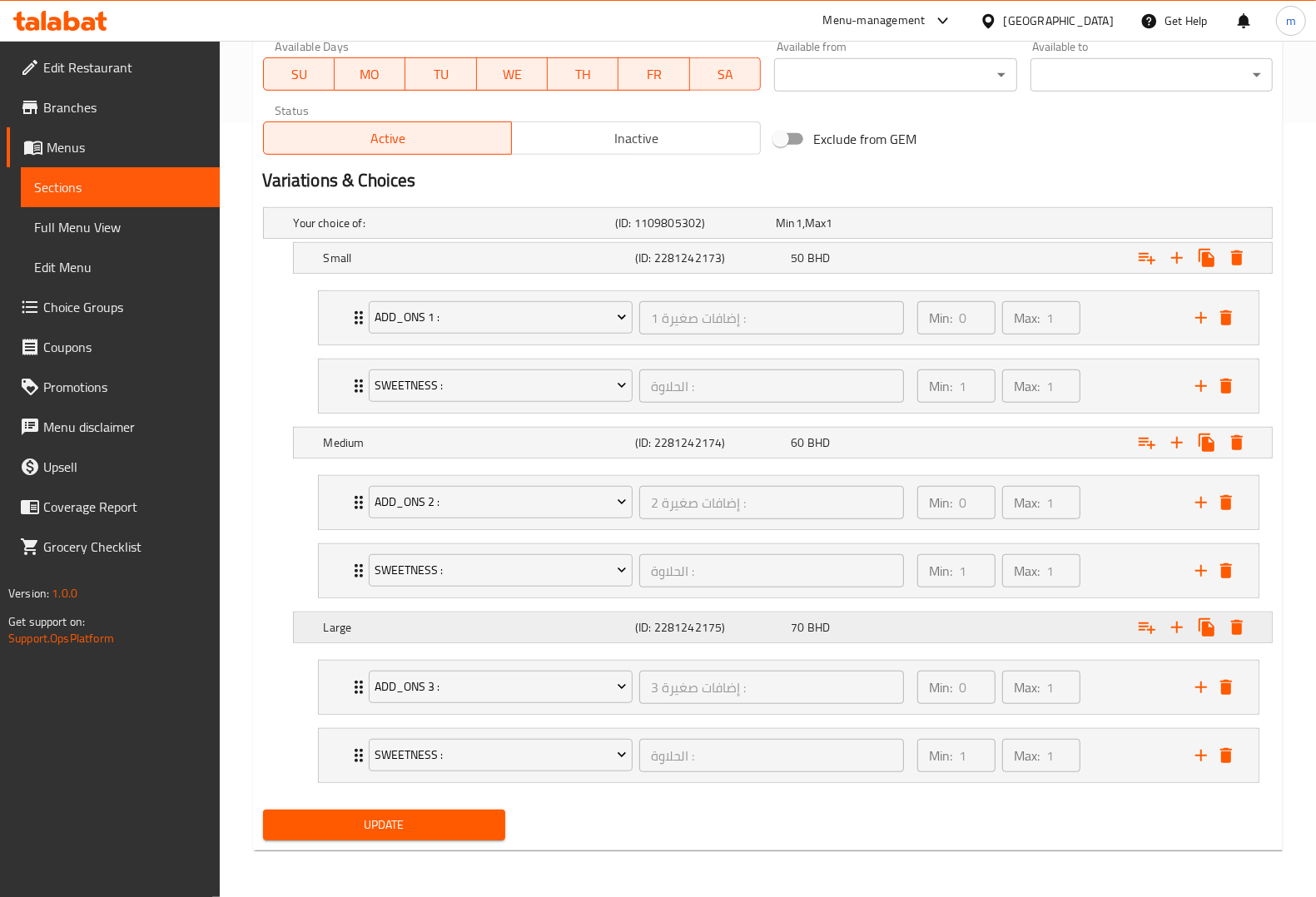
click at [872, 619] on div "70 BHD" at bounding box center [865, 627] width 149 height 16
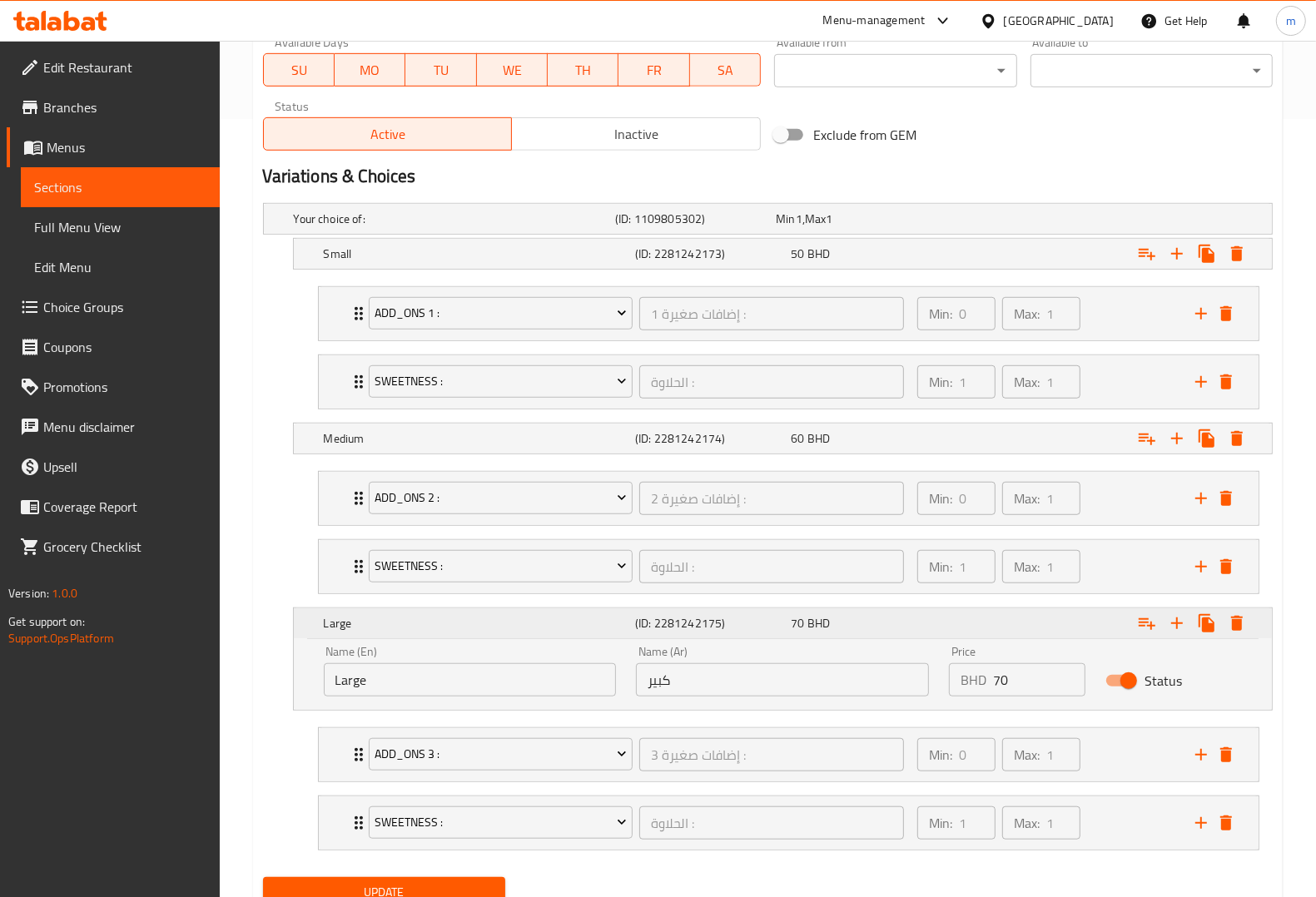
click at [872, 619] on div "70 BHD" at bounding box center [865, 623] width 149 height 16
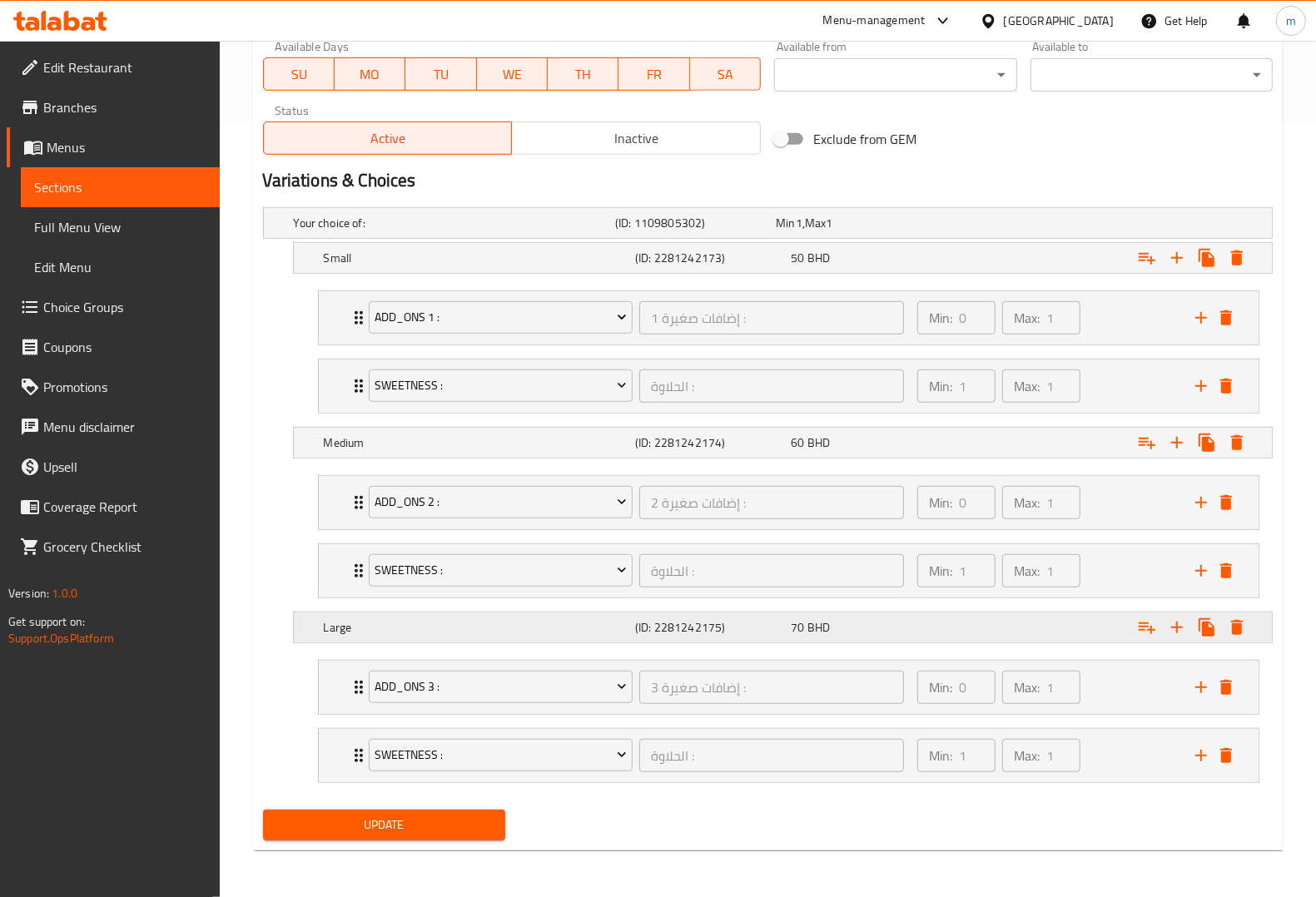
click at [872, 619] on div "70 BHD" at bounding box center [865, 627] width 149 height 16
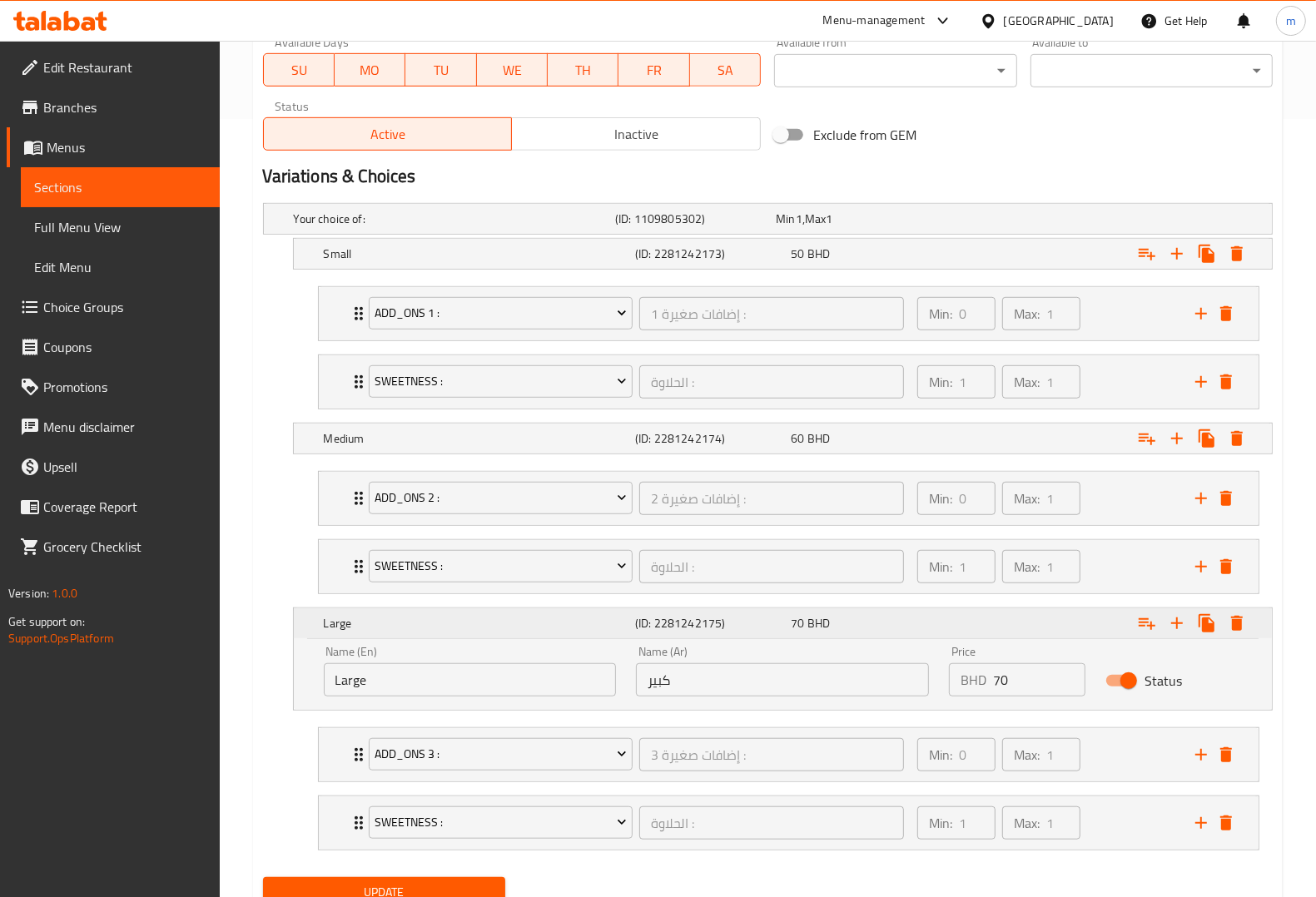
click at [872, 619] on div "70 BHD" at bounding box center [865, 623] width 149 height 16
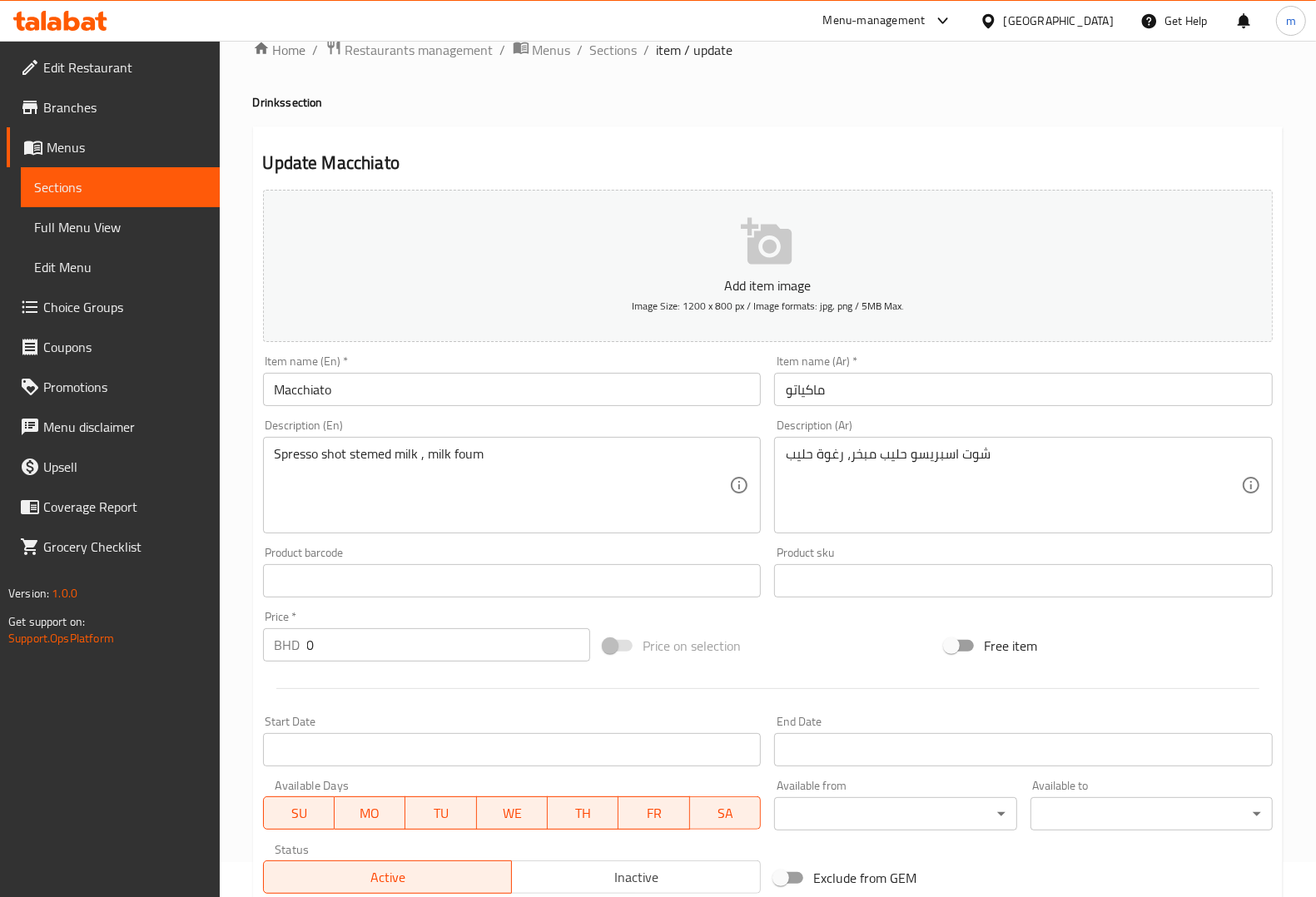
scroll to position [0, 0]
